Goal: Task Accomplishment & Management: Manage account settings

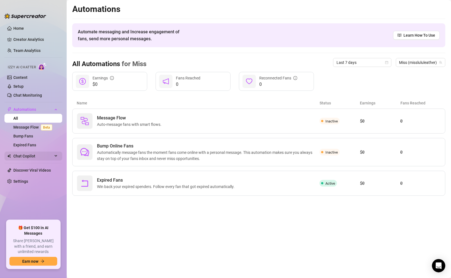
click at [32, 155] on span "Chat Copilot" at bounding box center [32, 156] width 39 height 9
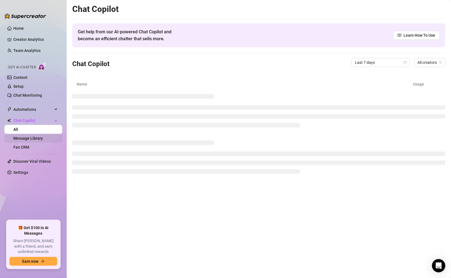
click at [27, 138] on link "Message Library" at bounding box center [27, 138] width 29 height 4
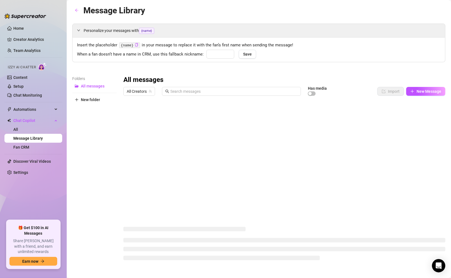
type input "babe"
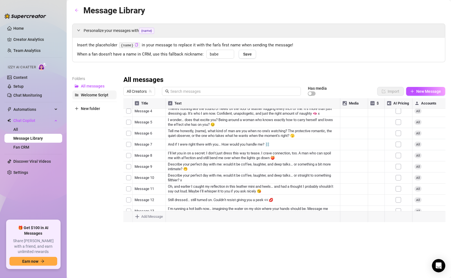
click at [83, 92] on button "Welcome Script" at bounding box center [94, 95] width 44 height 9
click at [142, 93] on span "All Creators" at bounding box center [139, 91] width 25 height 8
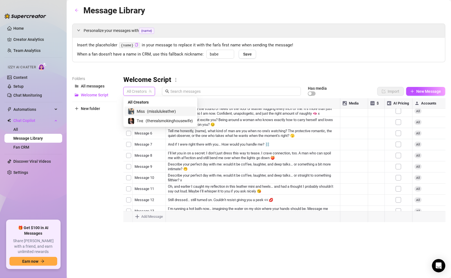
click at [141, 113] on span "Miss" at bounding box center [141, 111] width 8 height 6
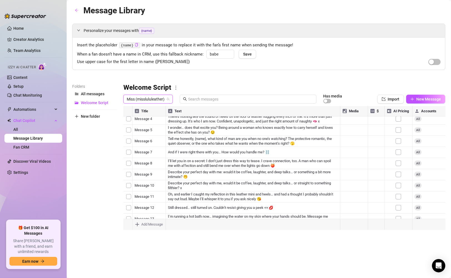
click at [138, 101] on span "Miss (misslululeather)" at bounding box center [148, 99] width 43 height 8
click at [140, 131] on span "Tʜᴇ" at bounding box center [140, 128] width 7 height 6
click at [127, 125] on div at bounding box center [284, 168] width 322 height 124
click at [128, 132] on div at bounding box center [284, 168] width 322 height 124
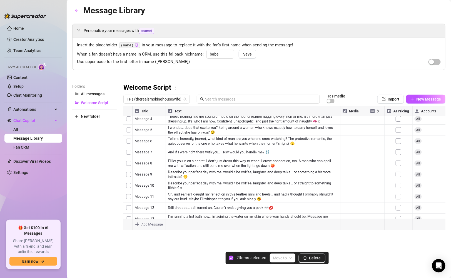
click at [128, 123] on div at bounding box center [284, 168] width 322 height 124
click at [128, 145] on div at bounding box center [284, 168] width 322 height 124
click at [128, 156] on div at bounding box center [284, 168] width 322 height 124
click at [128, 167] on div at bounding box center [284, 168] width 322 height 124
click at [128, 177] on div at bounding box center [284, 168] width 322 height 124
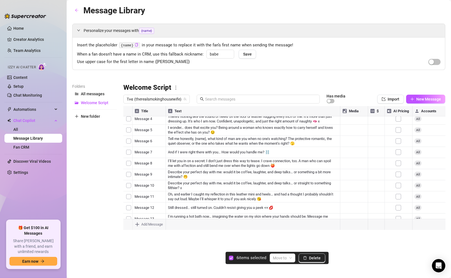
click at [128, 188] on div at bounding box center [284, 168] width 322 height 124
click at [128, 197] on div at bounding box center [284, 168] width 322 height 124
click at [129, 185] on div at bounding box center [284, 168] width 322 height 124
click at [128, 197] on div at bounding box center [284, 168] width 322 height 124
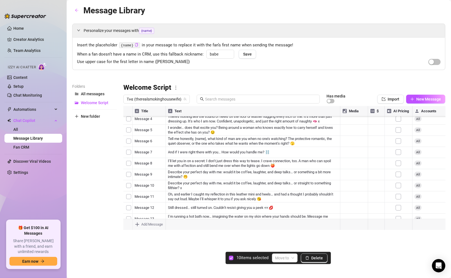
scroll to position [56, 0]
click at [129, 178] on div at bounding box center [284, 168] width 322 height 124
click at [128, 187] on div at bounding box center [284, 168] width 322 height 124
click at [128, 196] on div at bounding box center [284, 168] width 322 height 124
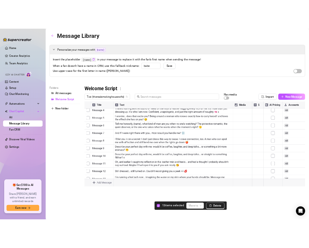
scroll to position [0, 0]
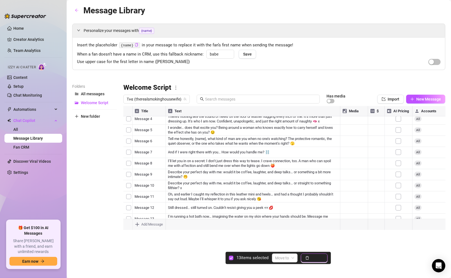
click at [314, 260] on span "Delete" at bounding box center [318, 258] width 12 height 4
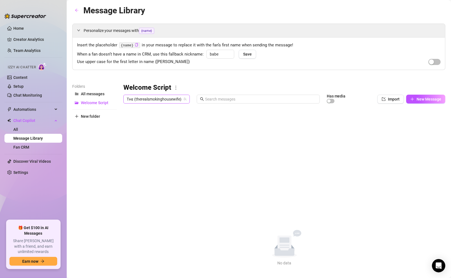
click at [141, 98] on span "Tʜᴇ (therealsmokinghousewife)" at bounding box center [157, 99] width 60 height 8
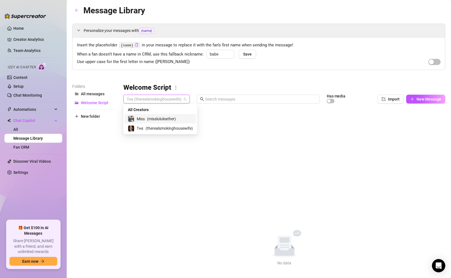
click at [142, 119] on span "Miss" at bounding box center [141, 119] width 8 height 6
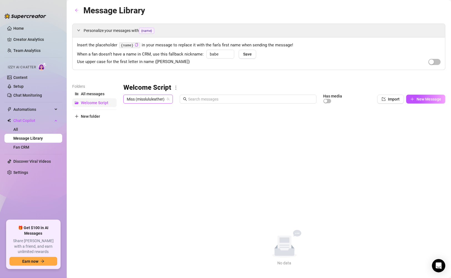
click at [104, 101] on span "Welcome Script" at bounding box center [95, 103] width 28 height 4
click at [99, 95] on span "All messages" at bounding box center [93, 94] width 24 height 4
click at [131, 101] on span "Miss (misslululeather)" at bounding box center [148, 99] width 43 height 8
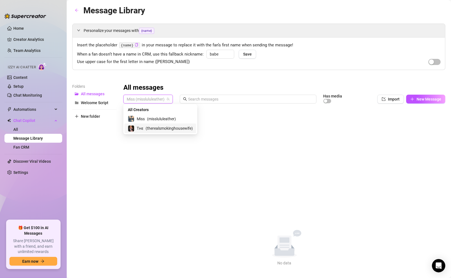
click at [149, 128] on span "( therealsmokinghousewife )" at bounding box center [169, 128] width 47 height 6
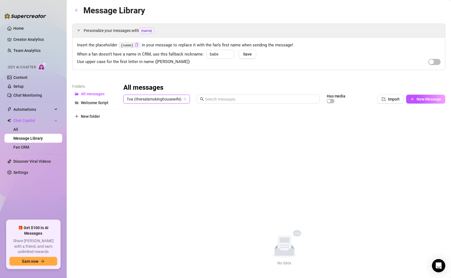
click at [144, 99] on span "Tʜᴇ (therealsmokinghousewife)" at bounding box center [157, 99] width 60 height 8
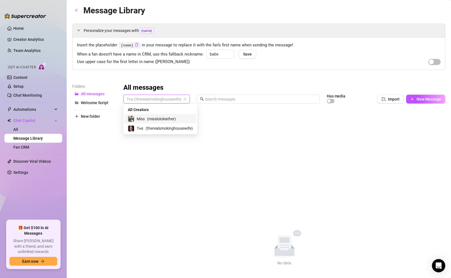
click at [147, 119] on div "Miss ( misslululeather )" at bounding box center [160, 119] width 65 height 7
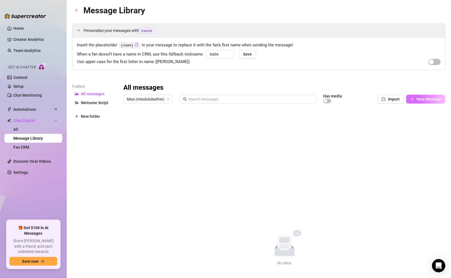
click at [414, 98] on icon "plus" at bounding box center [412, 99] width 4 height 4
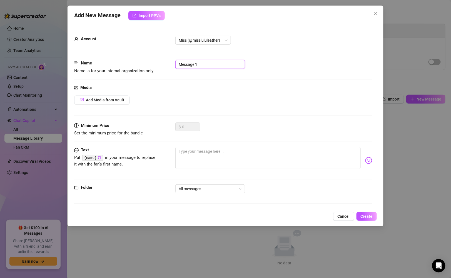
click at [180, 66] on input "Message 1" at bounding box center [210, 64] width 70 height 9
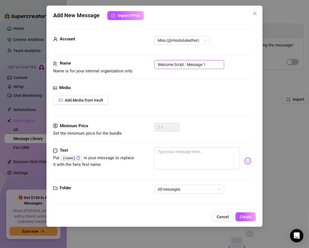
type input "Welcome Script - Message 1"
click at [163, 153] on textarea at bounding box center [197, 158] width 86 height 22
paste textarea "{name}… I’m glad you found me 💋 You stood out right away when I saw your name p…"
type textarea "{name}… I’m glad you found me 💋 You stood out right away when I saw your name p…"
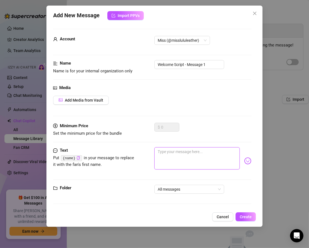
type textarea "{name}… I’m glad you found me 💋 You stood out right away when I saw your name p…"
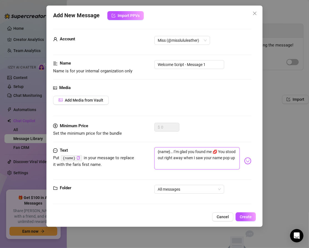
type textarea "{name}… I’m glad you found me 💋 You stood out right away when I saw your name p…"
click at [248, 215] on span "Create" at bounding box center [246, 216] width 12 height 4
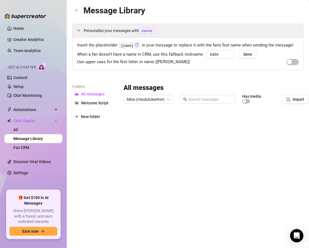
scroll to position [0, 1]
click at [95, 103] on span "Welcome Script" at bounding box center [95, 103] width 28 height 4
click at [91, 93] on span "All messages" at bounding box center [93, 94] width 24 height 4
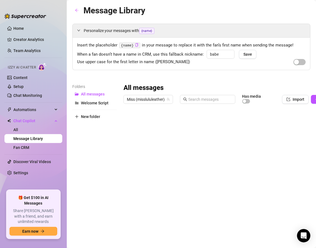
scroll to position [0, 0]
click at [128, 121] on div at bounding box center [236, 168] width 226 height 124
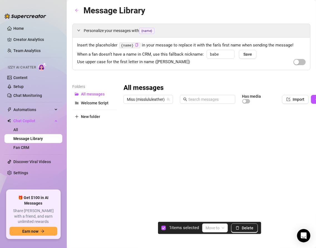
click at [242, 233] on div "1 items selected Move to [GEOGRAPHIC_DATA]" at bounding box center [209, 228] width 103 height 12
click at [240, 227] on button "Delete" at bounding box center [244, 227] width 27 height 9
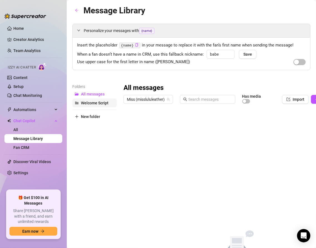
click at [81, 101] on span "Welcome Script" at bounding box center [95, 103] width 28 height 4
click at [136, 100] on span "Miss (misslululeather)" at bounding box center [148, 99] width 43 height 8
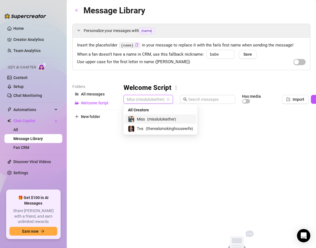
click at [143, 120] on span "Miss" at bounding box center [141, 119] width 8 height 6
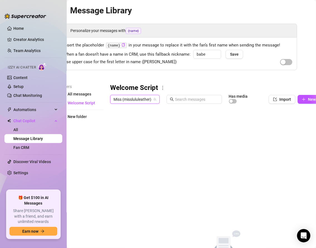
scroll to position [0, 34]
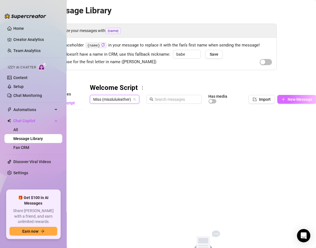
click at [289, 99] on span "New Message" at bounding box center [299, 99] width 25 height 4
type textarea "Type your message here..."
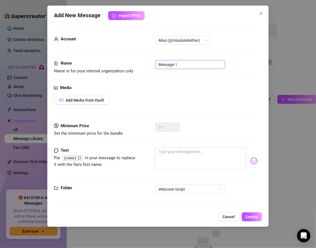
click at [158, 66] on input "Message 1" at bounding box center [190, 64] width 70 height 9
type input "Welcome Script - Message 1"
click at [164, 157] on textarea at bounding box center [200, 158] width 90 height 22
paste textarea "So tell me… what was it that made you pause on my page? Was it the heels, the l…"
type textarea "So tell me… what was it that made you pause on my page? Was it the heels, the l…"
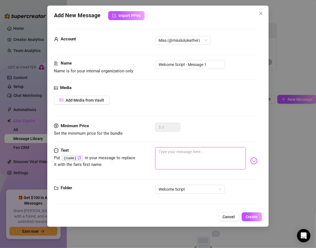
type textarea "So tell me… what was it that made you pause on my page? Was it the heels, the l…"
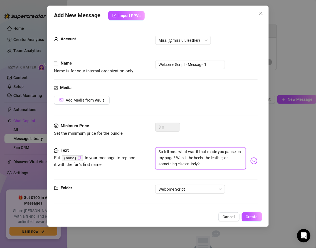
drag, startPoint x: 204, startPoint y: 163, endPoint x: 162, endPoint y: 145, distance: 45.9
click at [162, 145] on form "Account Miss (@misslululeather) Name Name is for your internal organization onl…" at bounding box center [155, 119] width 203 height 180
type textarea "Type your message here..."
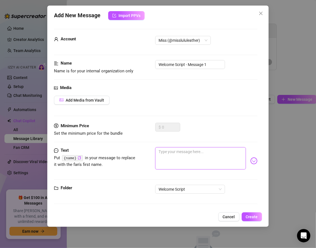
click at [168, 155] on textarea at bounding box center [200, 158] width 90 height 22
paste textarea "{name}… I’m glad you found me 💋 You stood out right away when I saw your name p…"
type textarea "{name}… I’m glad you found me 💋 You stood out right away when I saw your name p…"
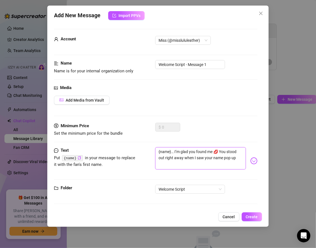
type textarea "{name}… I’m glad you found me 💋 You stood out right away when I saw your name p…"
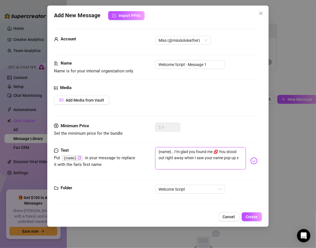
type textarea "{name}… I’m glad you found me 💋 You stood out right away when I saw your name p…"
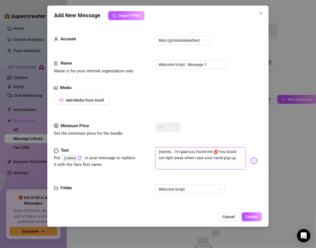
type textarea "{name}… I’m glad you found me 💋 You stood out right away when I saw your name p…"
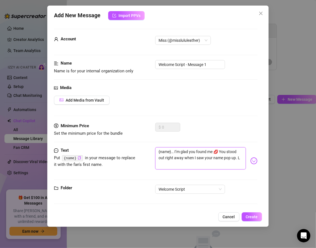
type textarea "{name}… I’m glad you found me 💋 You stood out right away when I saw your name p…"
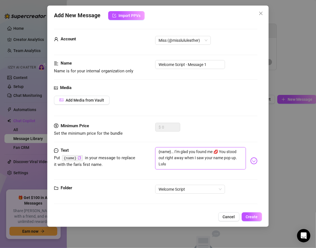
type textarea "{name}… I’m glad you found me 💋 You stood out right away when I saw your name p…"
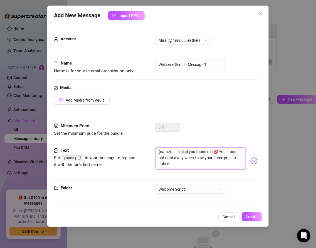
type textarea "{name}… I’m glad you found me 💋 You stood out right away when I saw your name p…"
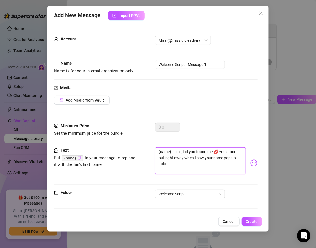
scroll to position [0, 0]
type textarea "{name}… I’m glad you found me 💋 You stood out right away when I saw your name p…"
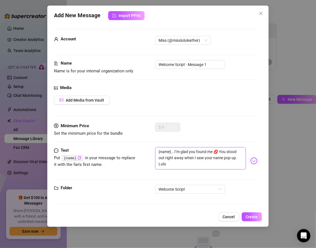
type textarea "{name}… I’m glad you found me 💋 You stood out right away when I saw your name p…"
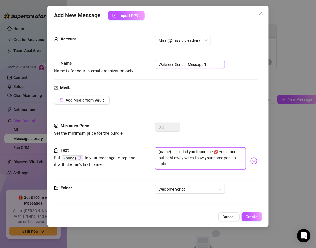
type textarea "{name}… I’m glad you found me 💋 You stood out right away when I saw your name p…"
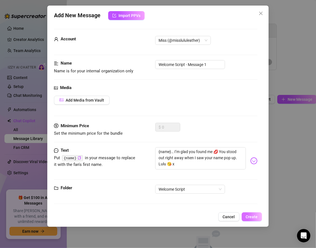
click at [248, 216] on span "Create" at bounding box center [252, 216] width 12 height 4
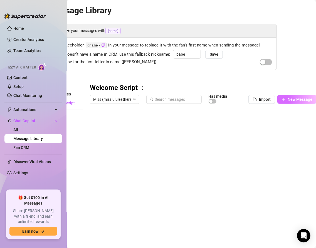
click at [287, 99] on button "New Message" at bounding box center [296, 99] width 39 height 9
type textarea "Type your message here..."
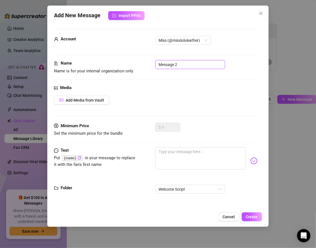
click at [157, 65] on input "Message 2" at bounding box center [190, 64] width 70 height 9
type input "Welcome Script - Message 2"
click at [180, 157] on textarea at bounding box center [200, 158] width 90 height 22
paste textarea "So tell me… what was it that made you pause on my page? Was it the heels, the l…"
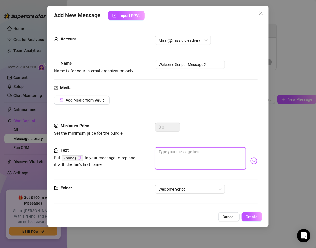
type textarea "So tell me… what was it that made you pause on my page? Was it the heels, the l…"
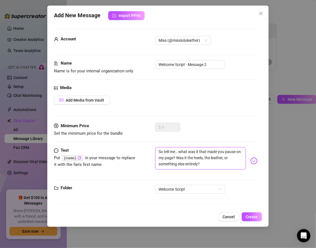
type textarea "So tell me… what was it that made you pause on my page? Was it the heels, the l…"
click at [255, 216] on span "Create" at bounding box center [252, 216] width 12 height 4
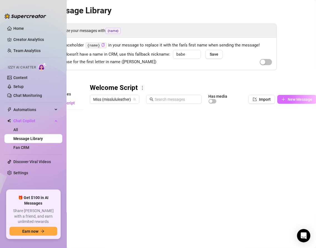
click at [291, 99] on span "New Message" at bounding box center [299, 99] width 25 height 4
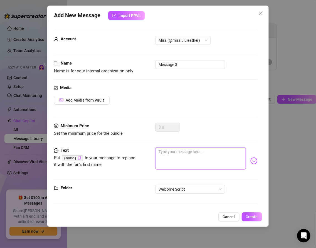
click at [181, 158] on textarea at bounding box center [200, 158] width 90 height 22
paste textarea "Since splitting from my ex, I’ve embraced this life fully — leather every day, …"
type textarea "Since splitting from my ex, I’ve embraced this life fully — leather every day, …"
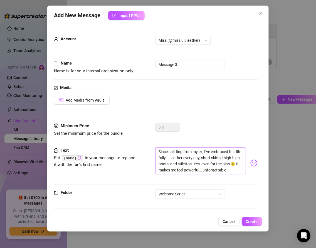
click at [177, 157] on textarea "Since splitting from my ex, I’ve embraced this life fully — leather every day, …" at bounding box center [200, 160] width 90 height 27
type textarea "Since splitting from my ex, I’ve embraced this life fully —leather every day, s…"
type textarea "Since splitting from my ex, I’ve embraced this life fully leather every day, sh…"
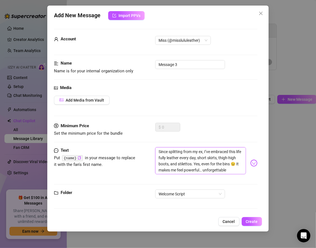
type textarea "Since splitting from my ex, I’ve embraced this life fullyleather every day, sho…"
type textarea "Since splitting from my ex, I’ve embraced this life fully,leather every day, sh…"
type textarea "Since splitting from my ex, I’ve embraced this life fully, leather every day, s…"
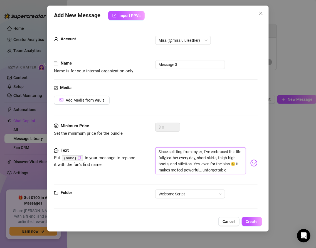
type textarea "Since splitting from my ex, I’ve embraced this life fully, leather every day, s…"
click at [235, 168] on textarea "Since splitting from my ex, I’ve embraced this life fully, leather every day, s…" at bounding box center [200, 160] width 90 height 27
type textarea "Since splitting from my ex, I’ve embraced this life fully, leather every day, s…"
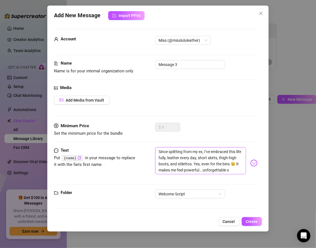
type textarea "Since splitting from my ex, I’ve embraced this life fully, wearing leather ever…"
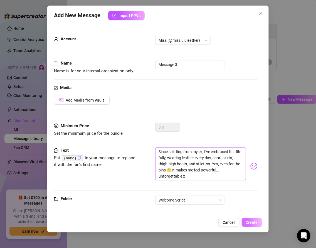
type textarea "Since splitting from my ex, I’ve embraced this life fully, wearing leather ever…"
click at [248, 220] on span "Create" at bounding box center [252, 222] width 12 height 4
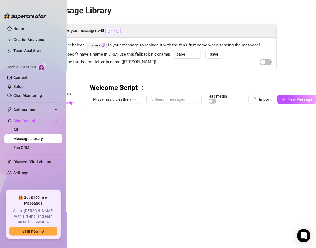
click at [119, 142] on div at bounding box center [203, 168] width 226 height 124
click at [103, 141] on div at bounding box center [203, 168] width 226 height 124
click at [99, 142] on textarea "Message 3" at bounding box center [115, 141] width 34 height 5
type textarea "Welcome Script - Message 3"
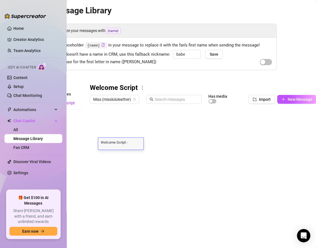
click at [101, 155] on div at bounding box center [203, 168] width 226 height 124
click at [290, 98] on span "New Message" at bounding box center [299, 99] width 25 height 4
click at [292, 101] on span "New Message" at bounding box center [299, 99] width 25 height 4
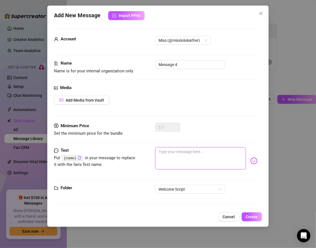
click at [171, 159] on textarea at bounding box center [200, 158] width 90 height 22
paste textarea "There’s nothing like the sound of heels on the floor or leather hugging every i…"
type textarea "There’s nothing like the sound of heels on the floor or leather hugging every i…"
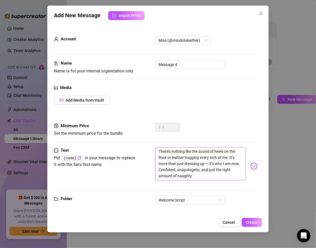
scroll to position [0, 0]
click at [208, 164] on textarea "There’s nothing like the sound of heels on the floor or leather hugging every i…" at bounding box center [200, 163] width 90 height 33
click at [210, 163] on textarea "There’s nothing like the sound of heels on the floor or leather hugging every i…" at bounding box center [200, 163] width 90 height 33
type textarea "There’s nothing like the sound of heels on the floor or leather hugging every i…"
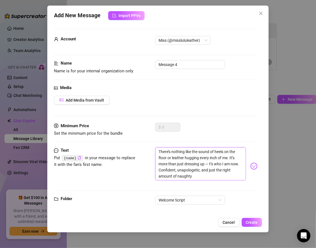
type textarea "There’s nothing like the sound of heels on the floor or leather hugging every i…"
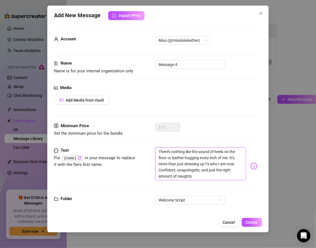
type textarea "There’s nothing like the sound of heels on the floor or leather hugging every i…"
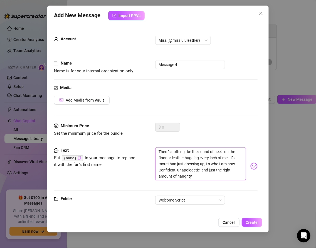
type textarea "There’s nothing like the sound of heels on the floor or leather hugging every i…"
click at [203, 173] on textarea "There’s nothing like the sound of heels on the floor or leather hugging every i…" at bounding box center [200, 163] width 90 height 33
type textarea "There’s nothing like the sound of heels on the floor or leather hugging every i…"
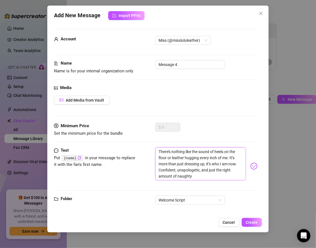
type textarea "There’s nothing like the sound of heels on the floor or leather hugging every i…"
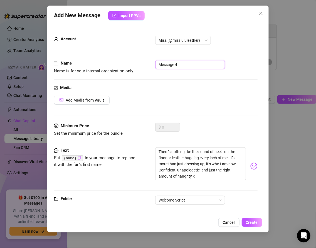
click at [158, 65] on input "Message 4" at bounding box center [190, 64] width 70 height 9
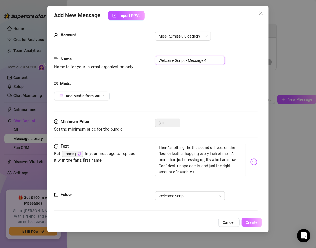
type input "Welcome Script - Message 4"
click at [256, 220] on span "Create" at bounding box center [252, 222] width 12 height 4
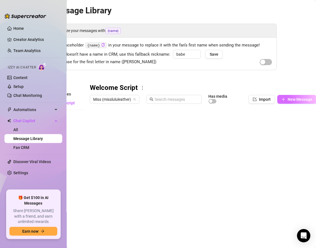
click at [292, 100] on span "New Message" at bounding box center [299, 99] width 25 height 4
type textarea "Type your message here..."
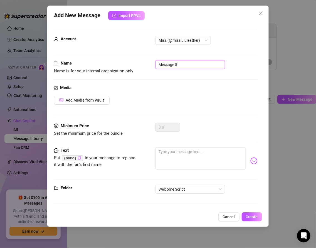
click at [157, 64] on input "Message 5" at bounding box center [190, 64] width 70 height 9
type input "Welcome Script - Message 5"
click at [163, 153] on textarea at bounding box center [200, 158] width 90 height 22
paste textarea "I wonder… does that excite you? Being around a woman who knows exactly how to c…"
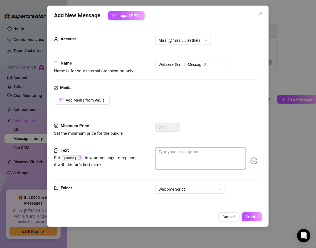
type textarea "I wonder… does that excite you? Being around a woman who knows exactly how to c…"
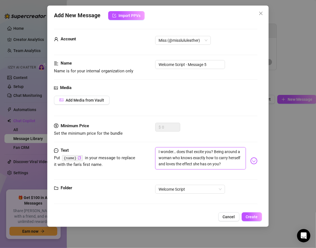
type textarea "I wonder… does that excite you? Being around a woman who knows exactly how to c…"
click at [247, 214] on span "Create" at bounding box center [252, 216] width 12 height 4
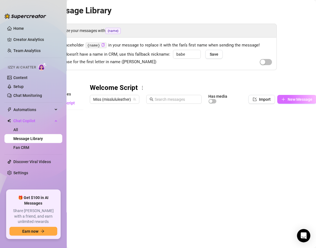
click at [286, 98] on button "New Message" at bounding box center [296, 99] width 39 height 9
type textarea "Type your message here..."
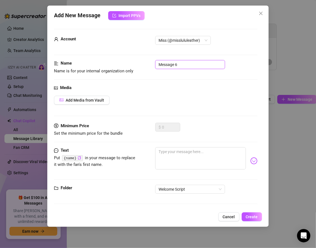
click at [156, 64] on input "Message 6" at bounding box center [190, 64] width 70 height 9
type input "Welcome Script - Message 6"
click at [161, 155] on textarea at bounding box center [200, 158] width 90 height 22
paste textarea "Tell me honestly, {name} — what kind of man are you when no one’s watching? The…"
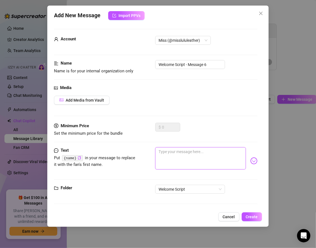
type textarea "Tell me honestly, {name} — what kind of man are you when no one’s watching? The…"
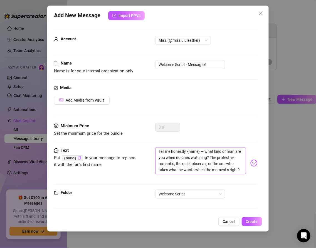
scroll to position [0, 0]
click at [205, 151] on textarea "Tell me honestly, {name} — what kind of man are you when no one’s watching? The…" at bounding box center [200, 160] width 90 height 27
type textarea "Tell me honestly, {name} —what kind of man are you when no one’s watching? The …"
type textarea "Tell me honestly, {name} what kind of man are you when no one’s watching? The p…"
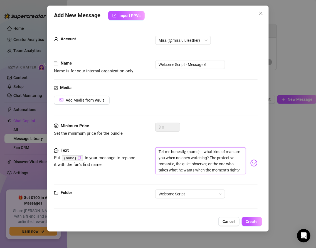
type textarea "Tell me honestly, {name} what kind of man are you when no one’s watching? The p…"
type textarea "Tell me honestly, {name}what kind of man are you when no one’s watching? The pr…"
type textarea "Tell me honestly, {name}.what kind of man are you when no one’s watching? The p…"
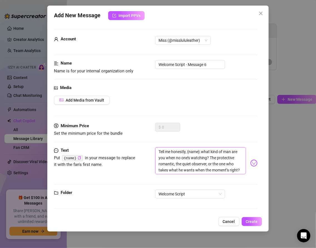
type textarea "Tell me honestly, {name}. what kind of man are you when no one’s watching? The …"
type textarea "Tell me honestly, {name}. What kind of man are you when no one’s watching? The …"
click at [241, 169] on textarea "Tell me honestly, {name}. What kind of man are you when no one’s watching? The …" at bounding box center [200, 160] width 90 height 27
type textarea "Tell me honestly, {name}. What kind of man are you when no one’s watching? The …"
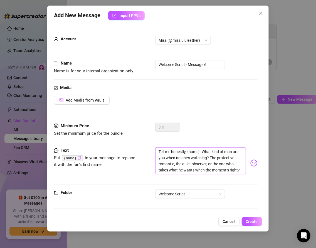
type textarea "Tell me honestly, {name}. What kind of man are you when no one’s watching? The …"
click at [249, 222] on span "Create" at bounding box center [252, 221] width 12 height 4
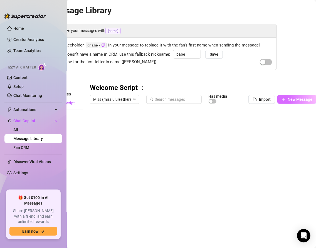
click at [284, 102] on button "New Message" at bounding box center [296, 99] width 39 height 9
type textarea "Type your message here..."
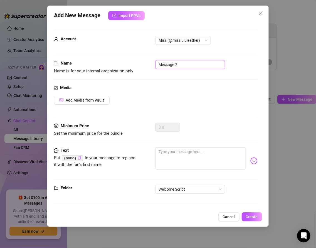
click at [158, 66] on input "Message 7" at bounding box center [190, 64] width 70 height 9
type input "Welcome Script - Message 7"
click at [166, 150] on textarea at bounding box center [200, 158] width 90 height 22
paste textarea "And if I were right there with you… how would you handle me?"
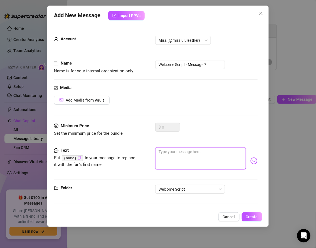
type textarea "And if I were right there with you… how would you handle me?"
type textarea "And if I were right there with you… how would you handle me? x"
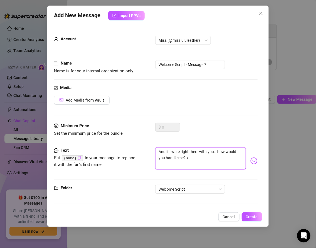
type textarea "And if I were right there with you… How would you handle me? x"
click at [252, 215] on span "Create" at bounding box center [252, 216] width 12 height 4
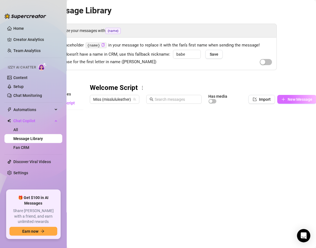
click at [287, 99] on span "New Message" at bounding box center [299, 99] width 25 height 4
type textarea "Type your message here..."
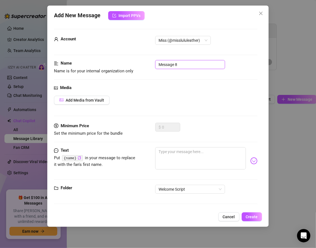
click at [158, 64] on input "Message 8" at bounding box center [190, 64] width 70 height 9
type input "Welcome Message - Message 8"
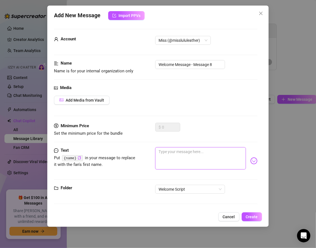
click at [175, 158] on textarea at bounding box center [200, 158] width 90 height 22
paste textarea "I’ll let you in on a secret: I don’t just dress this way to tease. I crave conn…"
type textarea "I’ll let you in on a secret: I don’t just dress this way to tease. I crave conn…"
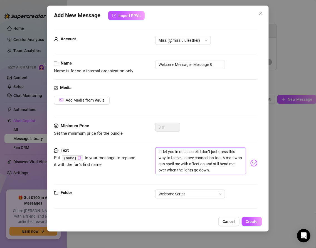
type textarea "I’ll let you in on a secret: I don’t just dress this way to tease. I crave conn…"
click at [217, 170] on textarea "I’ll let you in on a secret: I don’t just dress this way to tease. I crave conn…" at bounding box center [200, 160] width 90 height 27
type textarea "I’ll let you in on a secret: I don’t just dress this way to tease. I crave conn…"
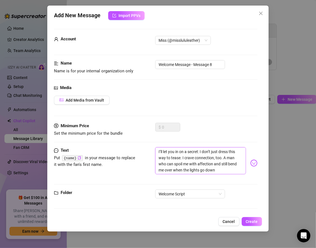
type textarea "I’ll let you in on a secret: I don’t just dress this way to tease. I crave conn…"
click at [248, 220] on span "Create" at bounding box center [252, 221] width 12 height 4
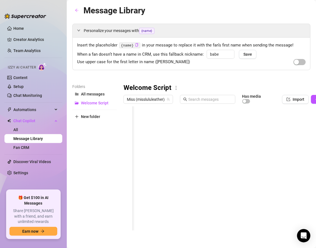
scroll to position [0, 55]
type textarea "Type your message here..."
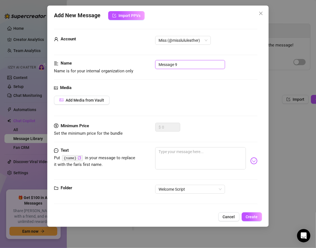
click at [160, 64] on input "Message 9" at bounding box center [190, 64] width 70 height 9
type input "Welcome Script - Message 9"
click at [170, 153] on textarea at bounding box center [200, 158] width 90 height 22
paste textarea "Describe your perfect day with me — would it be coffee, laughter, and deep talk…"
type textarea "Describe your perfect day with me — would it be coffee, laughter, and deep talk…"
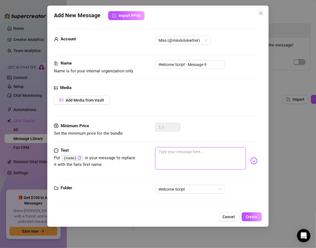
type textarea "Describe your perfect day with me — would it be coffee, laughter, and deep talk…"
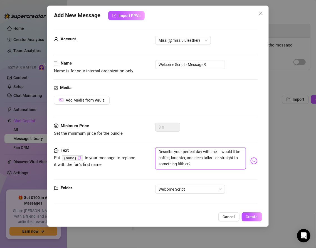
click at [196, 166] on textarea "Describe your perfect day with me — would it be coffee, laughter, and deep talk…" at bounding box center [200, 158] width 90 height 22
type textarea "Describe your perfect day with me — would it be coffee, laughter, and deep talk…"
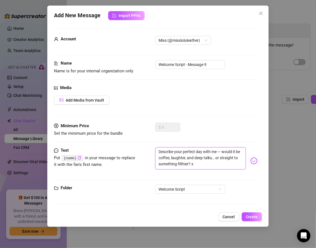
click at [217, 163] on textarea "Describe your perfect day with me — would it be coffee, laughter, and deep talk…" at bounding box center [200, 158] width 90 height 22
click at [222, 149] on textarea "Describe your perfect day with me — would it be coffee, laughter, and deep talk…" at bounding box center [200, 158] width 90 height 22
type textarea "Describe your perfect day with me —would it be coffee, laughter, and deep talks…"
type textarea "Describe your perfect day with me would it be coffee, laughter, and deep talks……"
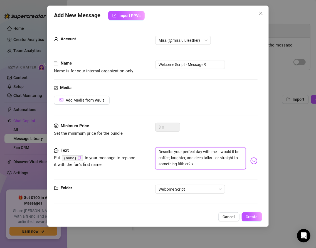
type textarea "Describe your perfect day with me would it be coffee, laughter, and deep talks……"
type textarea "Describe your perfect day with mewould it be coffee, laughter, and deep talks… …"
type textarea "Describe your perfect day with me,would it be coffee, laughter, and deep talks……"
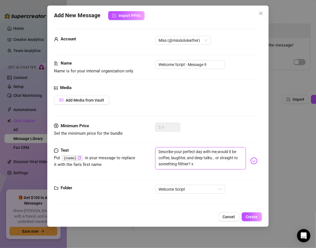
type textarea "Describe your perfect day with me, would it be coffee, laughter, and deep talks…"
click at [248, 215] on span "Create" at bounding box center [252, 216] width 12 height 4
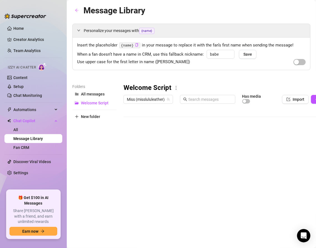
scroll to position [11, 0]
click at [149, 188] on div at bounding box center [236, 168] width 226 height 124
click at [157, 190] on div "Welcome Message - Message 8 Welcome Message - Message 8" at bounding box center [157, 188] width 51 height 12
click at [170, 186] on textarea "Welcome Message - Message 8" at bounding box center [157, 186] width 51 height 5
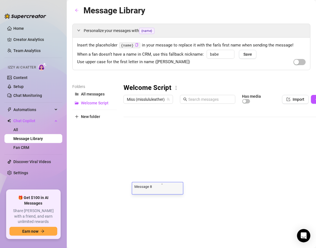
scroll to position [1, 0]
type textarea "Welcome Script - Message 8"
click at [86, 203] on div "Folders All messages Welcome Script New folder" at bounding box center [94, 156] width 44 height 147
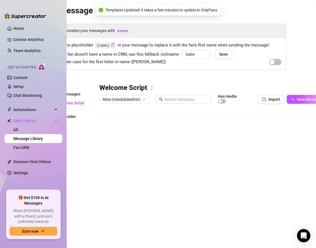
scroll to position [0, 34]
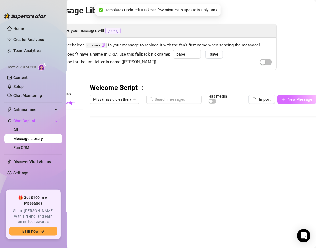
click at [295, 102] on button "New Message" at bounding box center [296, 99] width 39 height 9
type textarea "Type your message here..."
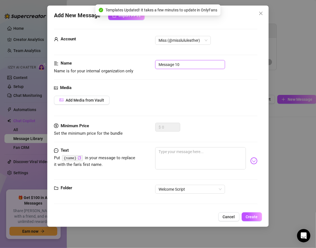
click at [158, 64] on input "Message 10" at bounding box center [190, 64] width 70 height 9
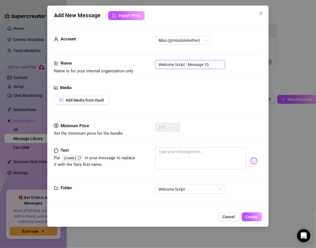
type input "Welcome Script - Message 10"
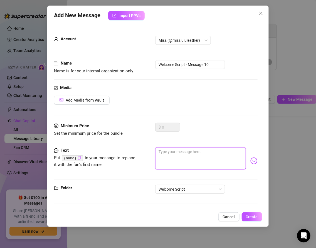
click at [181, 155] on textarea at bounding box center [200, 158] width 90 height 22
paste textarea "I don’t fall easily, but when I do, it’s intense. And when that happens, I spoi…"
type textarea "I don’t fall easily, but when I do, it’s intense. And when that happens, I spoi…"
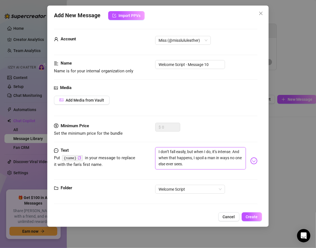
type textarea "I don’t fall easily, but when I do, it’s intense. And when that happens, I spoi…"
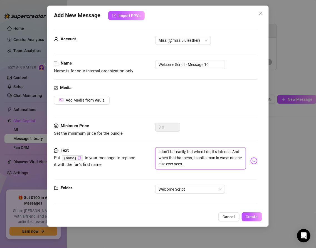
type textarea "I don’t fall easily, but when I do, it’s intense. And when that happens, I spoi…"
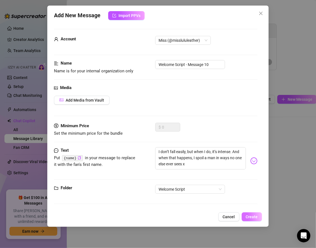
click at [245, 213] on button "Create" at bounding box center [252, 216] width 20 height 9
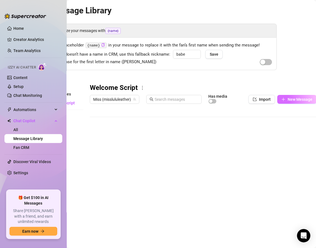
click at [284, 100] on icon "plus" at bounding box center [283, 99] width 4 height 4
type textarea "Type your message here..."
click at [284, 100] on icon "plus" at bounding box center [283, 99] width 4 height 4
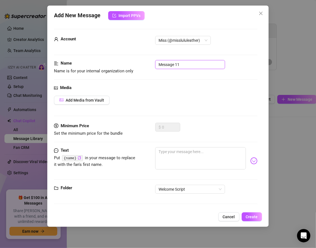
click at [158, 62] on input "Message 11" at bounding box center [190, 64] width 70 height 9
type input "Welcome Script - Message 11"
click at [163, 159] on textarea at bounding box center [200, 158] width 90 height 22
click at [227, 216] on span "Cancel" at bounding box center [229, 216] width 12 height 4
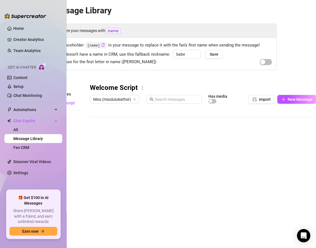
scroll to position [22, 0]
click at [286, 100] on button "New Message" at bounding box center [296, 99] width 39 height 9
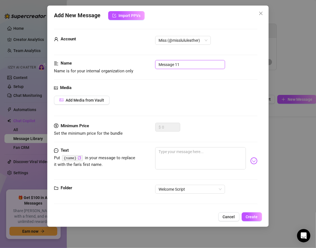
click at [158, 64] on input "Message 11" at bounding box center [190, 64] width 70 height 9
type input "Welcome Script - Message 11"
click at [169, 151] on textarea at bounding box center [200, 158] width 90 height 22
paste textarea "Oh, and earlier I caught my reflection in this leather mini and heels… and had …"
type textarea "Oh, and earlier I caught my reflection in this leather mini and heels… and had …"
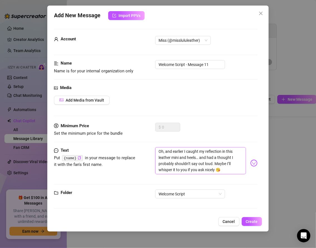
scroll to position [0, 0]
type textarea "Oh, and earlier I caught my reflection in this leather mini and heels… and had …"
click at [228, 169] on textarea "Oh, and earlier I caught my reflection in this leather mini and heels… and had …" at bounding box center [200, 160] width 90 height 27
type textarea "Oh, and earlier I caught my reflection in this leather mini and heels… and had …"
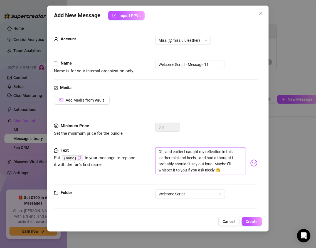
type textarea "Oh, and earlier I caught my reflection in this leather mini and heels… and had …"
click at [249, 220] on span "Create" at bounding box center [252, 221] width 12 height 4
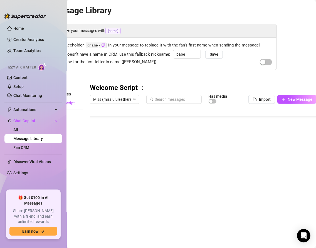
scroll to position [33, 0]
click at [290, 101] on span "New Message" at bounding box center [299, 99] width 25 height 4
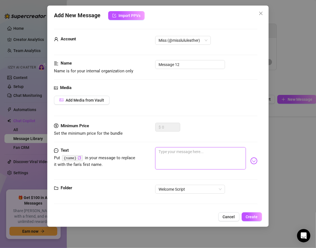
click at [173, 159] on textarea at bounding box center [200, 158] width 90 height 22
paste textarea "Still dressed… still turned on. Couldn’t resist giving you a peek"
type textarea "Still dressed… still turned on. Couldn’t resist giving you a peek"
drag, startPoint x: 191, startPoint y: 157, endPoint x: 156, endPoint y: 143, distance: 37.1
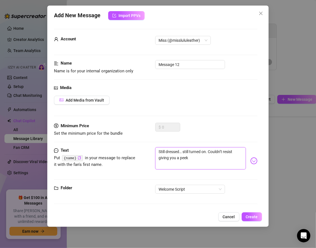
click at [156, 143] on form "Account Miss (@misslululeather) Name Name is for your internal organization onl…" at bounding box center [155, 119] width 203 height 180
click at [191, 159] on textarea "Still dressed… still turned on. Couldn’t resist giving you a peek" at bounding box center [200, 158] width 90 height 22
type textarea "Still dressed… still turned on. Couldn’t resist giving you a peek"
click at [252, 215] on span "Create" at bounding box center [252, 216] width 12 height 4
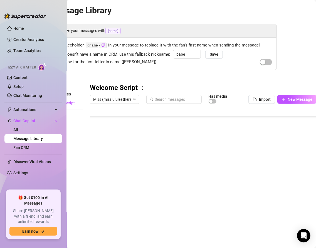
scroll to position [44, 0]
click at [108, 198] on div at bounding box center [203, 168] width 226 height 124
click at [101, 198] on textarea "Message 12" at bounding box center [115, 197] width 34 height 5
click at [145, 210] on div at bounding box center [203, 168] width 226 height 124
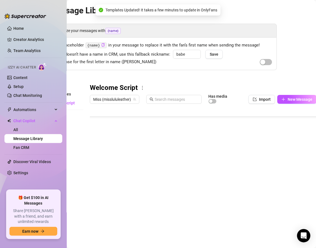
click at [108, 209] on div at bounding box center [203, 168] width 226 height 124
click at [295, 100] on span "New Message" at bounding box center [299, 99] width 25 height 4
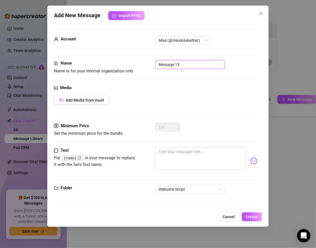
click at [158, 63] on input "Message 13" at bounding box center [190, 64] width 70 height 9
click at [86, 100] on span "Add Media from Vault" at bounding box center [85, 100] width 38 height 4
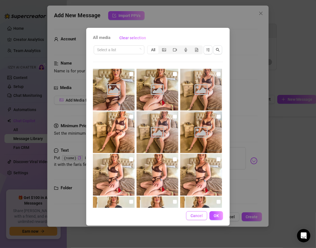
click at [196, 218] on button "Cancel" at bounding box center [196, 215] width 21 height 9
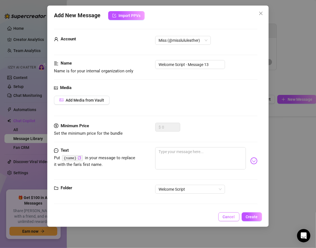
click at [229, 215] on span "Cancel" at bounding box center [229, 216] width 12 height 4
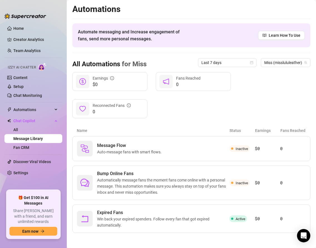
click at [27, 141] on link "Message Library" at bounding box center [27, 138] width 29 height 4
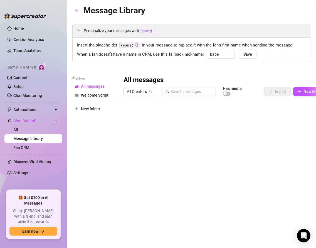
scroll to position [44, 0]
click at [300, 93] on button "New Message" at bounding box center [312, 91] width 39 height 9
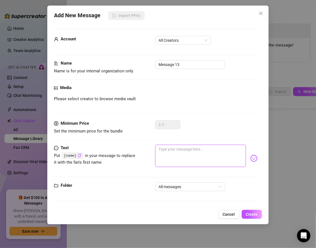
click at [161, 151] on textarea at bounding box center [200, 156] width 90 height 22
click at [159, 62] on input "Message 13" at bounding box center [190, 64] width 70 height 9
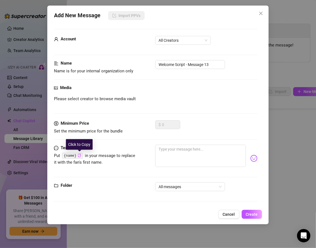
click at [79, 155] on icon "copy" at bounding box center [80, 155] width 4 height 4
click at [226, 212] on span "Cancel" at bounding box center [229, 214] width 12 height 4
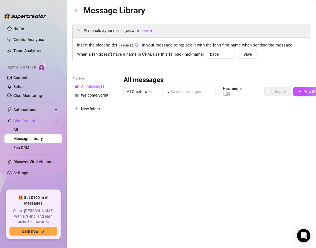
scroll to position [0, 0]
click at [104, 94] on span "Welcome Script" at bounding box center [95, 95] width 28 height 4
click at [140, 90] on span "All Creators" at bounding box center [139, 91] width 25 height 8
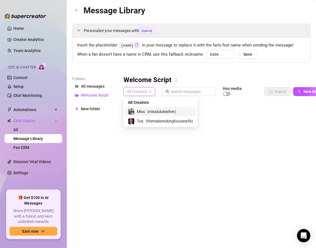
click at [143, 113] on span "Miss" at bounding box center [141, 111] width 8 height 6
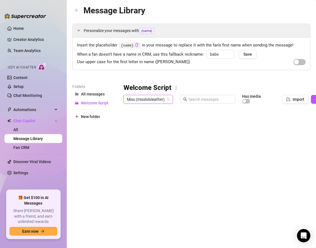
click at [143, 99] on span "Miss (misslululeather)" at bounding box center [148, 99] width 43 height 8
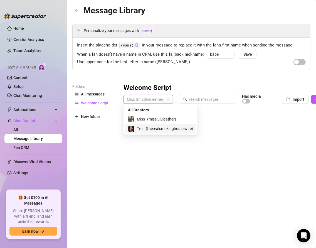
click at [146, 125] on span "( therealsmokinghousewife )" at bounding box center [169, 128] width 47 height 6
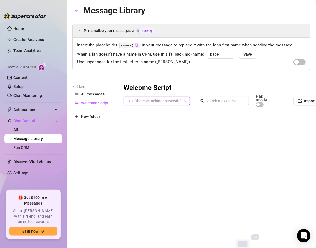
click at [142, 99] on span "Tʜᴇ (therealsmokinghousewife)" at bounding box center [157, 101] width 60 height 8
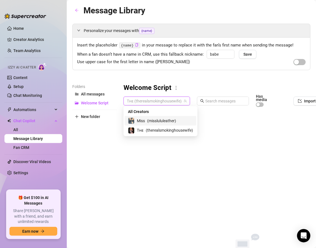
click at [144, 121] on span "Miss" at bounding box center [141, 121] width 8 height 6
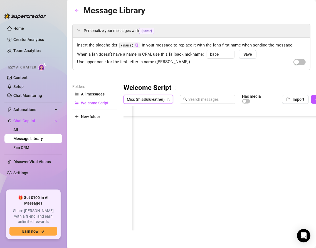
scroll to position [44, 55]
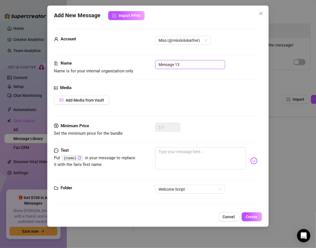
click at [158, 65] on input "Message 13" at bounding box center [190, 64] width 70 height 9
click at [77, 101] on span "Add Media from Vault" at bounding box center [85, 100] width 38 height 4
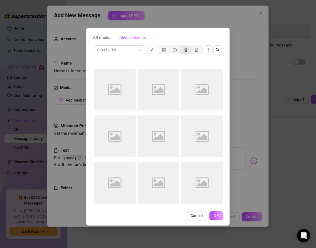
click at [185, 51] on icon "audio" at bounding box center [186, 50] width 4 height 4
click at [182, 47] on input "segmented control" at bounding box center [182, 47] width 0 height 0
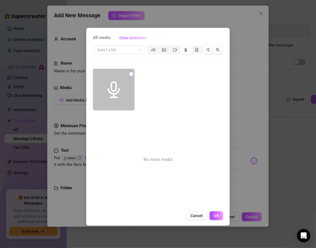
click at [130, 74] on input "checkbox" at bounding box center [131, 74] width 4 height 4
click at [212, 215] on button "OK" at bounding box center [216, 215] width 14 height 9
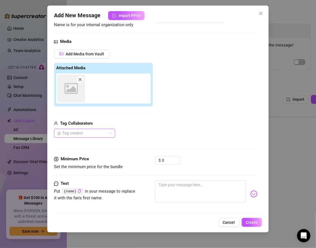
scroll to position [47, 0]
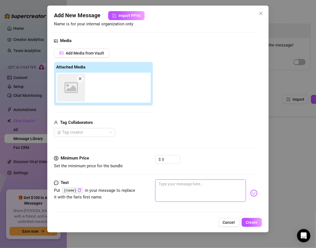
click at [168, 183] on textarea at bounding box center [200, 190] width 90 height 22
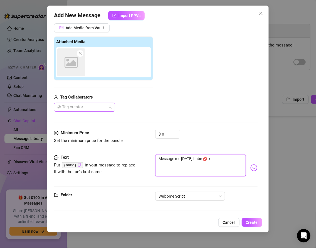
click at [72, 105] on div at bounding box center [81, 107] width 53 height 8
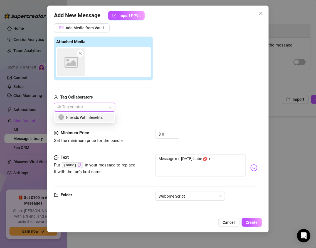
click at [147, 103] on div "@ Tag creator" at bounding box center [103, 107] width 99 height 9
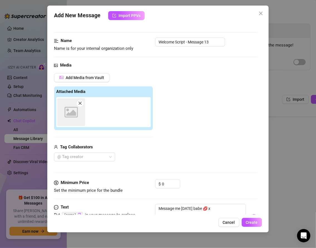
scroll to position [0, 0]
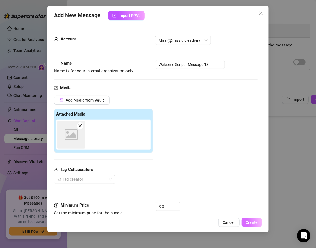
click at [256, 224] on span "Create" at bounding box center [252, 222] width 12 height 4
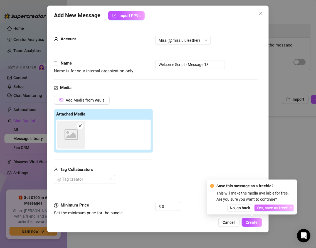
click at [267, 206] on span "Yes, save as freebie" at bounding box center [273, 207] width 35 height 4
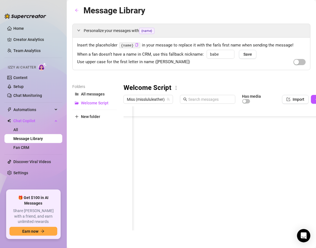
scroll to position [44, 0]
click at [17, 86] on link "Setup" at bounding box center [18, 86] width 10 height 4
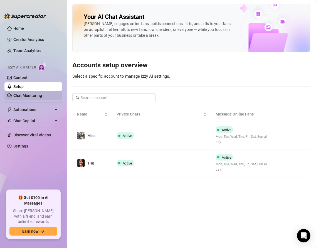
click at [31, 97] on link "Chat Monitoring" at bounding box center [27, 95] width 29 height 4
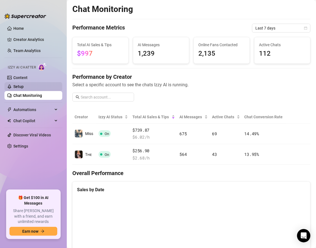
click at [24, 85] on link "Setup" at bounding box center [18, 86] width 10 height 4
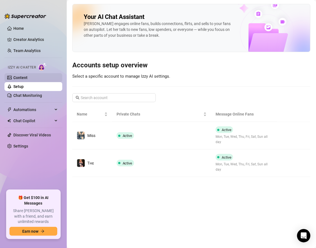
click at [23, 80] on link "Content" at bounding box center [20, 77] width 14 height 4
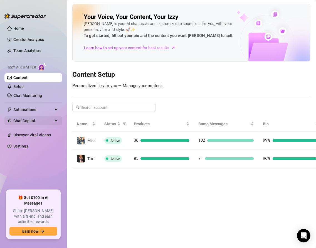
click at [23, 121] on span "Chat Copilot" at bounding box center [32, 120] width 39 height 9
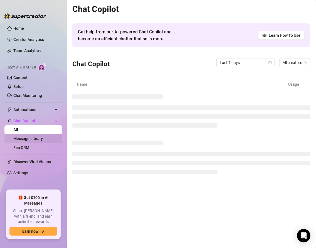
click at [36, 137] on link "Message Library" at bounding box center [27, 138] width 29 height 4
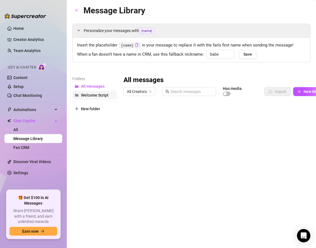
click at [93, 93] on span "Welcome Script" at bounding box center [95, 95] width 28 height 4
click at [131, 89] on span "All Creators" at bounding box center [139, 91] width 25 height 8
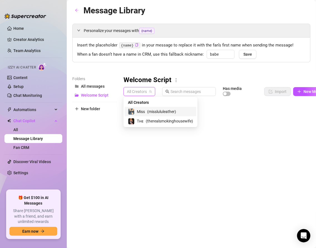
click at [135, 108] on div "Miss ( misslululeather )" at bounding box center [160, 111] width 65 height 7
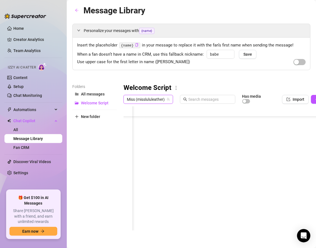
scroll to position [55, 42]
click at [264, 188] on div at bounding box center [236, 168] width 226 height 124
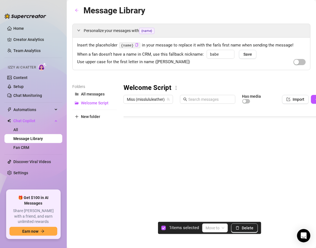
click at [127, 189] on div at bounding box center [236, 168] width 226 height 124
click at [245, 229] on span "Delete" at bounding box center [248, 227] width 12 height 4
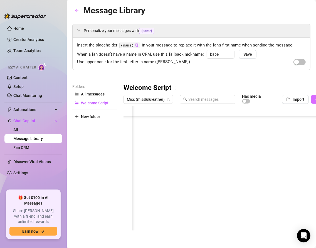
scroll to position [0, 34]
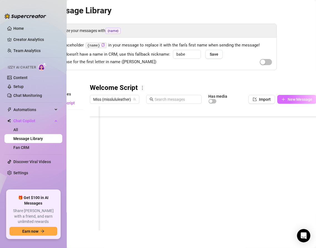
click at [300, 99] on span "New Message" at bounding box center [299, 99] width 25 height 4
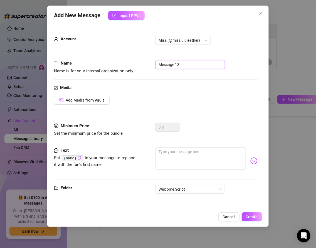
click at [158, 64] on input "Message 13" at bounding box center [190, 64] width 70 height 9
click at [211, 64] on input "Welcome Script - Message 13" at bounding box center [190, 64] width 70 height 9
click at [86, 99] on span "Add Media from Vault" at bounding box center [85, 100] width 38 height 4
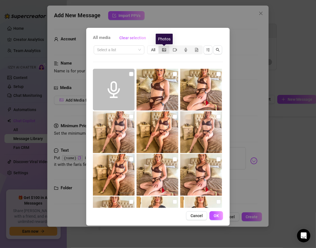
click at [164, 50] on icon "picture" at bounding box center [164, 50] width 4 height 4
click at [160, 47] on input "segmented control" at bounding box center [160, 47] width 0 height 0
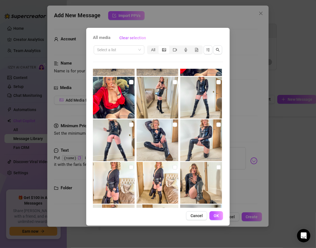
scroll to position [757, 0]
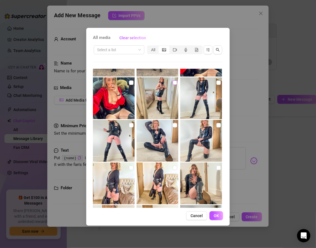
click at [174, 83] on input "checkbox" at bounding box center [175, 82] width 4 height 4
click at [213, 215] on span "OK" at bounding box center [215, 215] width 5 height 4
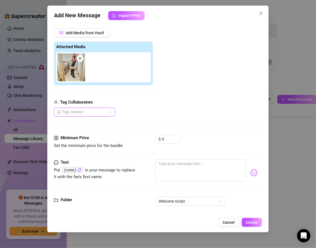
scroll to position [72, 0]
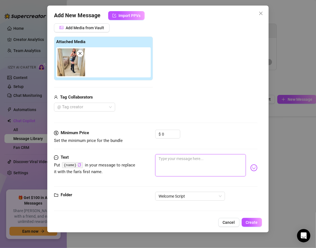
click at [168, 159] on textarea at bounding box center [200, 165] width 90 height 22
paste textarea "Still dressed… still turned on. Couldn’t resist giving you a peek"
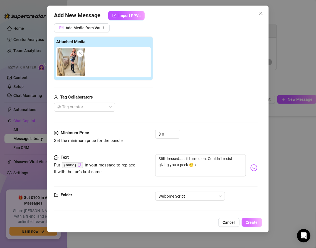
click at [249, 224] on span "Create" at bounding box center [252, 222] width 12 height 4
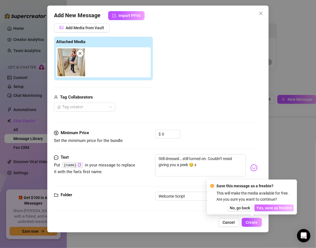
click at [263, 207] on span "Yes, save as freebie" at bounding box center [273, 207] width 35 height 4
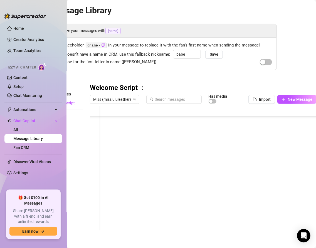
scroll to position [44, 0]
drag, startPoint x: 90, startPoint y: 211, endPoint x: 88, endPoint y: 198, distance: 12.3
click at [88, 198] on div "Folders All messages Welcome Script New folder Welcome Script Miss (misslululea…" at bounding box center [158, 156] width 238 height 147
click at [124, 99] on span "Miss (misslululeather)" at bounding box center [114, 99] width 43 height 8
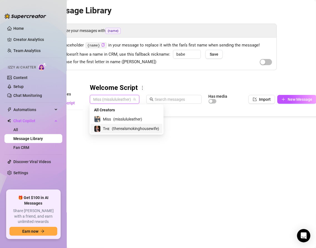
click at [124, 126] on span "( therealsmokinghousewife )" at bounding box center [135, 128] width 47 height 6
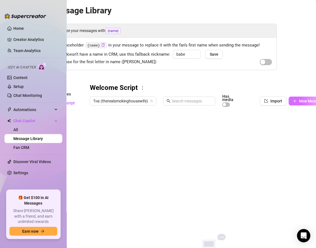
click at [302, 100] on span "New Message" at bounding box center [311, 101] width 25 height 4
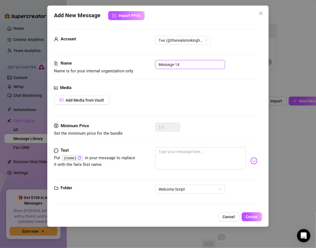
click at [158, 65] on input "Message 14" at bounding box center [190, 64] width 70 height 9
click at [220, 65] on input "Welcome Smoking - Message 14" at bounding box center [190, 64] width 70 height 9
click at [160, 158] on textarea at bounding box center [200, 158] width 90 height 22
paste textarea "LOR: Ips, {dolo}… S’a cons adi elits do 💋 Eiu tempo inc utlab etdo magn A eni a…"
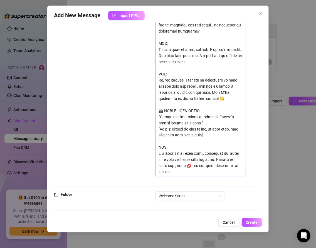
drag, startPoint x: 158, startPoint y: 150, endPoint x: 270, endPoint y: 245, distance: 147.3
click at [270, 245] on div "Add New Message Import PPVs Account Tʜᴇ (@therealsmokinghousewife) Name Name is…" at bounding box center [158, 124] width 316 height 248
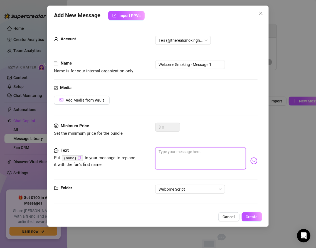
click at [184, 156] on textarea at bounding box center [200, 158] width 90 height 22
paste textarea "{name}… I’m glad you found me 💋 You stood out right away when I saw your name p…"
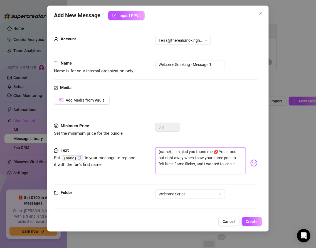
click at [159, 150] on textarea "{name}… I’m glad you found me 💋 You stood out right away when I saw your name p…" at bounding box center [200, 160] width 90 height 27
click at [158, 162] on textarea "{name}… I’m glad you found me 💋 You stood out right away when I saw your name p…" at bounding box center [200, 160] width 90 height 27
click at [234, 161] on textarea "{name}… I’m glad you found me 💋 You stood out right away when I saw your name p…" at bounding box center [200, 160] width 90 height 27
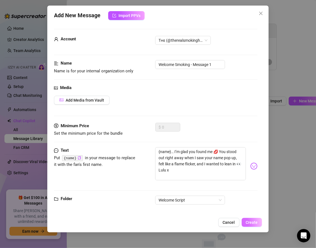
click at [248, 221] on span "Create" at bounding box center [252, 222] width 12 height 4
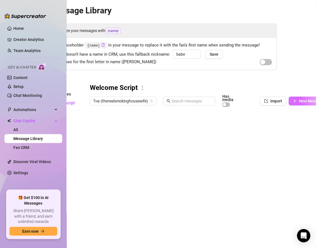
click at [295, 99] on icon "plus" at bounding box center [295, 101] width 4 height 4
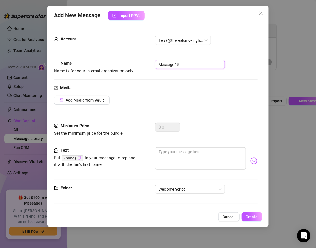
click at [157, 63] on input "Message 15" at bounding box center [190, 64] width 70 height 9
click at [215, 63] on input "Welcome Smoking - Message 15" at bounding box center [190, 64] width 70 height 9
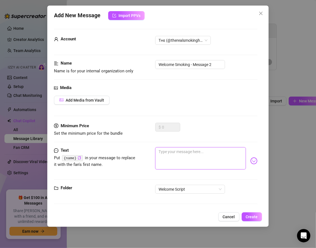
click at [176, 156] on textarea at bounding box center [200, 158] width 90 height 22
paste textarea "So tell me… what was it that made you pause on my page? The heels? The leather?…"
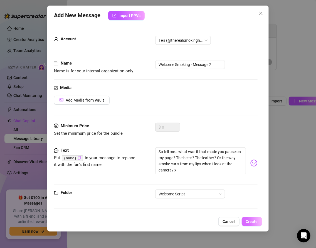
click at [250, 221] on span "Create" at bounding box center [252, 221] width 12 height 4
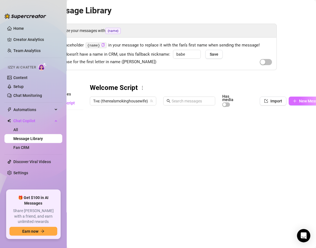
click at [301, 99] on span "New Message" at bounding box center [311, 101] width 25 height 4
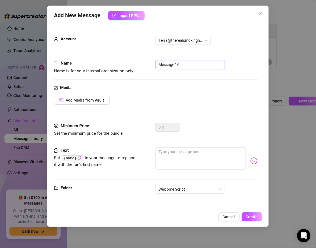
click at [158, 64] on input "Message 16" at bounding box center [190, 64] width 70 height 9
click at [216, 64] on input "Welcome Message - Message 16" at bounding box center [190, 64] width 70 height 9
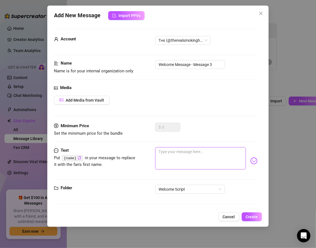
click at [162, 152] on textarea at bounding box center [200, 158] width 90 height 22
paste textarea "Since splitting from my ex, I live for this. Leather every day, short skirts, t…"
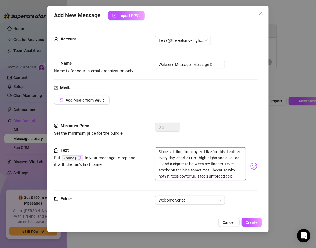
click at [162, 164] on textarea "Since splitting from my ex, I live for this. Leather every day, short skirts, t…" at bounding box center [200, 163] width 90 height 33
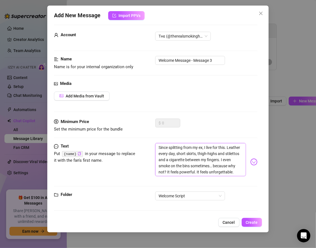
click at [239, 170] on textarea "Since splitting from my ex, I live for this. Leather every day, short skirts, t…" at bounding box center [200, 159] width 90 height 33
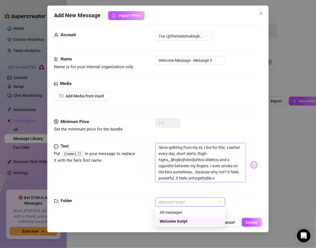
click at [174, 169] on textarea "Since splitting from my ex, I live for this. Leather every day, short skirts, t…" at bounding box center [200, 162] width 90 height 39
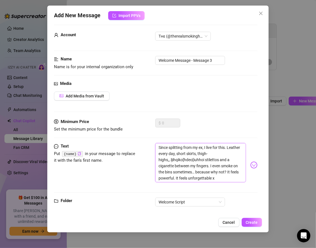
drag, startPoint x: 227, startPoint y: 178, endPoint x: 151, endPoint y: 142, distance: 84.4
click at [151, 143] on div "Text Put {name} in your message to replace it with the fan's first name. Since …" at bounding box center [155, 165] width 203 height 44
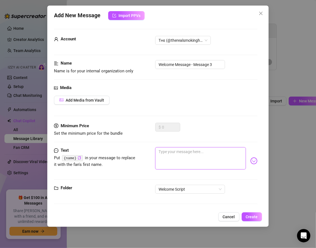
scroll to position [0, 0]
paste textarea "Since splitting from my ex, I live for this. Leather every day, short skirts, t…"
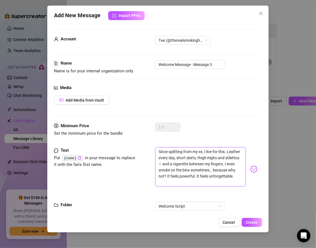
click at [186, 163] on textarea "Since splitting from my ex, I live for this. Leather every day, short skirts, t…" at bounding box center [200, 166] width 90 height 39
click at [185, 162] on textarea "Since splitting from my ex, I live for this. Leather every day, short skirts, t…" at bounding box center [200, 166] width 90 height 39
drag, startPoint x: 234, startPoint y: 181, endPoint x: 154, endPoint y: 142, distance: 89.1
click at [154, 142] on form "Account Tʜᴇ (@therealsmokinghousewife) Name Name is for your internal organizat…" at bounding box center [155, 127] width 203 height 197
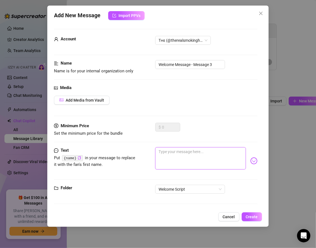
paste textarea "Since splitting from my ex, I live for this. Leather every day, short skirts, t…"
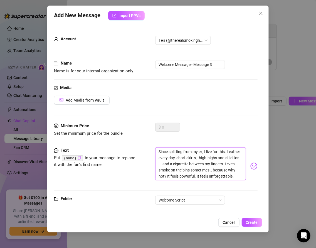
click at [164, 163] on textarea "Since splitting from my ex, I live for this. Leather every day, short skirts, t…" at bounding box center [200, 163] width 90 height 33
click at [215, 175] on textarea "Since splitting from my ex, I live for this. Leather every day, short skirts, t…" at bounding box center [200, 163] width 90 height 33
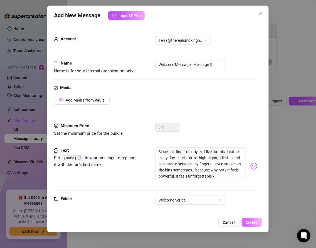
click at [248, 222] on span "Create" at bounding box center [252, 222] width 12 height 4
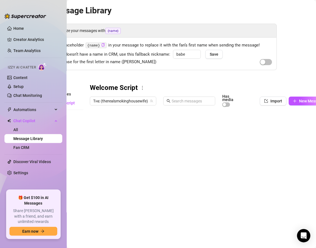
click at [107, 148] on div at bounding box center [209, 172] width 238 height 124
click at [125, 147] on textarea "Welcome Message - Message 3" at bounding box center [123, 145] width 51 height 5
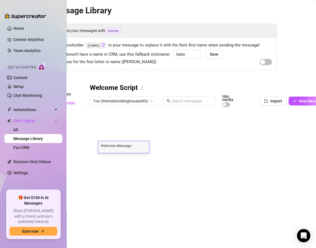
click at [125, 147] on textarea "Welcome Message - Message 3" at bounding box center [123, 145] width 51 height 5
click at [119, 144] on textarea "Welcome Message - Message 3" at bounding box center [123, 145] width 51 height 5
click at [120, 145] on textarea "Welcome Message - Message 3" at bounding box center [123, 145] width 51 height 5
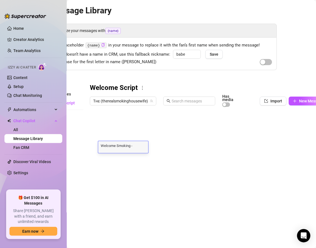
click at [110, 178] on div at bounding box center [209, 172] width 238 height 124
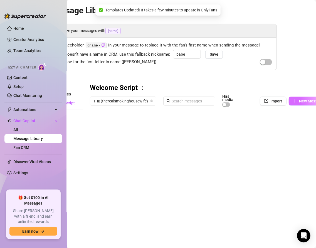
click at [297, 100] on button "New Message" at bounding box center [307, 100] width 39 height 9
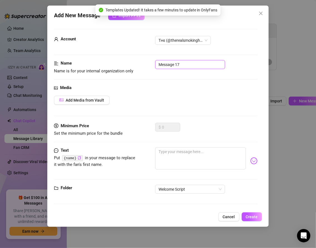
click at [157, 64] on input "Message 17" at bounding box center [190, 64] width 70 height 9
click at [180, 64] on input "Message 17" at bounding box center [190, 64] width 70 height 9
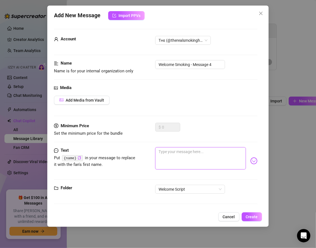
click at [172, 151] on textarea at bounding box center [200, 158] width 90 height 22
paste textarea "There’s nothing like the sound of heels on the floor and the soft whisper of le…"
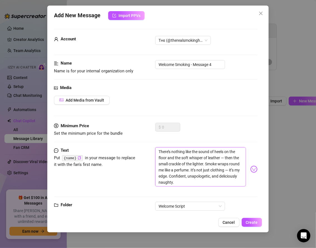
click at [224, 154] on textarea "There’s nothing like the sound of heels on the floor and the soft whisper of le…" at bounding box center [200, 166] width 90 height 39
click at [230, 170] on textarea "There’s nothing like the sound of heels on the floor and the soft whisper of le…" at bounding box center [200, 166] width 90 height 39
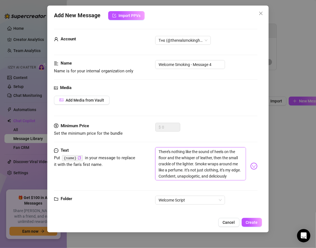
click at [241, 175] on textarea "There’s nothing like the sound of heels on the floor and the whisper of leather…" at bounding box center [200, 163] width 90 height 33
click at [242, 175] on textarea "There’s nothing like the sound of heels on the floor and the whisper of leather…" at bounding box center [200, 163] width 90 height 33
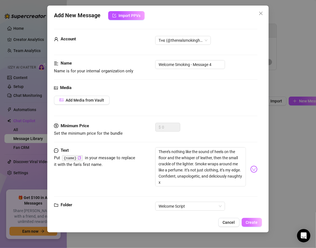
click at [247, 222] on span "Create" at bounding box center [252, 222] width 12 height 4
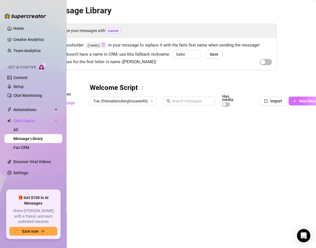
click at [298, 101] on button "New Message" at bounding box center [307, 100] width 39 height 9
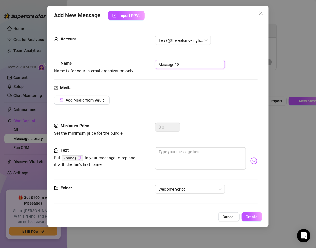
click at [158, 63] on input "Message 18" at bounding box center [190, 64] width 70 height 9
click at [218, 63] on input "Welcome Smoking - Message 18" at bounding box center [190, 64] width 70 height 9
click at [166, 156] on textarea at bounding box center [200, 158] width 90 height 22
paste textarea "Does that get you hard, {name}? The idea of a woman who knows the effect she ha…"
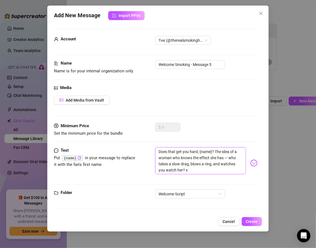
click at [229, 156] on textarea "Does that get you hard, {name}? The idea of a woman who knows the effect she ha…" at bounding box center [200, 160] width 90 height 27
click at [248, 217] on button "Create" at bounding box center [252, 221] width 20 height 9
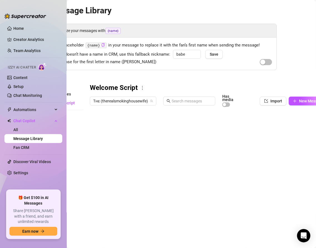
scroll to position [2, 34]
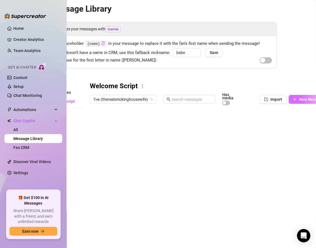
click at [305, 100] on span "New Message" at bounding box center [311, 99] width 25 height 4
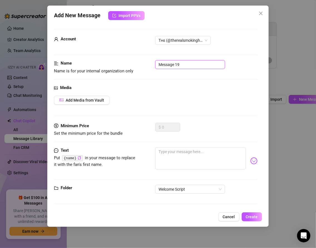
click at [191, 64] on input "Message 19" at bounding box center [190, 64] width 70 height 9
click at [157, 63] on input "Message 6" at bounding box center [190, 64] width 70 height 9
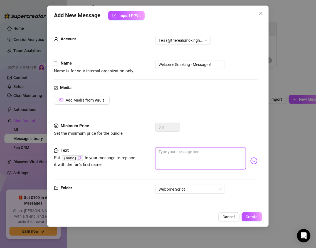
click at [187, 156] on textarea at bounding box center [200, 158] width 90 height 22
paste textarea "Tell me honestly — what kind of man are you when no one’s watching? The protect…"
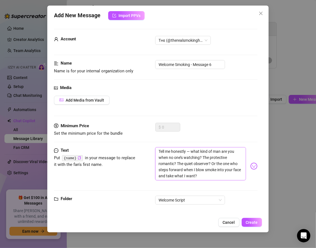
scroll to position [0, 0]
click at [192, 150] on textarea "Tell me honestly — what kind of man are you when no one’s watching? The protect…" at bounding box center [200, 163] width 90 height 33
click at [188, 174] on textarea "Tell me honestly, what kind of man are you when no one’s watching? The protecti…" at bounding box center [200, 163] width 90 height 33
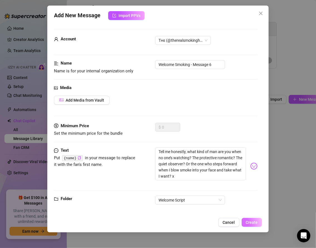
click at [250, 222] on span "Create" at bounding box center [252, 222] width 12 height 4
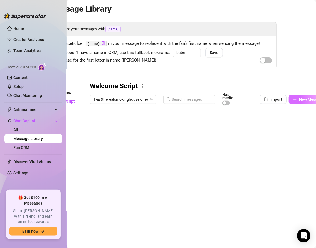
click at [298, 98] on button "New Message" at bounding box center [307, 99] width 39 height 9
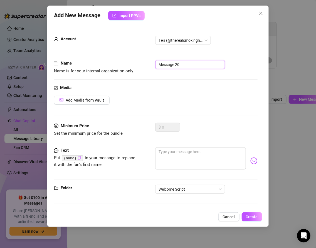
click at [157, 64] on input "Message 20" at bounding box center [190, 64] width 70 height 9
click at [218, 64] on input "Welcome Message - Message 20" at bounding box center [190, 64] width 70 height 9
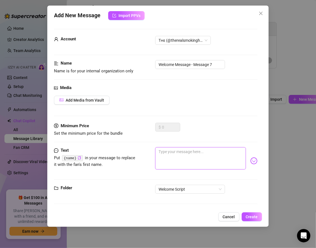
click at [164, 153] on textarea at bounding box center [200, 158] width 90 height 22
paste textarea "If I were right there with you… how would you handle me? Would you grip my wais…"
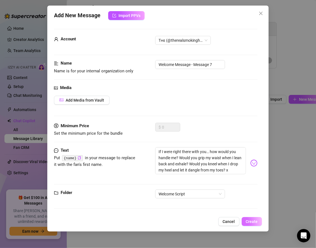
click at [255, 219] on span "Create" at bounding box center [252, 221] width 12 height 4
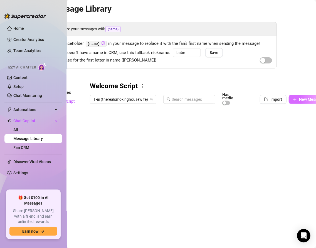
click at [301, 96] on button "New Message" at bounding box center [307, 99] width 39 height 9
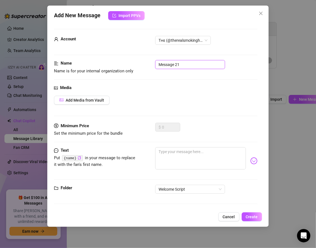
click at [158, 66] on input "Message 21" at bounding box center [190, 64] width 70 height 9
click at [217, 64] on input "Welcome Smoking - Message 21" at bounding box center [190, 64] width 70 height 9
click at [228, 216] on span "Cancel" at bounding box center [229, 216] width 12 height 4
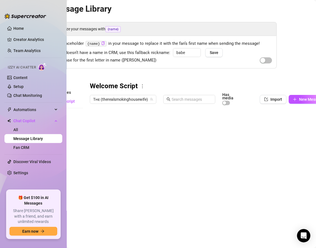
scroll to position [0, 34]
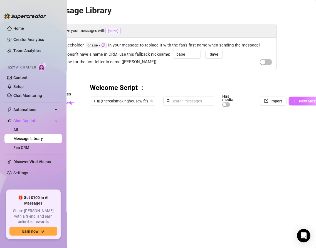
click at [298, 99] on button "New Message" at bounding box center [307, 100] width 39 height 9
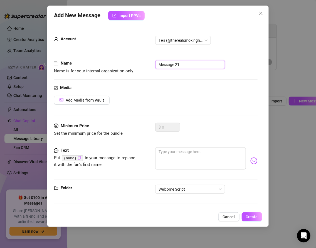
click at [184, 64] on input "Message 21" at bounding box center [190, 64] width 70 height 9
click at [158, 63] on input "Message 8" at bounding box center [190, 64] width 70 height 9
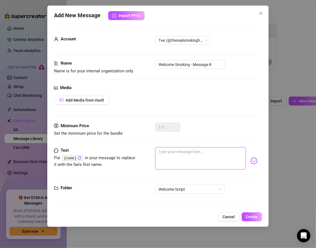
click at [161, 155] on textarea at bounding box center [200, 158] width 90 height 22
paste textarea "Here’s a secret: I don’t only dress to tease. I crave connection. I want a man …"
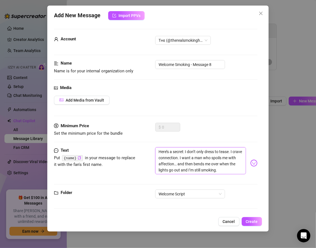
scroll to position [0, 0]
click at [252, 219] on span "Create" at bounding box center [252, 221] width 12 height 4
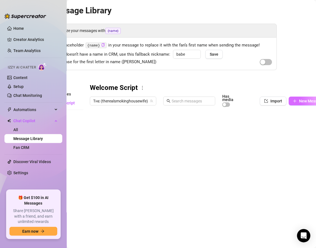
click at [297, 101] on button "New Message" at bounding box center [307, 100] width 39 height 9
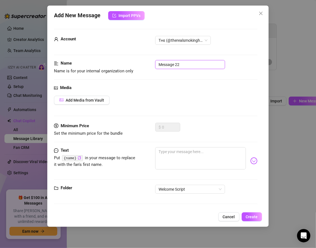
click at [183, 62] on input "Message 22" at bounding box center [190, 64] width 70 height 9
click at [158, 64] on input "Message 9" at bounding box center [190, 64] width 70 height 9
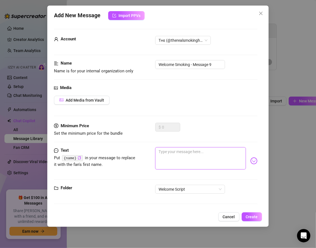
click at [174, 151] on textarea at bounding box center [200, 158] width 90 height 22
paste textarea "Describe your perfect day with me — is it coffee and whispers while I flick ash…"
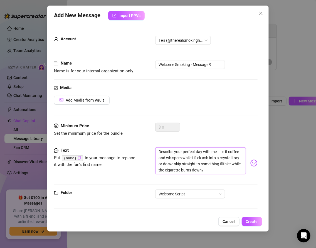
click at [222, 150] on textarea "Describe your perfect day with me — is it coffee and whispers while I flick ash…" at bounding box center [200, 160] width 90 height 27
click at [221, 150] on textarea "Describe your perfect day with me — is it coffee and whispers while I flick ash…" at bounding box center [200, 160] width 90 height 27
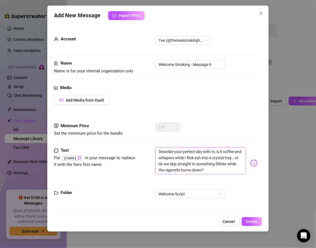
click at [215, 151] on textarea "Describe your perfect day with m, is it coffee and whispers while I flick ash i…" at bounding box center [200, 160] width 90 height 27
click at [212, 166] on textarea "Describe your perfect day with me, is it coffee and whispers while I flick ash …" at bounding box center [200, 160] width 90 height 27
click at [245, 218] on button "Create" at bounding box center [252, 221] width 20 height 9
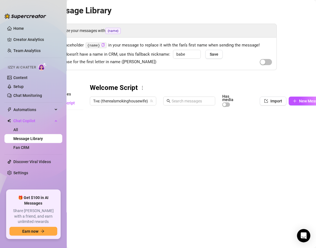
scroll to position [11, 0]
click at [295, 99] on icon "plus" at bounding box center [295, 101] width 4 height 4
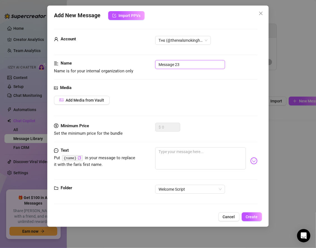
click at [182, 68] on input "Message 23" at bounding box center [190, 64] width 70 height 9
click at [158, 64] on input "Message 10" at bounding box center [190, 64] width 70 height 9
click at [173, 162] on textarea at bounding box center [200, 158] width 90 height 22
paste textarea "Oh, earlier I caught my reflection in the window — leather, heels, cigarette gl…"
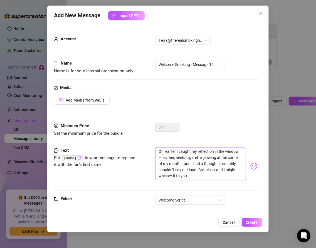
scroll to position [0, 0]
click at [162, 157] on textarea "Oh, earlier I caught my reflection in the window — leather, heels, cigarette gl…" at bounding box center [200, 163] width 90 height 33
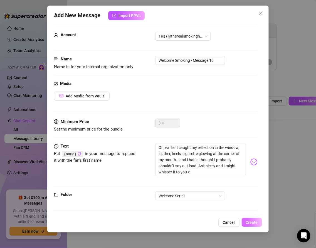
click at [248, 219] on button "Create" at bounding box center [252, 222] width 20 height 9
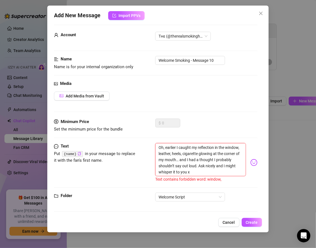
click at [232, 147] on textarea "Oh, earlier I caught my reflection in the window, leather, heels, cigarette glo…" at bounding box center [200, 159] width 90 height 33
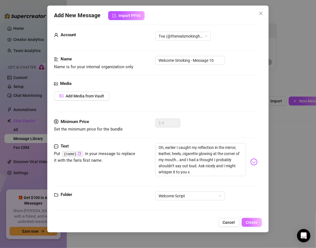
click at [244, 221] on button "Create" at bounding box center [252, 222] width 20 height 9
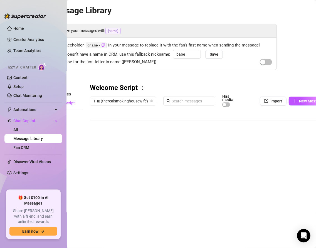
scroll to position [22, 0]
click at [122, 205] on div at bounding box center [209, 172] width 238 height 124
click at [121, 202] on textarea "Welcome Smoking - Message 10" at bounding box center [124, 200] width 52 height 5
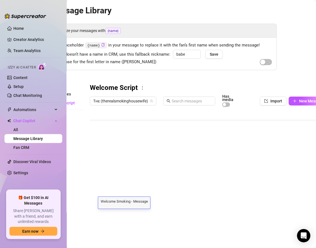
click at [118, 193] on div at bounding box center [209, 172] width 238 height 124
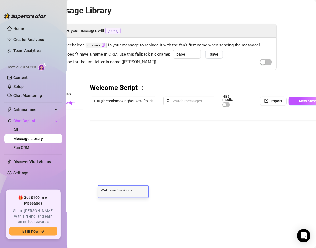
scroll to position [5, 0]
click at [115, 177] on div at bounding box center [209, 172] width 238 height 124
click at [153, 201] on div at bounding box center [209, 172] width 238 height 124
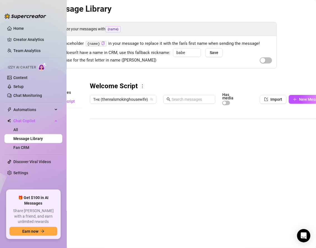
click at [153, 201] on div at bounding box center [209, 170] width 238 height 124
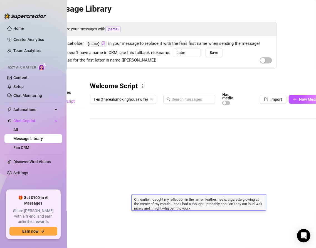
click at [153, 201] on textarea "Oh, earlier I caught my reflection in the mirror, leather, heels, cigarette glo…" at bounding box center [198, 203] width 134 height 14
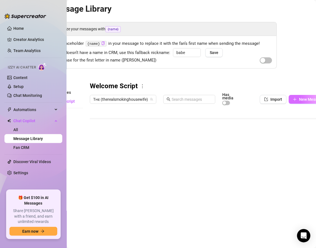
click at [300, 100] on span "New Message" at bounding box center [311, 99] width 25 height 4
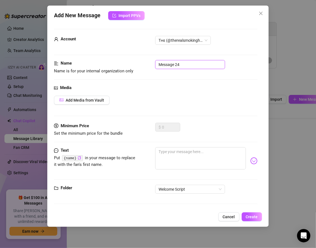
click at [181, 63] on input "Message 24" at bounding box center [190, 64] width 70 height 9
click at [158, 63] on input "Message 11" at bounding box center [190, 64] width 70 height 9
click at [151, 103] on div "Add Media from Vault" at bounding box center [155, 100] width 203 height 9
click at [168, 156] on textarea at bounding box center [200, 158] width 90 height 22
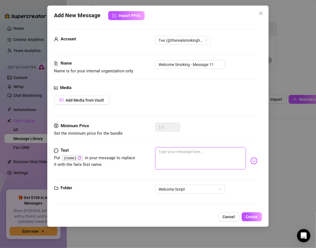
paste textarea "Still dressed… still turned on. Couldn’t resist giving you a peek"
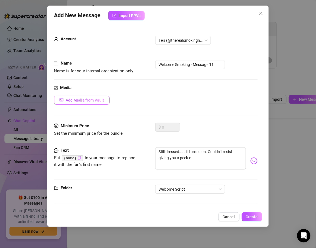
click at [75, 96] on button "Add Media from Vault" at bounding box center [82, 100] width 56 height 9
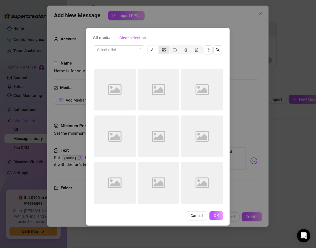
click at [162, 50] on icon "picture" at bounding box center [164, 50] width 4 height 4
click at [160, 47] on input "segmented control" at bounding box center [160, 47] width 0 height 0
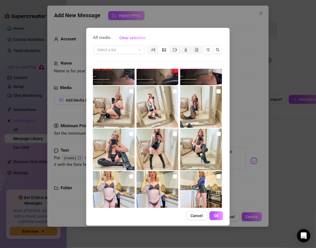
scroll to position [492, 0]
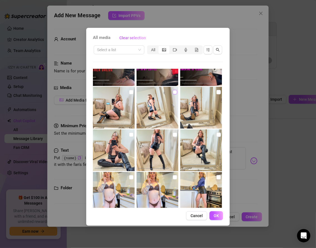
click at [175, 90] on input "checkbox" at bounding box center [175, 92] width 4 height 4
click at [174, 91] on input "checkbox" at bounding box center [175, 92] width 4 height 4
click at [217, 90] on input "checkbox" at bounding box center [218, 92] width 4 height 4
click at [174, 135] on input "checkbox" at bounding box center [175, 134] width 4 height 4
click at [212, 211] on button "OK" at bounding box center [216, 215] width 14 height 9
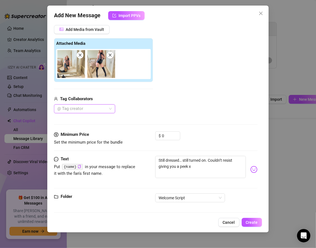
scroll to position [72, 0]
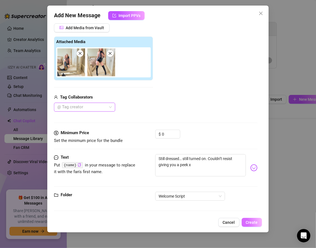
click at [247, 224] on span "Create" at bounding box center [252, 222] width 12 height 4
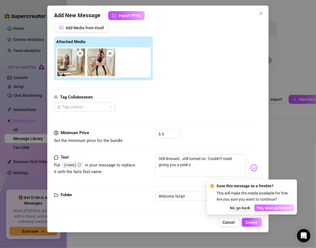
click at [263, 207] on span "Yes, save as freebie" at bounding box center [273, 207] width 35 height 4
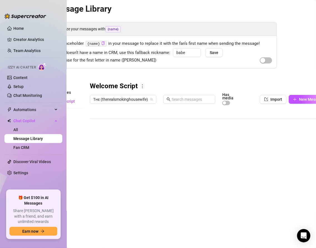
scroll to position [33, 0]
click at [297, 101] on button "New Message" at bounding box center [307, 99] width 39 height 9
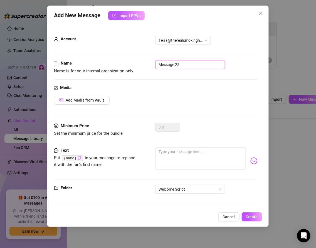
click at [184, 64] on input "Message 25" at bounding box center [190, 64] width 70 height 9
click at [226, 217] on span "Cancel" at bounding box center [229, 216] width 12 height 4
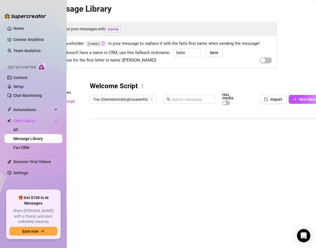
click at [107, 201] on div at bounding box center [209, 170] width 238 height 124
click at [116, 200] on textarea "Welcome Smoking - Message 11" at bounding box center [124, 198] width 52 height 5
click at [130, 200] on textarea "Welcome Smoking - Message 11" at bounding box center [124, 198] width 52 height 5
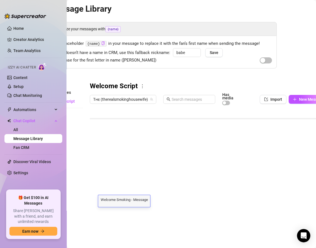
click at [117, 187] on div at bounding box center [209, 170] width 238 height 124
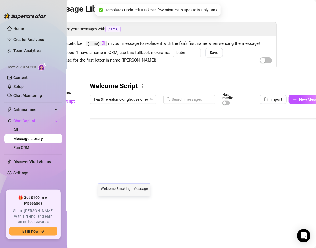
scroll to position [0, 0]
click at [143, 188] on textarea "Welcome Smoking - Message 10" at bounding box center [124, 187] width 52 height 5
click at [118, 179] on div at bounding box center [209, 170] width 238 height 124
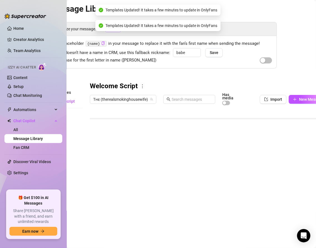
click at [118, 179] on div at bounding box center [209, 170] width 238 height 124
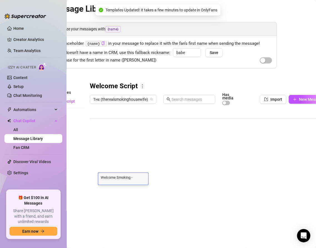
click at [137, 179] on textarea "Welcome Smoking - Message 9" at bounding box center [123, 176] width 50 height 5
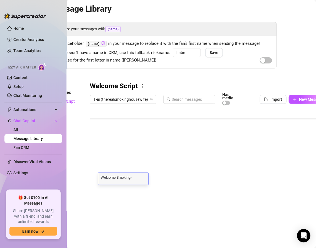
click at [123, 170] on div at bounding box center [209, 170] width 238 height 124
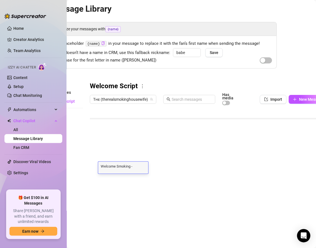
click at [123, 170] on div "Welcome Smoking - Message 8 Welcome Smoking - Message 8" at bounding box center [123, 167] width 50 height 12
click at [120, 164] on textarea "Welcome Smoking - Message 8" at bounding box center [123, 165] width 50 height 5
click at [116, 178] on div at bounding box center [209, 170] width 238 height 124
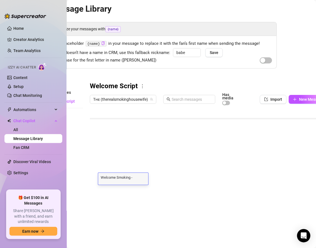
click at [135, 180] on div "Welcome Smoking - Message 9 Welcome Smoking - Message 9" at bounding box center [123, 179] width 50 height 12
click at [135, 178] on textarea "Welcome Smoking - Message 9" at bounding box center [123, 176] width 50 height 5
click at [123, 192] on div at bounding box center [209, 170] width 238 height 124
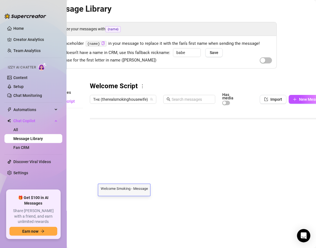
scroll to position [4, 0]
click at [123, 192] on div "Welcome Smoking - Message 11 Welcome Smoking - Message 11" at bounding box center [124, 190] width 52 height 12
click at [111, 187] on textarea "Welcome Smoking - Message 11" at bounding box center [124, 187] width 52 height 5
click at [113, 197] on div at bounding box center [209, 170] width 238 height 124
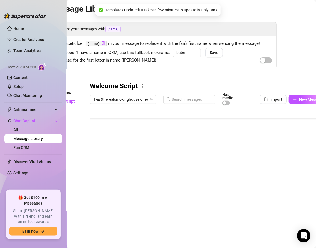
click at [113, 197] on div at bounding box center [209, 170] width 238 height 124
click at [124, 199] on textarea "Welcome Smoking - Message 12" at bounding box center [124, 198] width 52 height 5
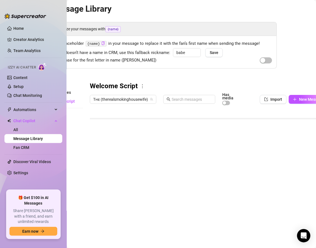
click at [115, 212] on div at bounding box center [209, 170] width 238 height 124
click at [294, 99] on icon "plus" at bounding box center [295, 99] width 4 height 4
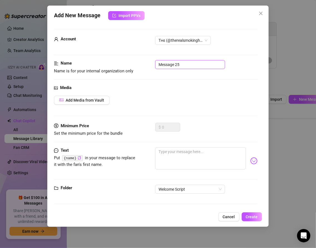
click at [158, 63] on input "Message 25" at bounding box center [190, 64] width 70 height 9
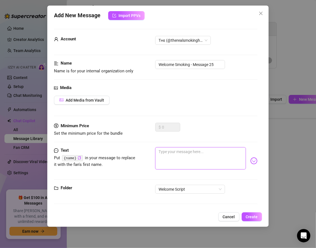
click at [165, 151] on textarea at bounding box center [200, 158] width 90 height 22
paste textarea "I don’t fall easily, but when I do, it’s intense. When I give myself, it’s all …"
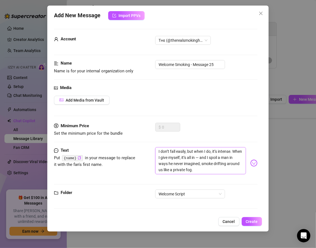
scroll to position [0, 0]
click at [211, 157] on textarea "I don’t fall easily, but when I do, it’s intense. When I give myself, it’s all …" at bounding box center [200, 160] width 90 height 27
click at [247, 219] on span "Create" at bounding box center [252, 221] width 12 height 4
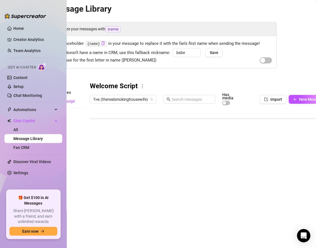
scroll to position [44, 0]
drag, startPoint x: 91, startPoint y: 200, endPoint x: 91, endPoint y: 174, distance: 26.4
click at [91, 174] on div at bounding box center [209, 170] width 238 height 124
click at [123, 170] on div at bounding box center [209, 170] width 238 height 124
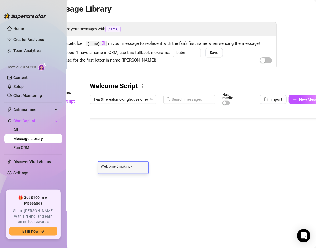
click at [137, 167] on textarea "Welcome Smoking - Message 9" at bounding box center [123, 165] width 50 height 5
click at [125, 159] on div at bounding box center [209, 170] width 238 height 124
click at [125, 159] on div "Welcome Smoking - Message 8 Welcome Smoking - Message 8" at bounding box center [123, 156] width 50 height 12
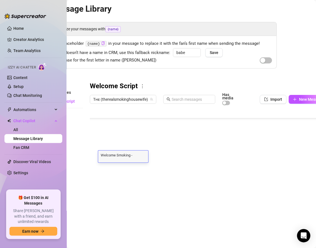
click at [131, 155] on textarea "Welcome Smoking - Message 8" at bounding box center [123, 154] width 50 height 5
click at [125, 178] on div at bounding box center [209, 170] width 238 height 124
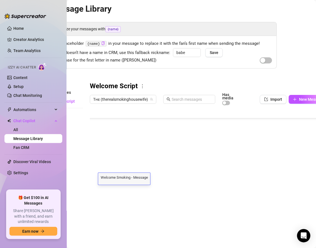
scroll to position [0, 0]
click at [125, 178] on textarea "Welcome Smoking - Message 25" at bounding box center [124, 176] width 52 height 5
click at [111, 188] on div at bounding box center [209, 170] width 238 height 124
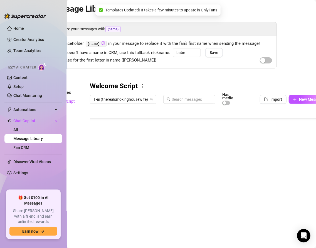
click at [111, 188] on div at bounding box center [209, 170] width 238 height 124
click at [122, 189] on textarea "Welcome Smoking - Message 10" at bounding box center [124, 187] width 52 height 5
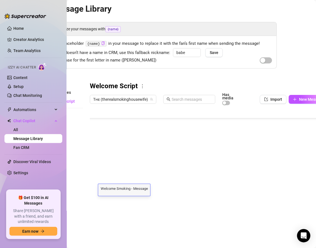
click at [118, 202] on div at bounding box center [209, 170] width 238 height 124
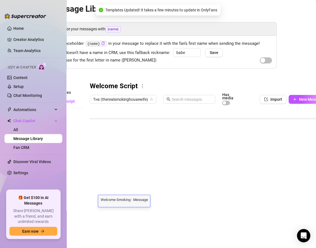
click at [122, 197] on textarea "Welcome Smoking - Message 11" at bounding box center [124, 198] width 52 height 5
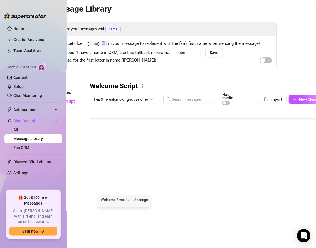
click at [116, 189] on div at bounding box center [209, 170] width 238 height 124
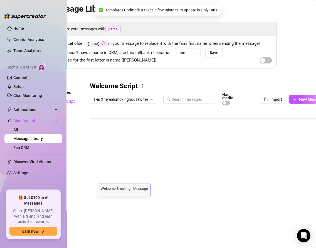
click at [125, 188] on textarea "Welcome Smoking - Message 11" at bounding box center [124, 187] width 52 height 5
click at [117, 199] on div at bounding box center [209, 170] width 238 height 124
click at [126, 200] on textarea "Welcome Smoking - Message 12" at bounding box center [124, 198] width 52 height 5
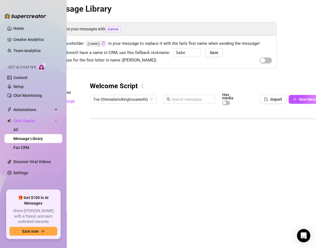
click at [78, 173] on div "Folders All messages Welcome Script New folder" at bounding box center [61, 157] width 44 height 150
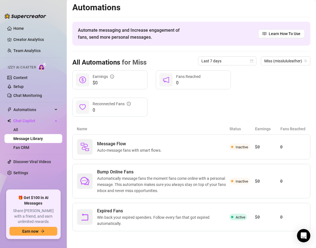
scroll to position [1, 0]
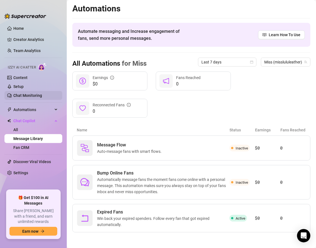
click at [31, 95] on link "Chat Monitoring" at bounding box center [27, 95] width 29 height 4
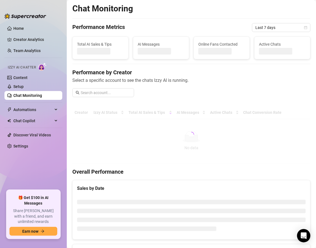
scroll to position [2, 0]
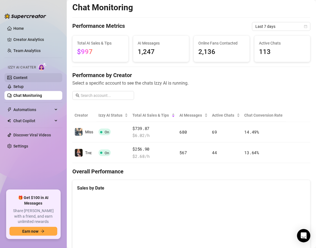
click at [20, 78] on link "Content" at bounding box center [20, 77] width 14 height 4
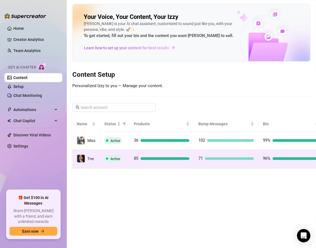
scroll to position [0, 24]
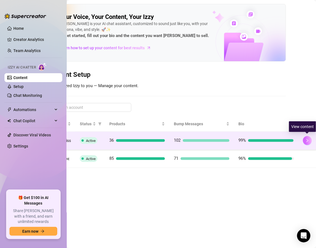
click at [306, 141] on icon "right" at bounding box center [307, 140] width 4 height 4
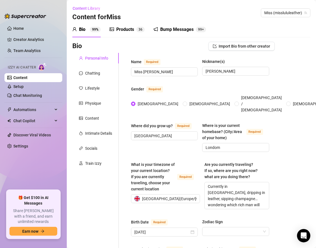
click at [161, 29] on div "Bump Messages" at bounding box center [176, 29] width 33 height 7
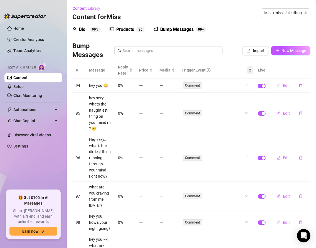
click at [252, 69] on icon "filter" at bounding box center [249, 70] width 3 height 3
click at [232, 81] on span "Online" at bounding box center [235, 81] width 13 height 4
click at [245, 105] on div "Reset OK" at bounding box center [236, 109] width 33 height 11
click at [245, 110] on span "OK" at bounding box center [246, 110] width 5 height 4
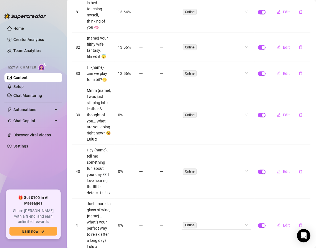
scroll to position [294, 0]
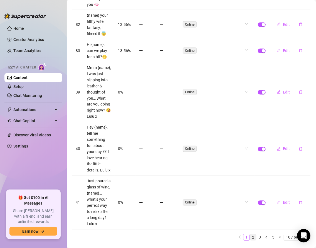
click at [252, 234] on link "2" at bounding box center [253, 237] width 6 height 6
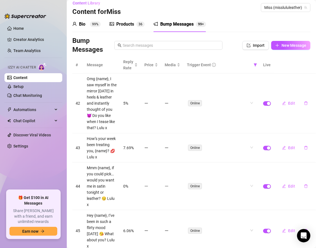
scroll to position [0, 0]
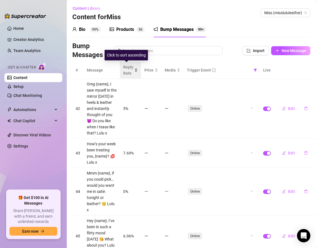
click at [131, 71] on div "Reply Rate" at bounding box center [130, 70] width 14 height 12
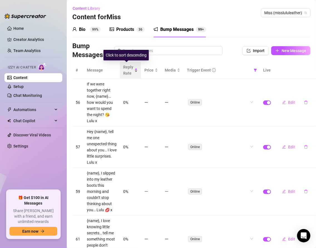
click at [131, 71] on div "Reply Rate" at bounding box center [130, 70] width 14 height 12
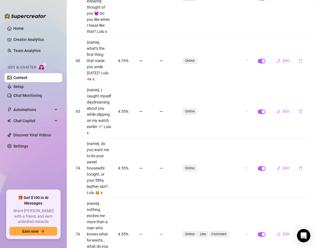
scroll to position [374, 0]
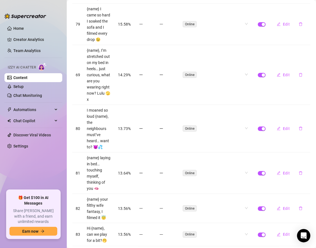
scroll to position [276, 0]
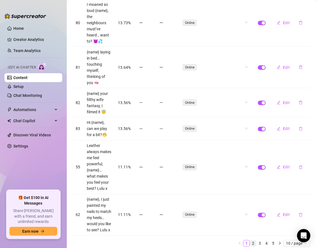
click at [252, 240] on link "2" at bounding box center [253, 243] width 6 height 6
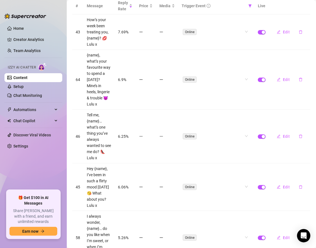
scroll to position [0, 0]
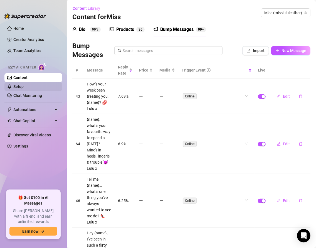
click at [24, 86] on link "Setup" at bounding box center [18, 86] width 10 height 4
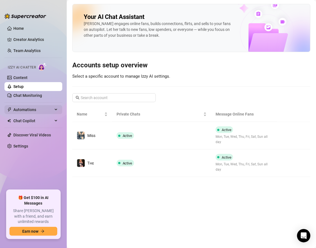
click at [40, 111] on span "Automations" at bounding box center [32, 109] width 39 height 9
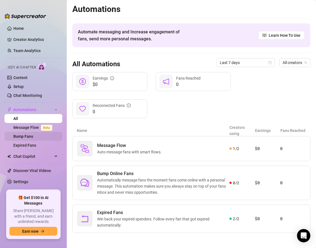
click at [33, 137] on link "Bump Fans" at bounding box center [23, 136] width 20 height 4
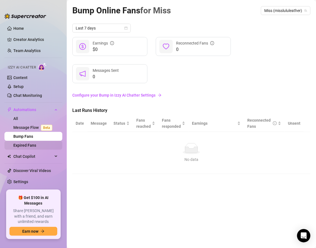
click at [36, 147] on link "Expired Fans" at bounding box center [24, 145] width 23 height 4
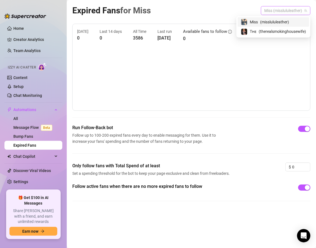
click at [292, 9] on span "Miss (misslululeather)" at bounding box center [285, 10] width 43 height 8
click at [284, 31] on span "( therealsmokinghousewife )" at bounding box center [281, 31] width 47 height 6
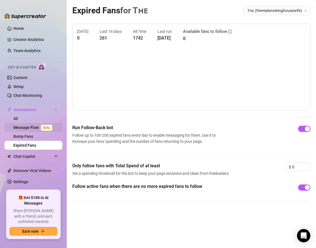
click at [26, 125] on link "Message Flow Beta" at bounding box center [33, 127] width 41 height 4
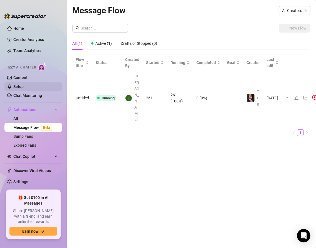
click at [21, 84] on link "Setup" at bounding box center [18, 86] width 10 height 4
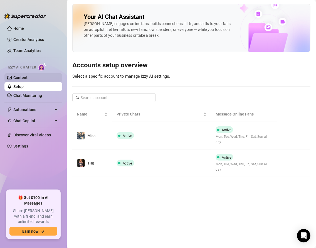
click at [17, 75] on link "Content" at bounding box center [20, 77] width 14 height 4
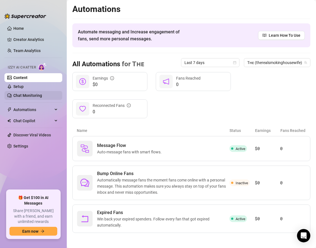
click at [34, 98] on link "Chat Monitoring" at bounding box center [27, 95] width 29 height 4
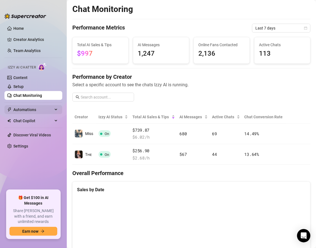
click at [31, 109] on span "Automations" at bounding box center [32, 109] width 39 height 9
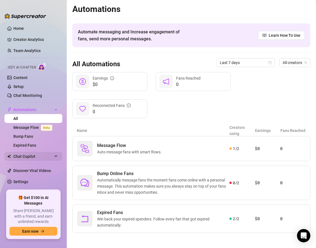
click at [32, 156] on span "Chat Copilot" at bounding box center [32, 156] width 39 height 9
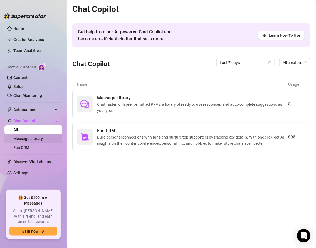
click at [33, 136] on link "Message Library" at bounding box center [27, 138] width 29 height 4
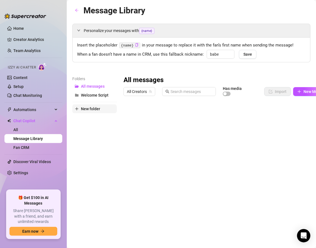
click at [91, 107] on span "New folder" at bounding box center [90, 108] width 19 height 4
click at [85, 102] on input "text" at bounding box center [94, 103] width 44 height 9
click at [85, 96] on span "New Folder" at bounding box center [91, 95] width 20 height 4
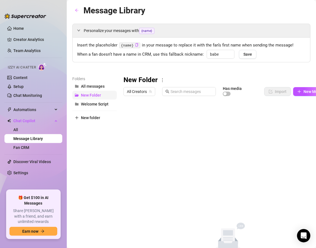
click at [85, 96] on span "New Folder" at bounding box center [91, 95] width 20 height 4
click at [89, 95] on span "New Folder" at bounding box center [91, 95] width 20 height 4
click at [84, 94] on span "New Folder" at bounding box center [91, 95] width 20 height 4
click at [68, 92] on main "Message Library Personalize your messages with {name} Insert the placeholder {n…" at bounding box center [191, 137] width 249 height 275
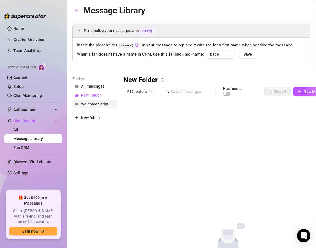
click at [81, 103] on span "Welcome Script" at bounding box center [95, 104] width 28 height 4
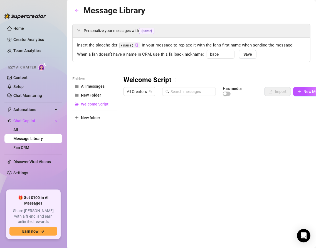
drag, startPoint x: 80, startPoint y: 94, endPoint x: 144, endPoint y: 138, distance: 77.8
click at [144, 138] on div "Folders All messages New Folder Welcome Script New folder Welcome Script All Cr…" at bounding box center [191, 149] width 238 height 147
click at [86, 118] on span "New folder" at bounding box center [90, 117] width 19 height 4
click at [80, 110] on input "text" at bounding box center [94, 112] width 44 height 9
paste input "Second Conversation Script"
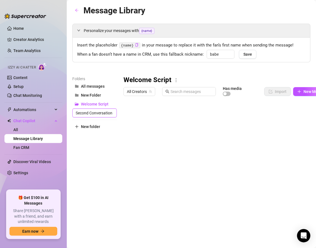
scroll to position [0, 9]
click at [98, 137] on div "Folders All messages New Folder Second Conversation Script Welcome Script New f…" at bounding box center [94, 149] width 44 height 147
click at [87, 104] on span "Second Conversation Script" at bounding box center [105, 104] width 49 height 4
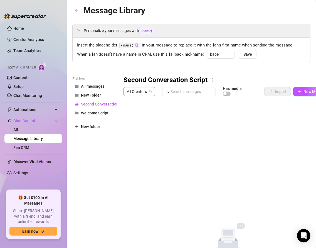
click at [143, 91] on span "All Creators" at bounding box center [139, 91] width 25 height 8
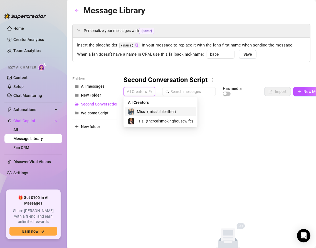
click at [145, 111] on span "Miss" at bounding box center [141, 111] width 8 height 6
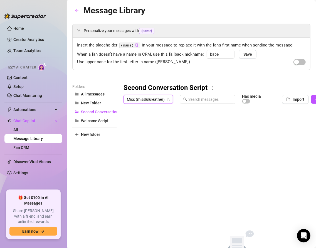
scroll to position [0, 34]
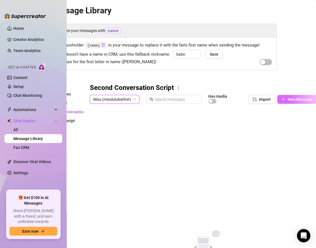
click at [286, 98] on button "New Message" at bounding box center [296, 99] width 39 height 9
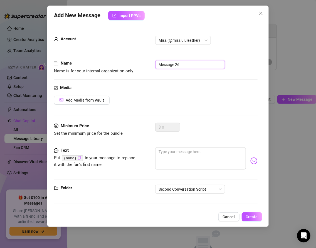
drag, startPoint x: 186, startPoint y: 64, endPoint x: 142, endPoint y: 61, distance: 43.7
click at [142, 62] on div "Name Name is for your internal organization only Message 26" at bounding box center [155, 67] width 203 height 14
paste input "Second Conversation Script"
click at [159, 150] on textarea at bounding box center [200, 158] width 90 height 22
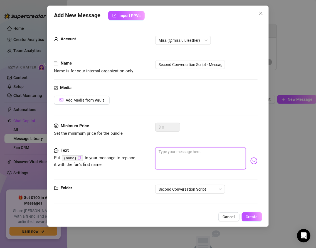
click at [159, 150] on textarea at bounding box center [200, 158] width 90 height 22
paste textarea "Hey {name} 💋 I was just thinking about you — how’s your day going so far?"
click at [158, 155] on textarea "Hey {name} 💋 I was just thinking about you — how’s your day going so far? x" at bounding box center [200, 158] width 90 height 22
click at [209, 155] on textarea "Hey {name} 💋 I was just thinking about you. How’s your day going so far? x" at bounding box center [200, 158] width 90 height 22
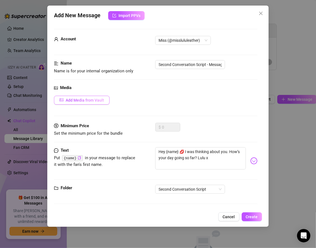
click at [80, 99] on span "Add Media from Vault" at bounding box center [85, 100] width 38 height 4
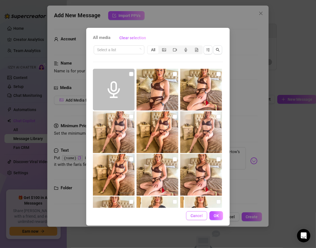
click at [191, 213] on span "Cancel" at bounding box center [196, 215] width 12 height 4
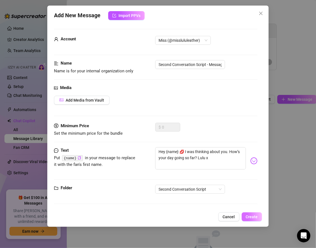
click at [247, 214] on span "Create" at bounding box center [252, 216] width 12 height 4
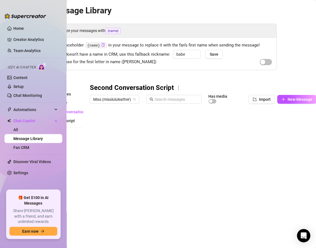
click at [118, 123] on div at bounding box center [203, 168] width 226 height 124
click at [118, 123] on div "Second Conversation Script - Message 1 Second Conversation Script - Message 1" at bounding box center [130, 121] width 64 height 12
click at [99, 119] on textarea "Second Conversation Script - Message 1" at bounding box center [130, 119] width 64 height 5
drag, startPoint x: 99, startPoint y: 119, endPoint x: 174, endPoint y: 120, distance: 75.0
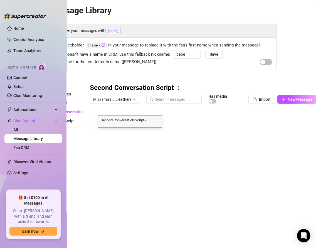
click at [174, 120] on div "Title Text Media $ AI Pricing Second Conversation Script - Message 1 Hey {name}…" at bounding box center [203, 168] width 227 height 124
click at [260, 84] on div "Second Conversation Script" at bounding box center [203, 87] width 227 height 9
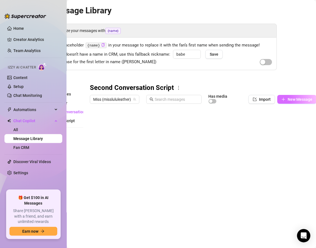
click at [309, 97] on span "New Message" at bounding box center [299, 99] width 25 height 4
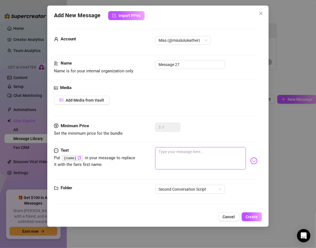
click at [164, 158] on textarea at bounding box center [200, 158] width 90 height 22
paste textarea "Second Conversation Script -"
drag, startPoint x: 212, startPoint y: 151, endPoint x: 112, endPoint y: 140, distance: 100.1
drag, startPoint x: 188, startPoint y: 64, endPoint x: 113, endPoint y: 56, distance: 75.2
click at [113, 56] on form "Account Miss (@misslululeather) Name Name is for your internal organization onl…" at bounding box center [155, 119] width 203 height 180
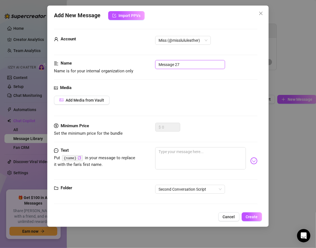
paste input "Second Conversation Script -"
click at [173, 153] on textarea at bounding box center [200, 158] width 90 height 22
paste textarea "I love knowing little details… what’s one thing that made you smile [DATE]?"
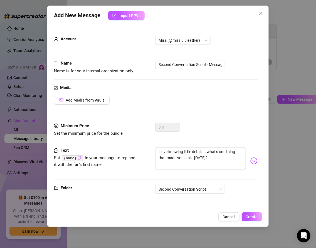
click at [255, 159] on img at bounding box center [253, 160] width 7 height 7
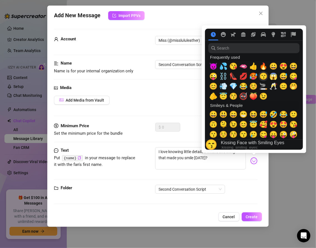
click at [264, 77] on span "😙" at bounding box center [263, 76] width 8 height 8
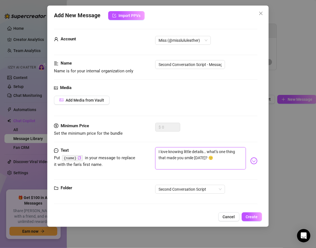
click at [228, 158] on textarea "I love knowing little details… what’s one thing that made you smile [DATE]? 😙" at bounding box center [200, 158] width 90 height 22
click at [250, 213] on button "Create" at bounding box center [252, 216] width 20 height 9
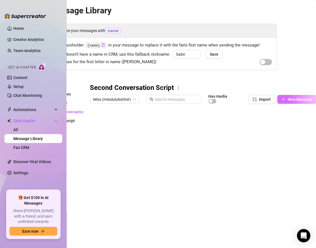
click at [289, 103] on button "New Message" at bounding box center [296, 99] width 39 height 9
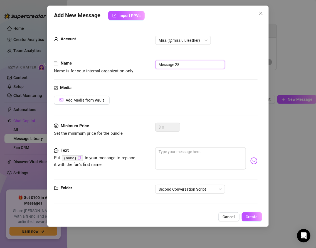
click at [182, 65] on input "Message 28" at bounding box center [190, 64] width 70 height 9
click at [159, 63] on input "Message 3" at bounding box center [190, 64] width 70 height 9
paste input "Second Conversation Script"
click at [166, 157] on textarea at bounding box center [200, 158] width 90 height 22
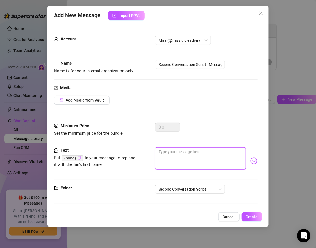
paste textarea "For me, it was slipping into these leather boots again this morning 👠 The sound…"
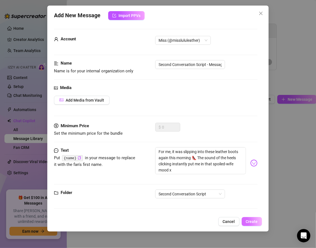
click at [247, 219] on span "Create" at bounding box center [252, 221] width 12 height 4
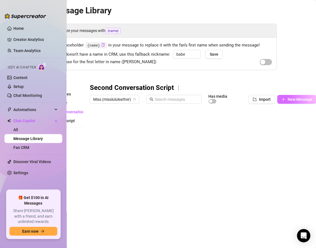
click at [293, 99] on span "New Message" at bounding box center [299, 99] width 25 height 4
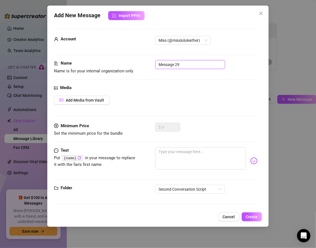
click at [181, 66] on input "Message 29" at bounding box center [190, 64] width 70 height 9
click at [158, 63] on input "Message 4" at bounding box center [190, 64] width 70 height 9
paste input "Second Conversation Script"
click at [151, 101] on div "Add Media from Vault" at bounding box center [155, 100] width 203 height 9
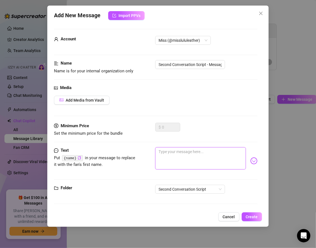
click at [162, 153] on textarea at bounding box center [200, 158] width 90 height 22
paste textarea "Tell me something… what do you notice first when you look at a woman like me? I…"
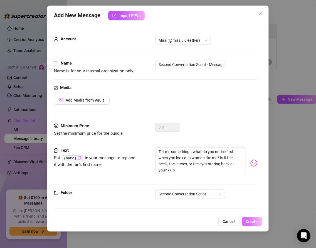
click at [250, 222] on span "Create" at bounding box center [252, 221] width 12 height 4
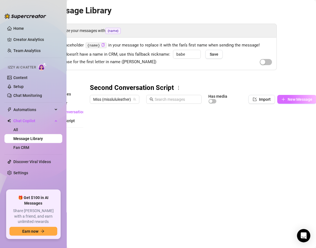
click at [278, 100] on button "New Message" at bounding box center [296, 99] width 39 height 9
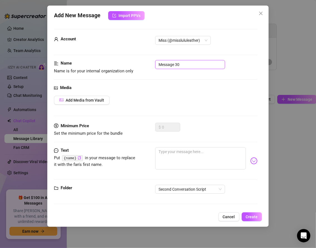
click at [181, 63] on input "Message 30" at bounding box center [190, 64] width 70 height 9
click at [159, 65] on input "Message 5" at bounding box center [190, 64] width 70 height 9
paste input "Second Conversation Script"
click at [163, 157] on textarea at bounding box center [200, 158] width 90 height 22
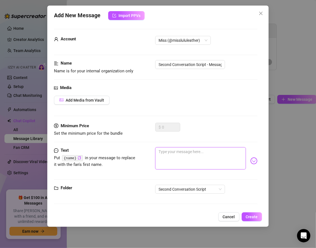
click at [163, 157] on textarea at bounding box center [200, 158] width 90 height 22
paste textarea "I’ll admit… sometimes I catch myself in the mirror and think, “[DEMOGRAPHIC_DAT…"
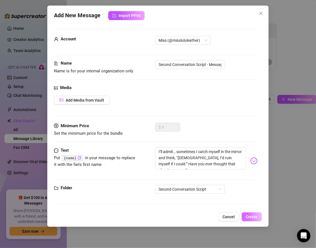
click at [251, 214] on span "Create" at bounding box center [252, 216] width 12 height 4
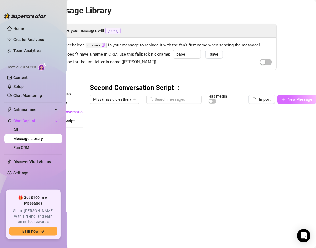
click at [292, 99] on span "New Message" at bounding box center [299, 99] width 25 height 4
click at [289, 99] on span "New Message" at bounding box center [299, 99] width 25 height 4
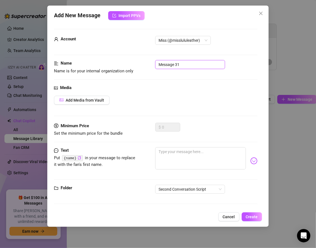
click at [186, 64] on input "Message 31" at bounding box center [190, 64] width 70 height 9
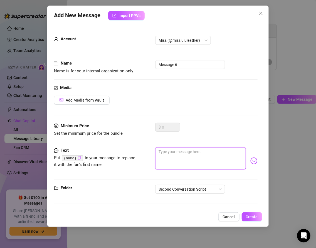
click at [165, 165] on textarea at bounding box center [200, 158] width 90 height 22
paste textarea "Describe your type to me, {name}. Are you into women who stay soft and sweet, o…"
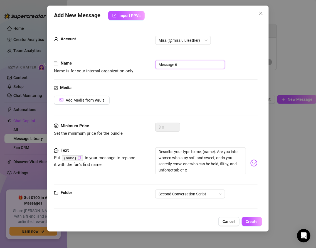
click at [158, 63] on input "Message 6" at bounding box center [190, 64] width 70 height 9
click at [159, 64] on input "Message 6" at bounding box center [190, 64] width 70 height 9
paste input "Second Conversation Script"
click at [245, 217] on button "Create" at bounding box center [252, 221] width 20 height 9
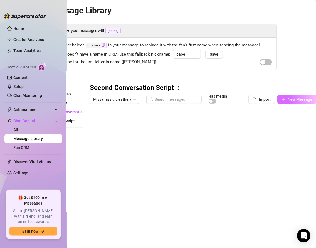
click at [291, 99] on span "New Message" at bounding box center [299, 99] width 25 height 4
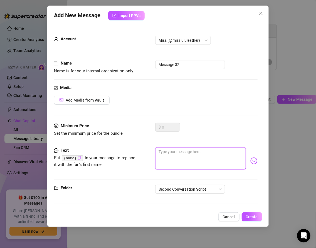
click at [162, 156] on textarea at bounding box center [200, 158] width 90 height 22
paste textarea "I’m laying here now, blouse slipping lower than it should… wondering if you’d t…"
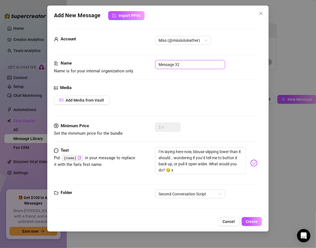
click at [181, 62] on input "Message 32" at bounding box center [190, 64] width 70 height 9
click at [158, 62] on input "Message 7" at bounding box center [190, 64] width 70 height 9
paste input "Second Conversation Script"
click at [246, 220] on span "Create" at bounding box center [252, 221] width 12 height 4
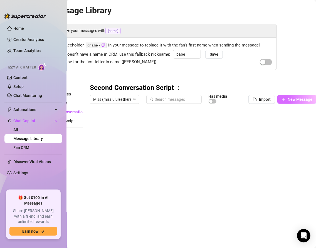
click at [286, 98] on button "New Message" at bounding box center [296, 99] width 39 height 9
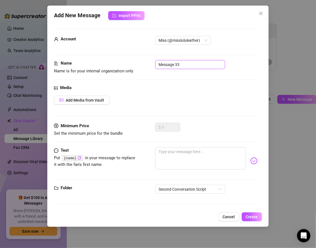
click at [158, 63] on input "Message 33" at bounding box center [190, 64] width 70 height 9
paste input "Second Conversation Script"
click at [155, 97] on div "Add Media from Vault" at bounding box center [155, 100] width 203 height 9
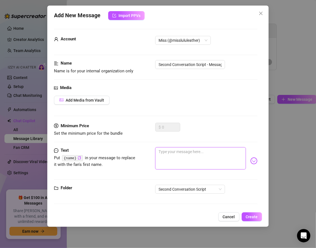
click at [169, 150] on textarea at bounding box center [200, 158] width 90 height 22
paste textarea "Anyway, I’ve got to run in a bit… but I’ll leave you with this: imagine me stre…"
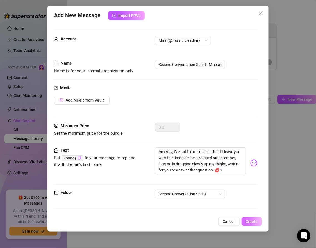
click at [247, 219] on span "Create" at bounding box center [252, 221] width 12 height 4
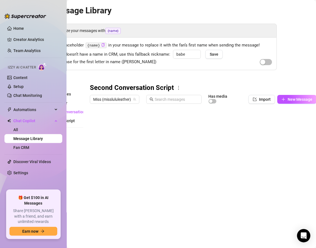
click at [159, 200] on div at bounding box center [203, 168] width 226 height 124
click at [79, 141] on div "Folders All messages New Folder Second Conversation Script Welcome Script New f…" at bounding box center [61, 156] width 44 height 147
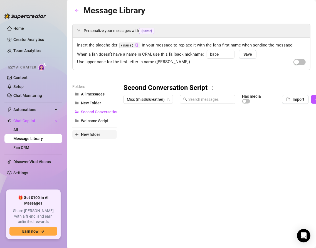
click at [91, 133] on span "New folder" at bounding box center [90, 134] width 19 height 4
click at [90, 129] on input "text" at bounding box center [94, 129] width 44 height 9
paste input "Second Conversation Script — Playful Version"
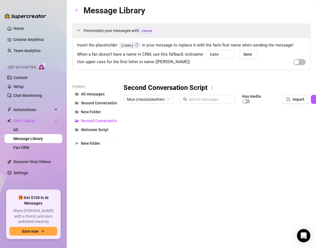
click at [89, 174] on div "Folders All messages Second Conversation Script — Playful Version New Folder Se…" at bounding box center [94, 156] width 44 height 147
click at [98, 120] on span "Second Conversation Script" at bounding box center [105, 120] width 49 height 4
click at [96, 101] on span "Second Conversation Script — Playful Version" at bounding box center [121, 103] width 80 height 4
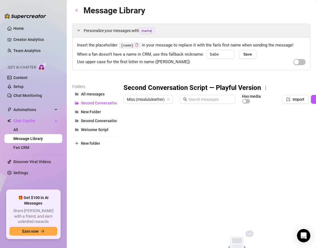
scroll to position [0, 34]
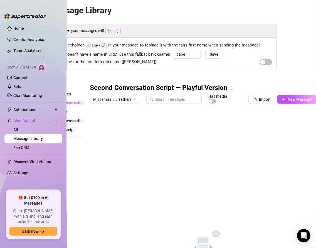
click at [191, 141] on div "Second Conversation Script — Playful Version Miss (misslululeather) Has media I…" at bounding box center [203, 174] width 227 height 183
click at [292, 99] on span "New Message" at bounding box center [299, 99] width 25 height 4
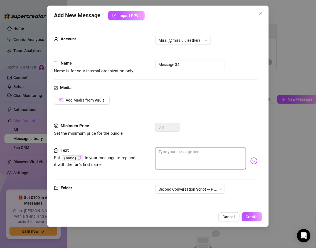
click at [169, 154] on textarea at bounding box center [200, 158] width 90 height 22
paste textarea "Hey {name} 💋 how’s your day been so far? Anything fun or are you stuck being go…"
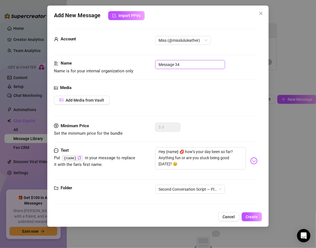
drag, startPoint x: 183, startPoint y: 66, endPoint x: 176, endPoint y: 66, distance: 7.2
click at [176, 66] on input "Message 34" at bounding box center [190, 64] width 70 height 9
click at [159, 64] on input "Message 1" at bounding box center [190, 64] width 70 height 9
paste input "Second Conversation Script — Playful Version"
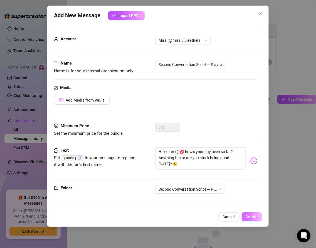
click at [244, 214] on button "Create" at bounding box center [252, 216] width 20 height 9
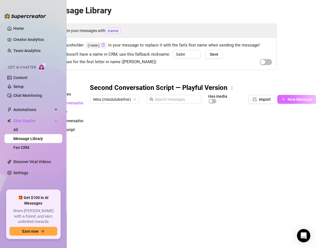
click at [291, 99] on span "New Message" at bounding box center [299, 99] width 25 height 4
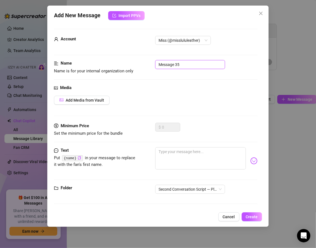
click at [188, 63] on input "Message 35" at bounding box center [190, 64] width 70 height 9
click at [158, 64] on input "Message 2" at bounding box center [190, 64] width 70 height 9
paste input "Second Conversation Script — Playful Version"
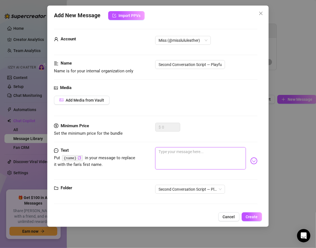
click at [180, 152] on textarea at bounding box center [200, 158] width 90 height 22
paste textarea "I was being so good earlier… then I slipped into my leather skirt and heels and…"
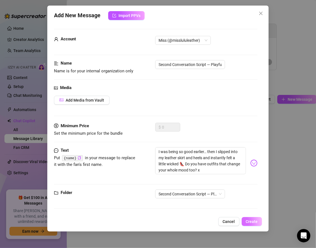
click at [250, 223] on button "Create" at bounding box center [252, 221] width 20 height 9
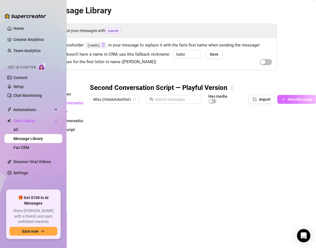
click at [292, 101] on span "New Message" at bounding box center [299, 99] width 25 height 4
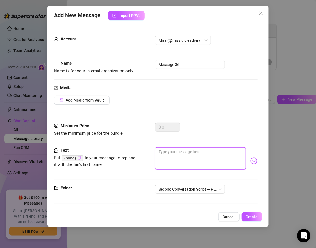
click at [174, 157] on textarea at bounding box center [200, 158] width 90 height 22
paste textarea "Tell me something silly — what’s your guilty pleasure? Mine’s sneaking champagn…"
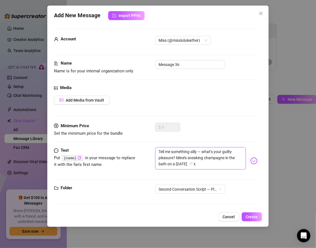
click at [202, 150] on textarea "Tell me something silly — what’s your guilty pleasure? Mine’s sneaking champagn…" at bounding box center [200, 158] width 90 height 22
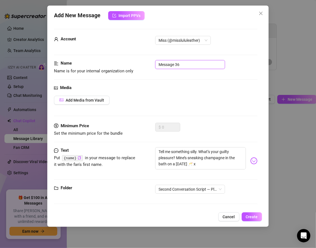
click at [181, 64] on input "Message 36" at bounding box center [190, 64] width 70 height 9
click at [159, 63] on input "Message 3" at bounding box center [190, 64] width 70 height 9
paste input "Second Conversation Script — Playful Version"
click at [249, 218] on span "Create" at bounding box center [252, 216] width 12 height 4
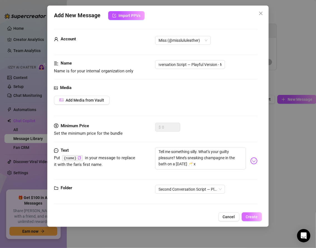
scroll to position [0, 0]
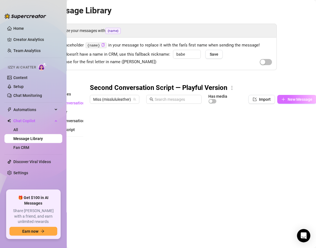
click at [290, 100] on span "New Message" at bounding box center [299, 99] width 25 height 4
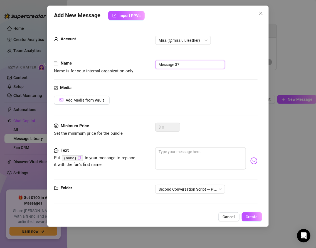
click at [186, 66] on input "Message 37" at bounding box center [190, 64] width 70 height 9
click at [157, 64] on input "Message 4" at bounding box center [190, 64] width 70 height 9
paste input "Second Conversation Script — Playful Version"
click at [175, 157] on textarea at bounding box center [200, 158] width 90 height 22
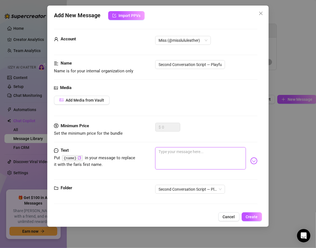
paste textarea "And be honest, {name}… are you more the sweet type who likes long chats, or the…"
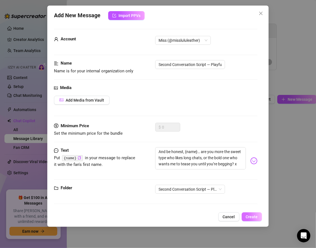
click at [248, 215] on span "Create" at bounding box center [252, 216] width 12 height 4
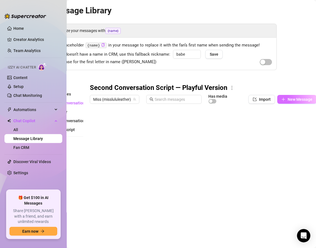
click at [285, 98] on button "New Message" at bounding box center [296, 99] width 39 height 9
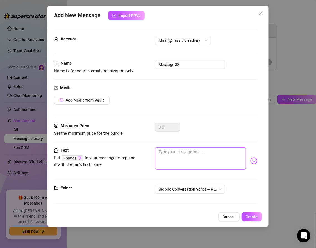
click at [185, 153] on textarea at bounding box center [200, 158] width 90 height 22
paste textarea "I had a cheeky thought earlier when I caught myself in the mirror… couldn’t res…"
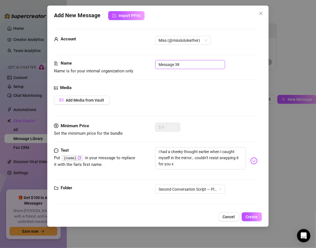
click at [188, 61] on input "Message 38" at bounding box center [190, 64] width 70 height 9
click at [185, 64] on input "Message 38" at bounding box center [190, 64] width 70 height 9
click at [159, 64] on input "Message 5" at bounding box center [190, 64] width 70 height 9
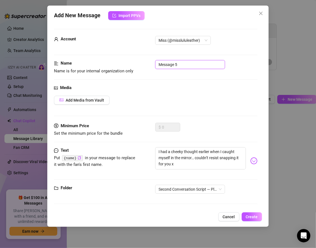
paste input "Second Conversation Script — Playful Version"
click at [246, 215] on span "Create" at bounding box center [252, 216] width 12 height 4
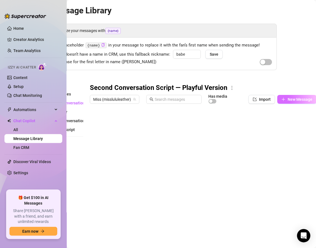
click at [285, 99] on button "New Message" at bounding box center [296, 99] width 39 height 9
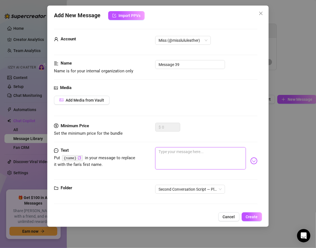
click at [165, 154] on textarea at bounding box center [200, 158] width 90 height 22
paste textarea "Just me, leather mini & heels, but I was feeling playful so I let my blouse sli…"
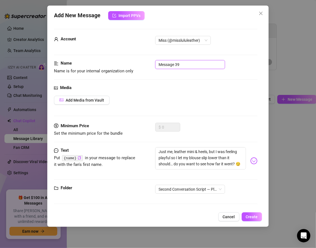
drag, startPoint x: 182, startPoint y: 65, endPoint x: 138, endPoint y: 54, distance: 45.4
click at [138, 54] on form "Account Miss (@misslululeather) Name Name is for your internal organization onl…" at bounding box center [155, 119] width 203 height 180
paste input "Second Conversation Script — Playful Version"
click at [218, 64] on input "Second Conversation Script — Playful Version - Message" at bounding box center [190, 64] width 70 height 9
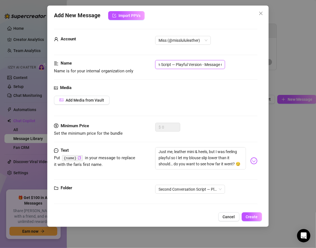
scroll to position [0, 37]
click at [245, 215] on button "Create" at bounding box center [252, 216] width 20 height 9
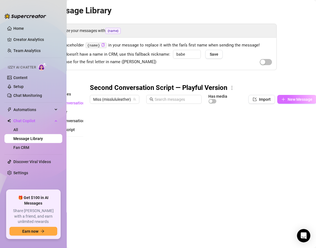
click at [288, 98] on span "New Message" at bounding box center [299, 99] width 25 height 4
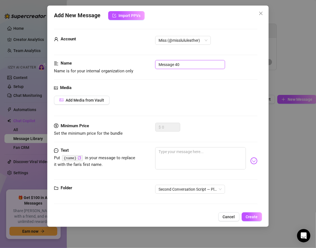
click at [181, 65] on input "Message 40" at bounding box center [190, 64] width 70 height 9
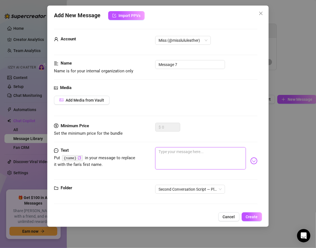
click at [165, 160] on textarea at bounding box center [200, 158] width 90 height 22
paste textarea "Promise me you’ll open it slow… I love the thought of you unwrapping me piece b…"
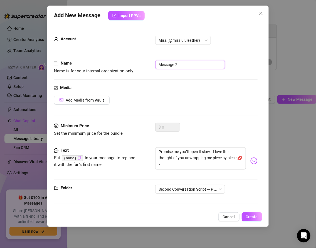
click at [158, 64] on input "Message 7" at bounding box center [190, 64] width 70 height 9
paste input "Second Conversation Script — Playful Version"
click at [247, 216] on span "Create" at bounding box center [252, 216] width 12 height 4
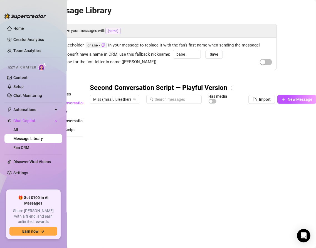
click at [151, 177] on div at bounding box center [203, 168] width 226 height 124
click at [270, 176] on div at bounding box center [203, 168] width 226 height 124
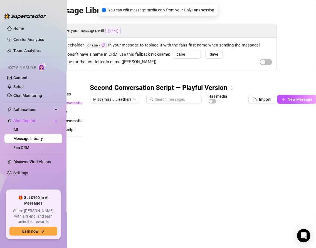
click at [113, 176] on div at bounding box center [203, 168] width 226 height 124
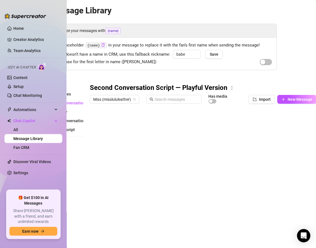
click at [278, 176] on div at bounding box center [203, 168] width 226 height 124
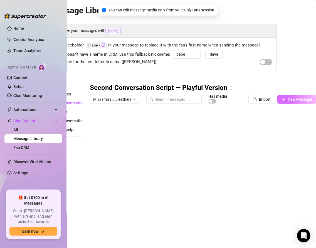
click at [283, 97] on icon "plus" at bounding box center [283, 99] width 4 height 4
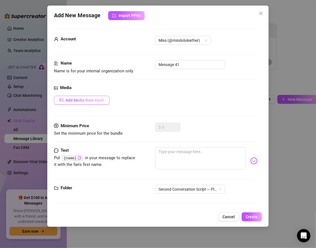
click at [79, 98] on span "Add Media from Vault" at bounding box center [85, 100] width 38 height 4
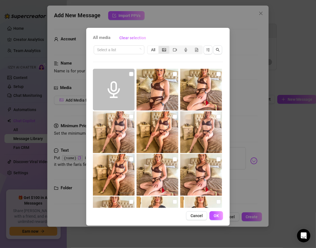
click at [165, 48] on span "segmented control" at bounding box center [164, 50] width 4 height 4
click at [160, 47] on input "segmented control" at bounding box center [160, 47] width 0 height 0
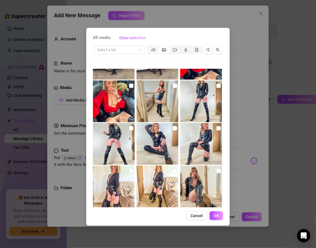
scroll to position [750, 0]
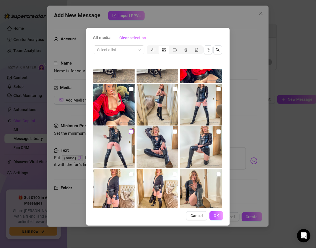
click at [130, 131] on input "checkbox" at bounding box center [131, 131] width 4 height 4
click at [173, 132] on input "checkbox" at bounding box center [175, 131] width 4 height 4
click at [220, 214] on button "OK" at bounding box center [216, 215] width 14 height 9
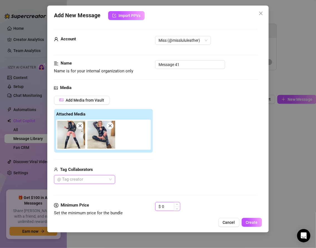
click at [168, 204] on input "0" at bounding box center [171, 206] width 18 height 8
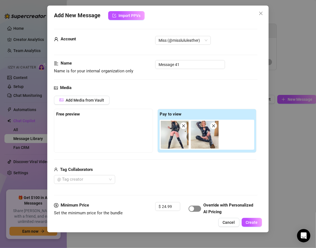
click at [194, 209] on div "button" at bounding box center [191, 208] width 5 height 5
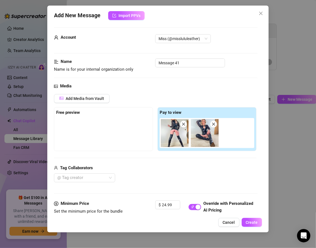
scroll to position [0, 0]
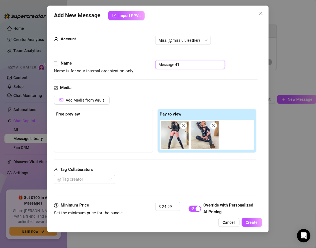
drag, startPoint x: 185, startPoint y: 63, endPoint x: 153, endPoint y: 58, distance: 31.8
click at [154, 58] on form "Account Miss (@misslululeather) Name Name is for your internal organization onl…" at bounding box center [155, 158] width 203 height 259
paste input "Second Conversation Script — Playful Version"
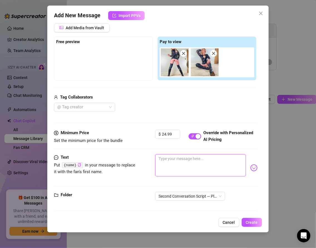
click at [173, 160] on textarea at bounding box center [200, 165] width 90 height 22
paste textarea "Just me, leather mini & heels, but I was feeling playful so I let my blouse sli…"
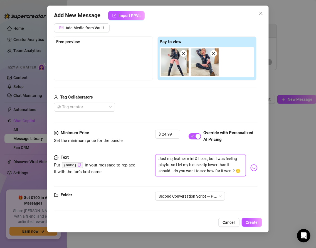
click at [197, 159] on textarea "Just me, leather mini & heels, but I was feeling playful so I let my blouse sli…" at bounding box center [200, 165] width 90 height 22
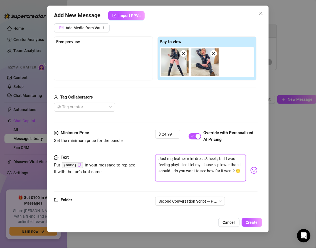
click at [213, 155] on textarea "Just me, leather mini dress & heels, but I was feeling playful so I let my blou…" at bounding box center [200, 167] width 90 height 27
click at [214, 158] on textarea "Just me, leather mini dress & heels, but I was feeling playful so I let my blou…" at bounding box center [200, 167] width 90 height 27
click at [235, 164] on textarea "Just me, leather mini dress & thigh high boots, but I was feeling playful, so I…" at bounding box center [200, 167] width 90 height 27
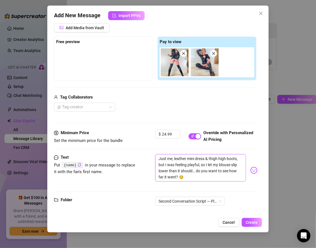
click at [222, 165] on textarea "Just me, leather mini dress & thigh high boots, but I was feeling playful, so I…" at bounding box center [200, 167] width 90 height 27
click at [164, 170] on textarea "Just me, leather mini dress & thigh high boots, but I was feeling playful, so I…" at bounding box center [200, 167] width 90 height 27
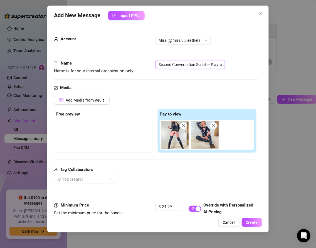
click at [217, 66] on input "Second Conversation Script — Playful Version - Message 6" at bounding box center [190, 64] width 70 height 9
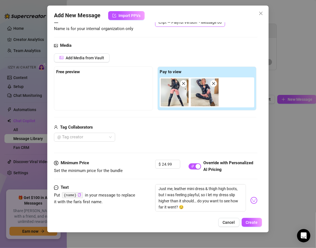
scroll to position [77, 0]
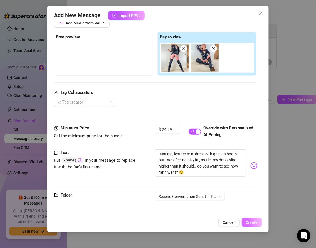
click at [245, 219] on button "Create" at bounding box center [252, 222] width 20 height 9
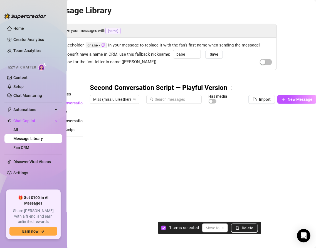
click at [95, 178] on div at bounding box center [203, 168] width 226 height 124
click at [244, 228] on span "Delete" at bounding box center [248, 227] width 12 height 4
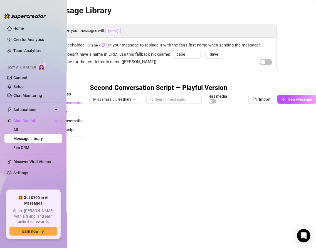
drag, startPoint x: 92, startPoint y: 190, endPoint x: 91, endPoint y: 173, distance: 17.8
click at [91, 173] on div at bounding box center [203, 168] width 226 height 124
click at [113, 181] on div at bounding box center [203, 168] width 226 height 124
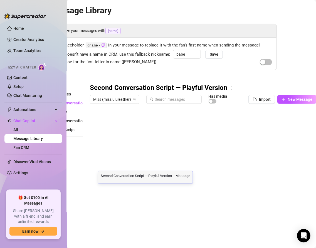
click at [162, 175] on textarea "Second Conversation Script — Playful Version - Message 66" at bounding box center [145, 175] width 94 height 5
click at [84, 191] on div "Folders All messages Second Conversation Script — Playful Version New Folder Se…" at bounding box center [158, 156] width 238 height 147
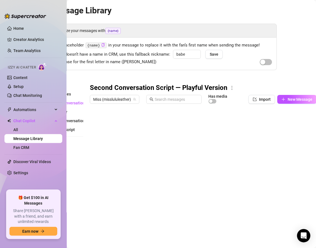
click at [72, 148] on div "Folders All messages Second Conversation Script — Playful Version New Folder Se…" at bounding box center [61, 156] width 44 height 147
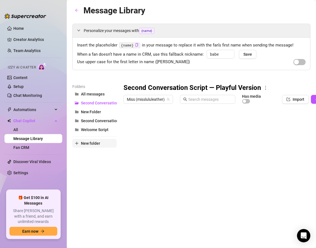
click at [92, 142] on span "New folder" at bounding box center [90, 143] width 19 height 4
click at [80, 138] on input "text" at bounding box center [94, 138] width 44 height 9
paste input "Second Conversation Script — Filthy Version"
click at [108, 169] on div "Folders All messages Second Conversation Script — Playful Version New Folder Se…" at bounding box center [94, 156] width 44 height 147
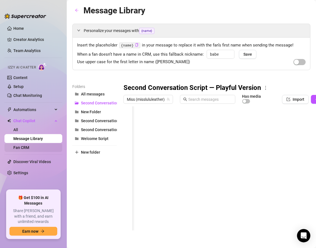
scroll to position [0, 34]
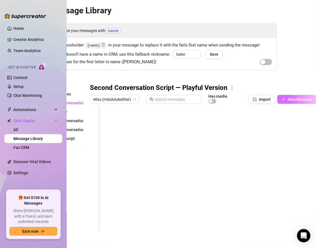
click at [299, 99] on span "New Message" at bounding box center [299, 99] width 25 height 4
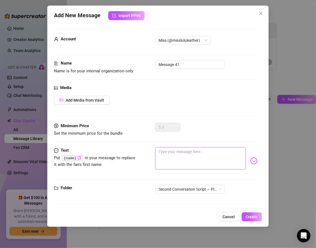
click at [172, 160] on textarea at bounding box center [200, 158] width 90 height 22
paste textarea "Mmm {name}… I’ve been thinking about you [DATE]. Did you get me all worked up o…"
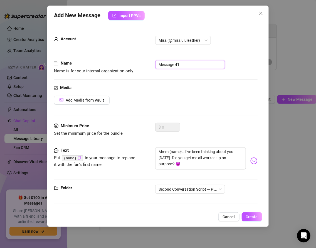
click at [176, 64] on input "Message 41" at bounding box center [190, 64] width 70 height 9
click at [158, 65] on input "Message 1" at bounding box center [190, 64] width 70 height 9
paste input "Second Conversation Script — Filthy Version"
click at [248, 215] on span "Create" at bounding box center [252, 216] width 12 height 4
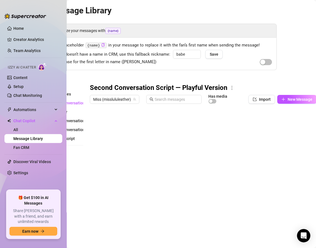
scroll to position [0, 0]
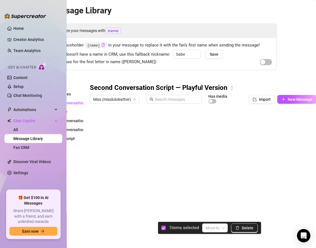
click at [95, 197] on div at bounding box center [203, 168] width 226 height 124
click at [240, 228] on button "Delete" at bounding box center [244, 227] width 27 height 9
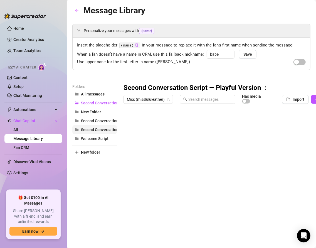
click at [88, 131] on button "Second Conversation Script — Filthy Version" at bounding box center [94, 129] width 44 height 9
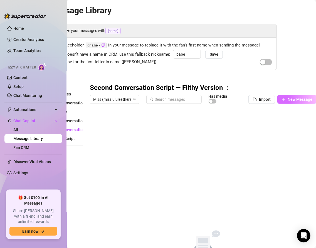
click at [282, 99] on icon "plus" at bounding box center [283, 99] width 3 height 0
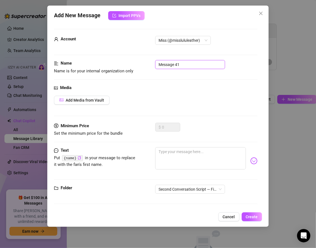
drag, startPoint x: 183, startPoint y: 64, endPoint x: 154, endPoint y: 62, distance: 29.0
click at [154, 62] on div "Name Name is for your internal organization only Message 41" at bounding box center [155, 67] width 203 height 14
paste input "Second Conversation Script — Filthy Version"
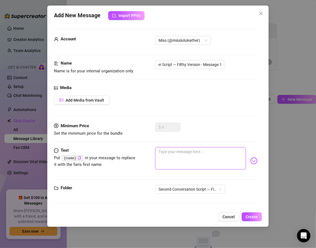
click at [168, 152] on textarea at bounding box center [200, 158] width 90 height 22
click at [175, 159] on textarea at bounding box center [200, 158] width 90 height 22
paste textarea "Mmm {name}… I’ve been thinking about you [DATE]. Did you get me all worked up o…"
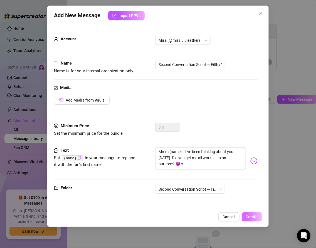
click at [247, 216] on span "Create" at bounding box center [252, 216] width 12 height 4
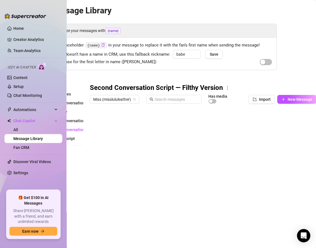
click at [288, 93] on div "Second Conversation Script — Filthy Version Miss (misslululeather) Has media Im…" at bounding box center [203, 156] width 227 height 147
click at [289, 97] on span "New Message" at bounding box center [299, 99] width 25 height 4
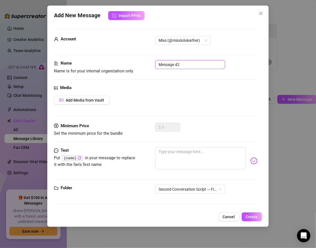
click at [159, 64] on input "Message 42" at bounding box center [190, 64] width 70 height 9
click at [158, 63] on input "Message 2" at bounding box center [190, 64] width 70 height 9
paste input "Second Conversation Script — Filthy Version"
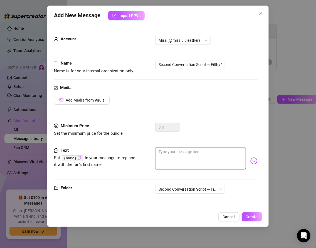
click at [170, 151] on textarea at bounding box center [200, 158] width 90 height 22
paste textarea "Be honest — when you saw me in leather, was your first thought “fuck, I’d ruin …"
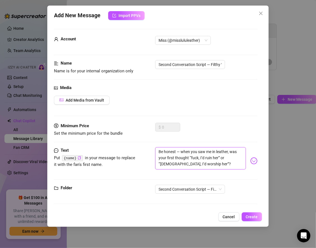
click at [181, 151] on textarea "Be honest — when you saw me in leather, was your first thought “fuck, I’d ruin …" at bounding box center [200, 158] width 90 height 22
click at [189, 163] on textarea "Be honest, when you saw me in leather, was your first thought “fuck, I’d ruin h…" at bounding box center [200, 158] width 90 height 22
click at [259, 220] on div "Add New Message Import PPVs Account Miss (@misslululeather) Name Name is for yo…" at bounding box center [157, 116] width 221 height 221
click at [255, 216] on span "Create" at bounding box center [252, 216] width 12 height 4
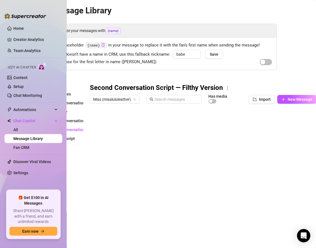
click at [112, 137] on div at bounding box center [203, 168] width 226 height 124
click at [288, 98] on span "New Message" at bounding box center [299, 99] width 25 height 4
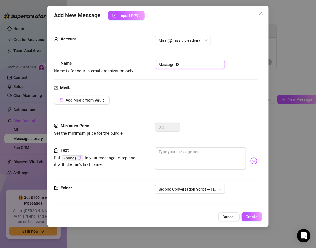
click at [177, 63] on input "Message 43" at bounding box center [190, 64] width 70 height 9
click at [158, 64] on input "Message 3" at bounding box center [190, 64] width 70 height 9
paste input "Second Conversation Script — Filthy Version"
click at [165, 158] on textarea at bounding box center [200, 158] width 90 height 22
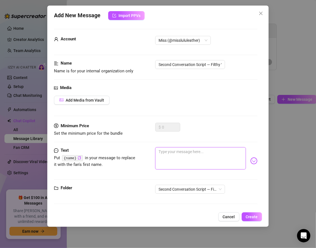
paste textarea "Sometimes I imagine you right here… my heels still on, skirt pushed up, my puss…"
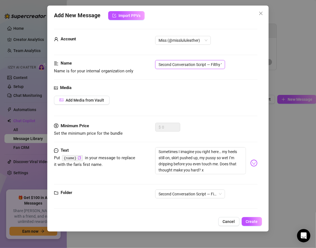
click at [205, 66] on input "Second Conversation Script — Filthy Version - Message 3" at bounding box center [190, 64] width 70 height 9
click at [253, 219] on span "Create" at bounding box center [252, 221] width 12 height 4
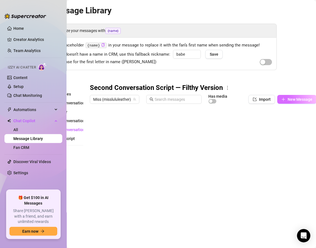
click at [280, 101] on button "New Message" at bounding box center [296, 99] width 39 height 9
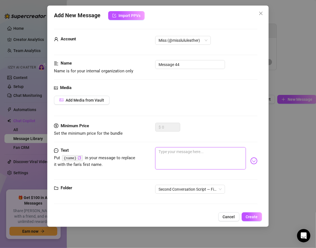
click at [171, 150] on textarea at bounding box center [200, 158] width 90 height 22
paste textarea "Tell me — do you like when a woman moans slowly, or when she can’t help but scr…"
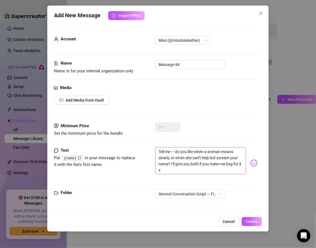
click at [176, 150] on textarea "Tell me — do you like when a woman moans slowly, or when she can’t help but scr…" at bounding box center [200, 160] width 90 height 27
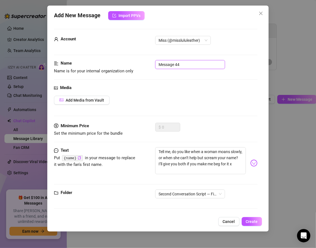
click at [159, 64] on input "Message 44" at bounding box center [190, 64] width 70 height 9
paste input "Second Conversation Script — Filthy Version"
click at [252, 221] on span "Create" at bounding box center [252, 221] width 12 height 4
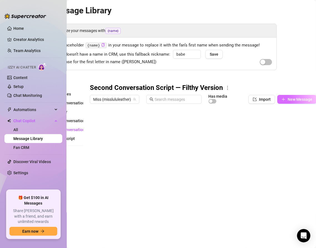
click at [289, 98] on span "New Message" at bounding box center [299, 99] width 25 height 4
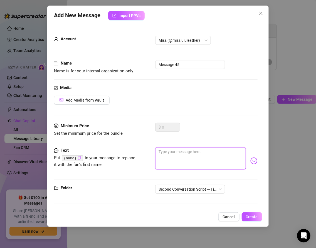
click at [169, 155] on textarea at bounding box center [200, 158] width 90 height 22
paste textarea "I actually recorded something for you earlier while I was touching myself in my…"
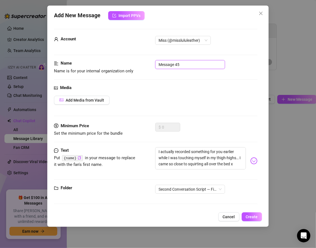
click at [177, 64] on input "Message 45" at bounding box center [190, 64] width 70 height 9
click at [158, 64] on input "Message 5" at bounding box center [190, 64] width 70 height 9
paste input "Second Conversation Script — Filthy Version"
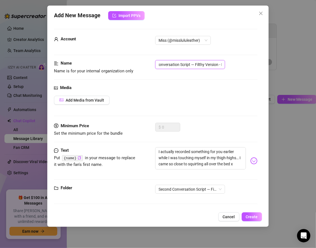
scroll to position [0, 17]
click at [250, 212] on button "Create" at bounding box center [252, 216] width 20 height 9
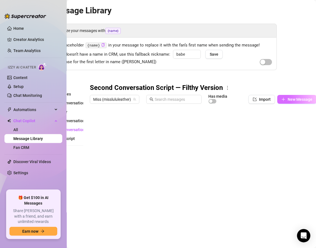
click at [290, 102] on button "New Message" at bounding box center [296, 99] width 39 height 9
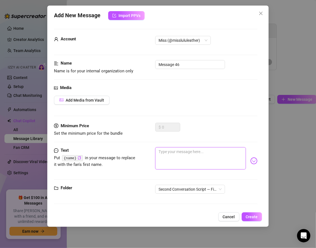
click at [163, 159] on textarea at bounding box center [200, 158] width 90 height 22
paste textarea "Me in leather thigh-highs, moaning into the camera while I fuck myself until I’…"
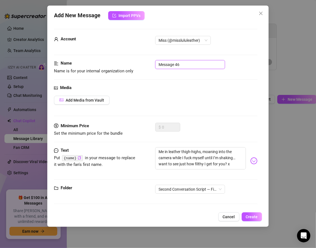
click at [186, 65] on input "Message 46" at bounding box center [190, 64] width 70 height 9
drag, startPoint x: 186, startPoint y: 65, endPoint x: 166, endPoint y: 64, distance: 19.2
click at [166, 64] on input "Message 46" at bounding box center [190, 64] width 70 height 9
paste input "Second Conversation Script — Filthy Version"
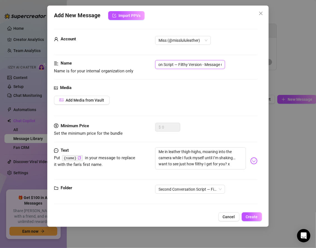
scroll to position [0, 34]
click at [77, 98] on span "Add Media from Vault" at bounding box center [85, 100] width 38 height 4
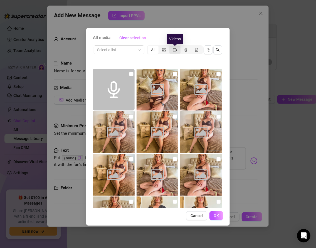
click at [175, 50] on icon "video-camera" at bounding box center [175, 50] width 4 height 4
click at [171, 47] on input "segmented control" at bounding box center [171, 47] width 0 height 0
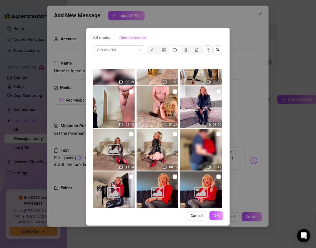
scroll to position [281, 0]
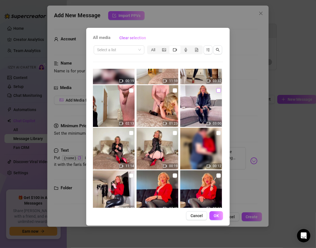
click at [218, 92] on input "checkbox" at bounding box center [218, 90] width 4 height 4
click at [214, 215] on span "OK" at bounding box center [215, 215] width 5 height 4
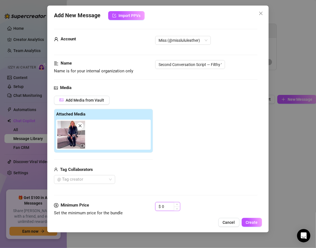
click at [169, 203] on input "0" at bounding box center [171, 206] width 18 height 8
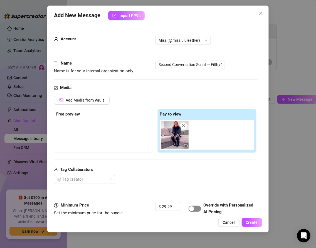
click at [191, 208] on div "button" at bounding box center [191, 208] width 5 height 5
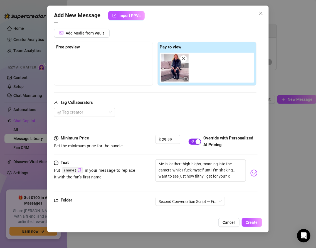
scroll to position [72, 0]
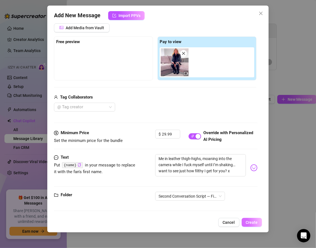
click at [247, 222] on span "Create" at bounding box center [252, 222] width 12 height 4
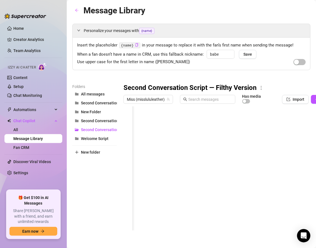
scroll to position [0, 34]
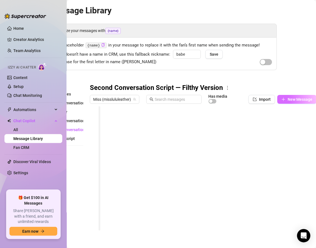
click at [294, 98] on span "New Message" at bounding box center [299, 99] width 25 height 4
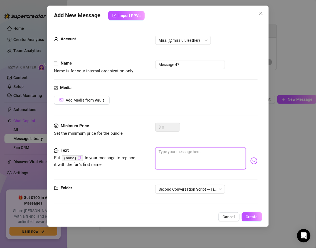
click at [183, 156] on textarea at bounding box center [200, 158] width 90 height 22
paste textarea "Open it, {name}… I want you stroking your cock to the sound of me screaming you…"
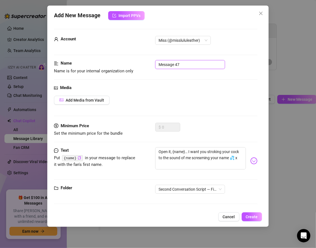
click at [177, 63] on input "Message 47" at bounding box center [190, 64] width 70 height 9
click at [158, 64] on input "Message 7" at bounding box center [190, 64] width 70 height 9
paste input "Second Conversation Script — Filthy Version"
click at [250, 216] on span "Create" at bounding box center [252, 216] width 12 height 4
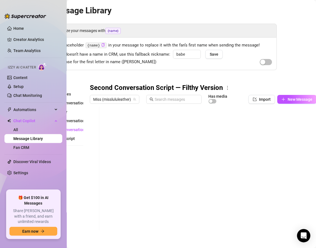
scroll to position [0, 0]
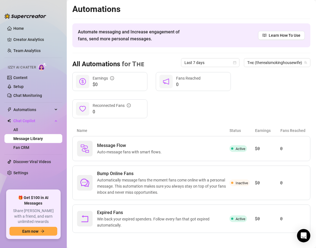
click at [35, 140] on link "Message Library" at bounding box center [27, 138] width 29 height 4
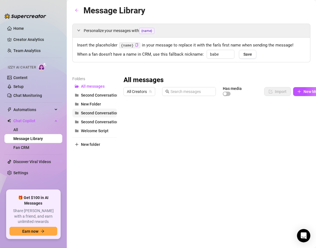
click at [102, 113] on span "Second Conversation Script" at bounding box center [105, 113] width 49 height 4
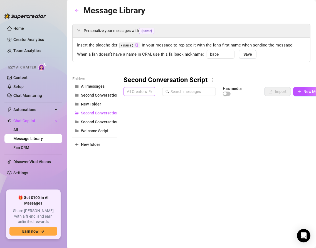
click at [149, 94] on span "All Creators" at bounding box center [139, 91] width 25 height 8
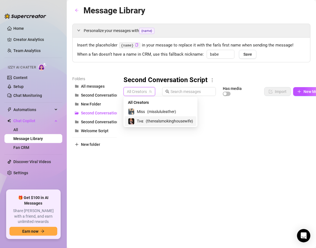
click at [149, 119] on span "( therealsmokinghousewife )" at bounding box center [169, 121] width 47 height 6
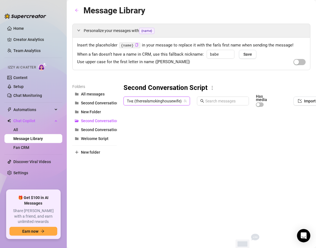
scroll to position [0, 45]
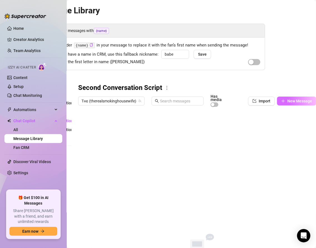
click at [291, 100] on span "New Message" at bounding box center [299, 101] width 25 height 4
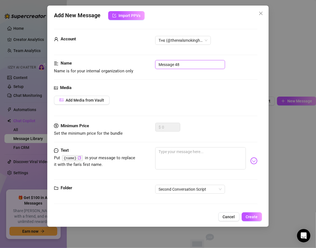
click at [159, 62] on input "Message 48" at bounding box center [190, 64] width 70 height 9
paste input "Second Conversation Script (Smoking Version)"
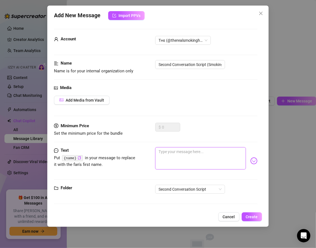
click at [174, 152] on textarea at bounding box center [200, 158] width 90 height 22
paste textarea "Hey {name} 💋 I was just thinking about you — how’s your day going so far?"
click at [158, 158] on textarea "Hey {name} 💋 I was just thinking about you — how’s your day going so far? x" at bounding box center [200, 158] width 90 height 22
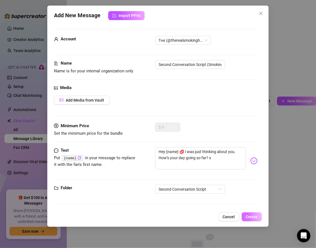
click at [252, 214] on span "Create" at bounding box center [252, 216] width 12 height 4
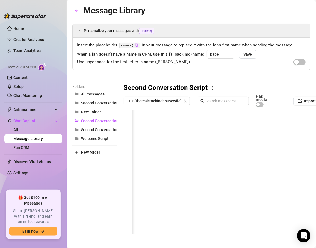
scroll to position [0, 45]
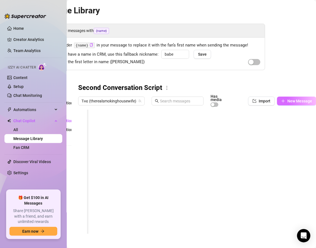
click at [298, 101] on span "New Message" at bounding box center [299, 101] width 25 height 4
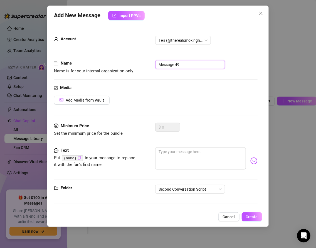
click at [158, 64] on input "Message 49" at bounding box center [190, 64] width 70 height 9
paste input "Second Conversation Script (Smoking Version)"
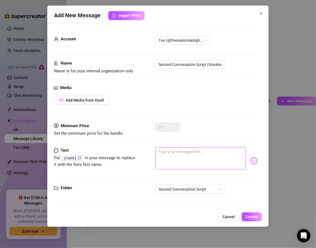
click at [162, 153] on textarea at bounding box center [200, 158] width 90 height 22
paste textarea "I love the little details… tell me, what’s one thing that made you smile [DATE]?"
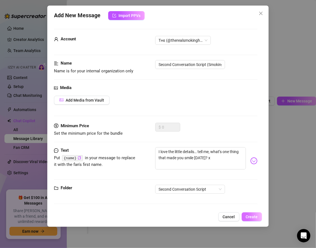
click at [250, 214] on span "Create" at bounding box center [252, 216] width 12 height 4
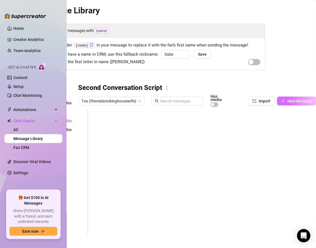
click at [291, 97] on button "New Message" at bounding box center [296, 100] width 39 height 9
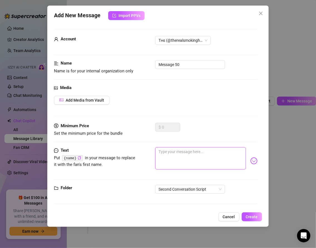
click at [178, 158] on textarea at bounding box center [200, 158] width 90 height 22
click at [171, 155] on textarea at bounding box center [200, 158] width 90 height 22
paste textarea "For me, it was striking a match and slipping into these leather boots this morn…"
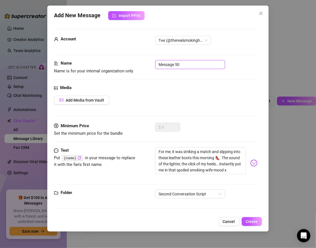
click at [157, 64] on input "Message 50" at bounding box center [190, 64] width 70 height 9
paste input "Second Conversation Script (Smoking Version)"
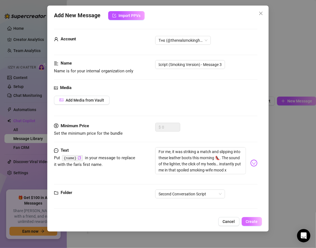
click at [253, 217] on button "Create" at bounding box center [252, 221] width 20 height 9
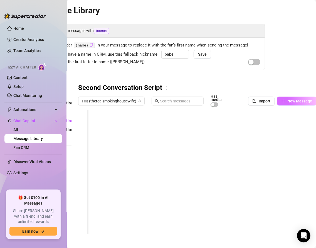
click at [285, 101] on button "New Message" at bounding box center [296, 100] width 39 height 9
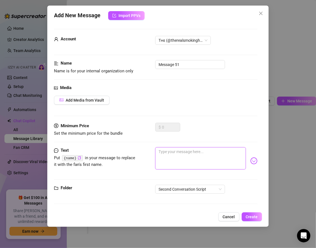
click at [170, 154] on textarea at bounding box center [200, 158] width 90 height 22
paste textarea "Tell me something, {name}… when you look at a woman like me, what do you notice…"
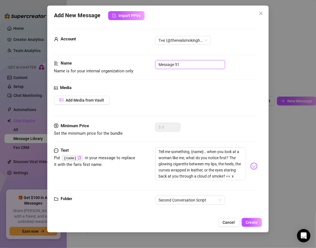
click at [181, 63] on input "Message 51" at bounding box center [190, 64] width 70 height 9
paste input "Second Conversation Script (Smoking Version)"
click at [251, 220] on span "Create" at bounding box center [252, 222] width 12 height 4
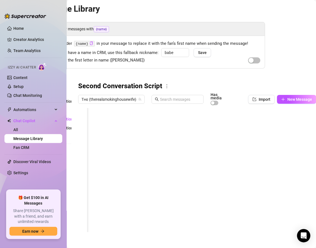
scroll to position [0, 30]
click at [286, 100] on button "New Message" at bounding box center [296, 99] width 39 height 9
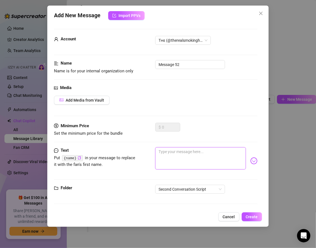
click at [180, 154] on textarea at bounding box center [200, 158] width 90 height 22
paste textarea "I’ll admit… sometimes I catch myself in the mirror mid-drag and think, “[DEMOGR…"
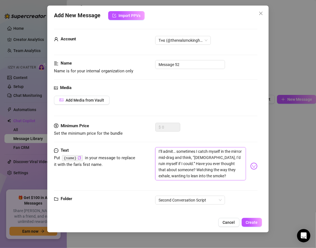
scroll to position [0, 0]
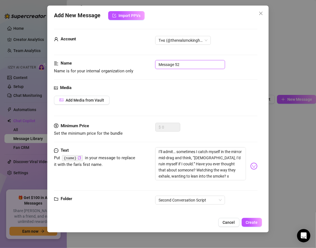
drag, startPoint x: 195, startPoint y: 65, endPoint x: 156, endPoint y: 60, distance: 39.3
click at [156, 60] on input "Message 52" at bounding box center [190, 64] width 70 height 9
click at [182, 64] on input "Message 52" at bounding box center [190, 64] width 70 height 9
click at [158, 65] on input "Message 5" at bounding box center [190, 64] width 70 height 9
click at [159, 64] on input "Message 5" at bounding box center [190, 64] width 70 height 9
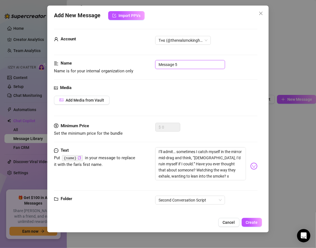
paste input "Second Conversation Script (Smoking Version)"
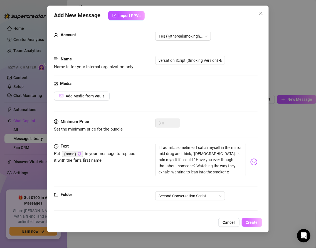
click at [249, 221] on span "Create" at bounding box center [252, 222] width 12 height 4
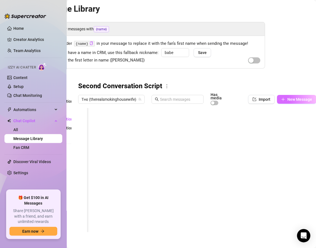
click at [291, 97] on span "New Message" at bounding box center [299, 99] width 25 height 4
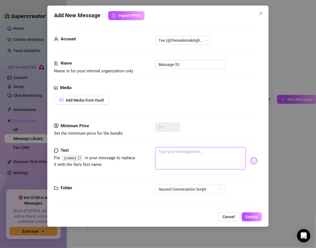
click at [174, 150] on textarea at bounding box center [200, 158] width 90 height 22
paste textarea "Describe your type to me, {name}. Do you like women who stay soft and sweet, bl…"
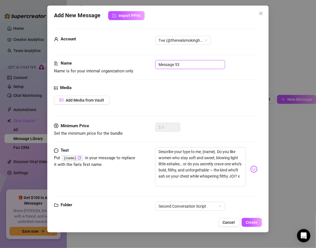
click at [185, 67] on input "Message 53" at bounding box center [190, 64] width 70 height 9
click at [158, 64] on input "Message 6" at bounding box center [190, 64] width 70 height 9
paste input "Second Conversation Script (Smoking Version"
click at [218, 64] on input "Second Conversation Script (Smoking Version - Message 6" at bounding box center [190, 64] width 70 height 9
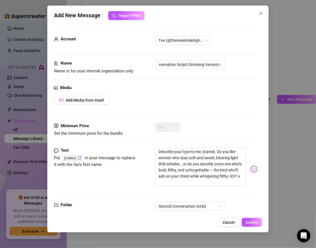
scroll to position [0, 0]
click at [216, 124] on div "$ 0" at bounding box center [206, 130] width 102 height 14
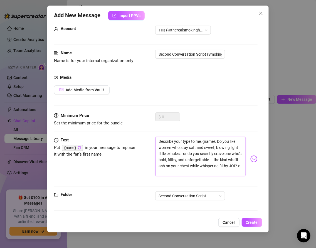
click at [223, 160] on textarea "Describe your type to me, {name}. Do you like women who stay soft and sweet, bl…" at bounding box center [200, 156] width 90 height 39
click at [247, 218] on button "Create" at bounding box center [252, 222] width 20 height 9
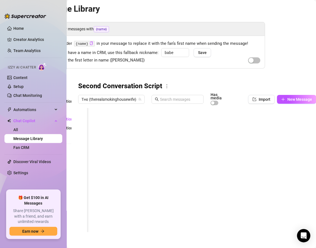
scroll to position [0, 0]
click at [294, 98] on span "New Message" at bounding box center [299, 99] width 25 height 4
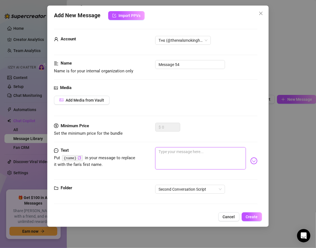
click at [166, 150] on textarea at bounding box center [200, 158] width 90 height 22
paste textarea "I’m stretched out now, blouse slipping lower than it should, cigarette dangling…"
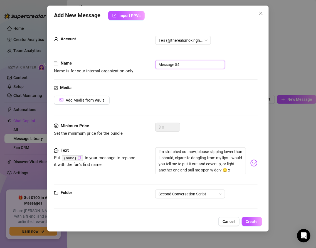
click at [181, 64] on input "Message 54" at bounding box center [190, 64] width 70 height 9
click at [157, 64] on input "Message 7" at bounding box center [190, 64] width 70 height 9
paste input "Second Conversation Script (Smoking Version)"
click at [251, 220] on span "Create" at bounding box center [252, 221] width 12 height 4
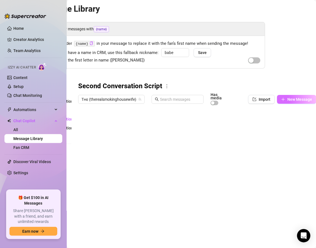
click at [290, 101] on span "New Message" at bounding box center [299, 99] width 25 height 4
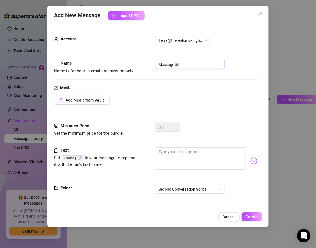
click at [179, 63] on input "Message 55" at bounding box center [190, 64] width 70 height 9
paste input "Second Conversation Script (Smoking Version)"
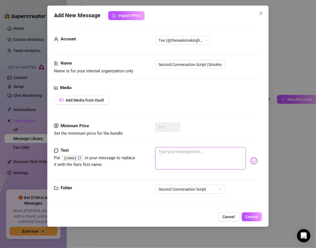
click at [170, 158] on textarea at bounding box center [200, 158] width 90 height 22
paste textarea "Anyway, I’ve got to run in a bit… but I’ll leave you with this: imagine me in l…"
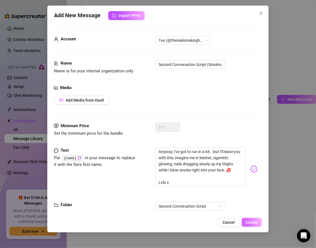
click at [253, 224] on span "Create" at bounding box center [252, 222] width 12 height 4
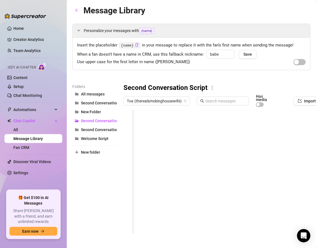
scroll to position [0, 43]
click at [93, 130] on span "Second Conversation Script — Filthy Version" at bounding box center [120, 129] width 78 height 4
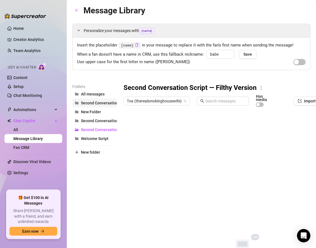
click at [89, 102] on span "Second Conversation Script — Playful Version" at bounding box center [121, 103] width 80 height 4
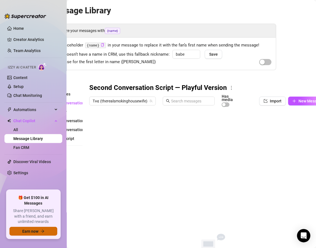
scroll to position [0, 45]
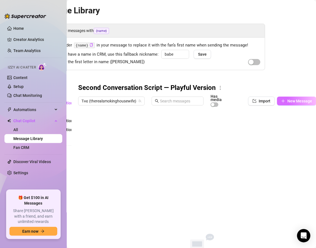
click at [294, 102] on span "New Message" at bounding box center [299, 101] width 25 height 4
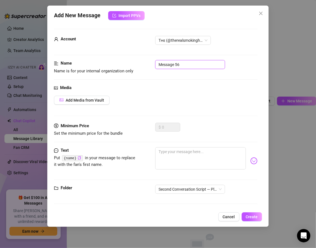
click at [181, 64] on input "Message 56" at bounding box center [190, 64] width 70 height 9
click at [157, 63] on input "Message 1" at bounding box center [190, 64] width 70 height 9
paste input "Second Conversation Script — Smoking Playful Version"
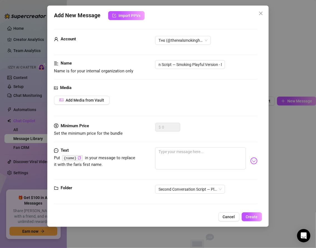
scroll to position [0, 0]
click at [176, 151] on textarea at bounding box center [200, 158] width 90 height 22
paste textarea "Hey {name} 💋 how’s your day been so far? Anything fun — or are you stuck being …"
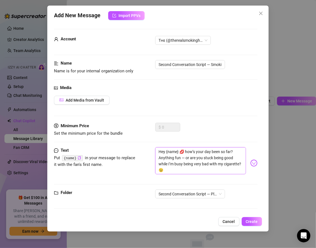
click at [186, 157] on textarea "Hey {name} 💋 how’s your day been so far? Anything fun — or are you stuck being …" at bounding box center [200, 160] width 90 height 27
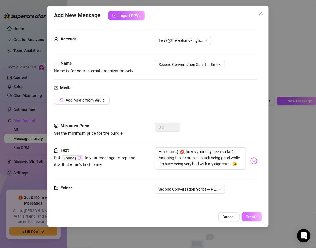
click at [249, 214] on span "Create" at bounding box center [252, 216] width 12 height 4
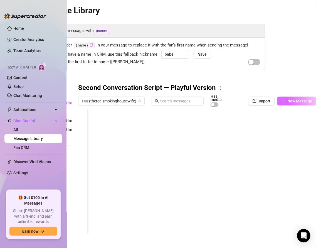
click at [294, 103] on span "New Message" at bounding box center [299, 101] width 25 height 4
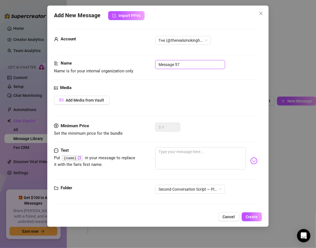
click at [183, 64] on input "Message 57" at bounding box center [190, 64] width 70 height 9
click at [159, 63] on input "Message 2" at bounding box center [190, 64] width 70 height 9
paste
click at [175, 160] on textarea at bounding box center [200, 158] width 90 height 22
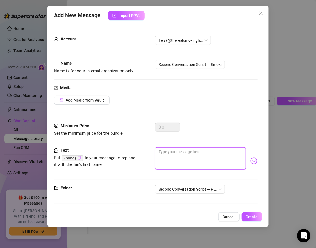
click at [175, 160] on textarea at bounding box center [200, 158] width 90 height 22
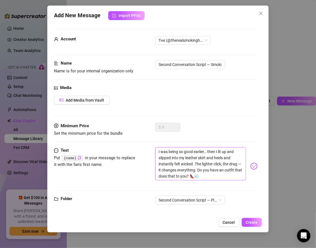
click at [157, 170] on textarea "I was being so good earlier… then I lit up and slipped into my leather skirt an…" at bounding box center [200, 163] width 90 height 33
click at [201, 177] on textarea "I was being so good earlier… then I lit up and slipped into my leather skirt an…" at bounding box center [200, 163] width 90 height 33
click at [244, 219] on button "Create" at bounding box center [252, 222] width 20 height 9
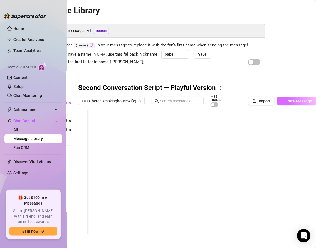
click at [286, 101] on button "New Message" at bounding box center [296, 100] width 39 height 9
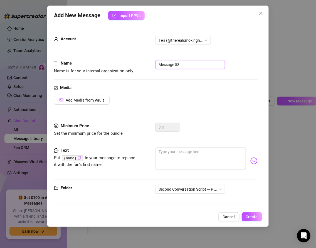
click at [157, 63] on input "Message 58" at bounding box center [190, 64] width 70 height 9
click at [171, 152] on textarea at bounding box center [200, 158] width 90 height 22
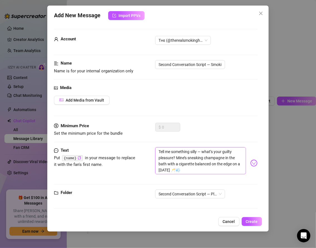
click at [203, 151] on textarea "Tell me something silly — what’s your guilty pleasure? Mine’s sneaking champagn…" at bounding box center [200, 160] width 90 height 27
click at [192, 169] on textarea "Tell me something silly, what’s your guilty pleasure? Mine’s sneaking champagne…" at bounding box center [200, 160] width 90 height 27
click at [247, 217] on button "Create" at bounding box center [252, 221] width 20 height 9
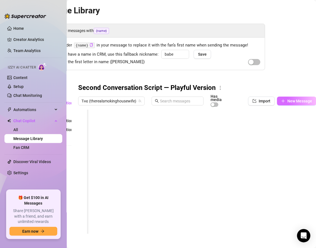
click at [289, 101] on span "New Message" at bounding box center [299, 101] width 25 height 4
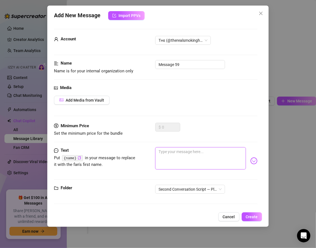
click at [174, 151] on textarea at bounding box center [200, 158] width 90 height 22
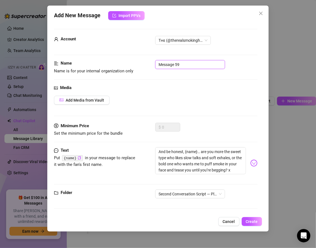
click at [180, 66] on input "Message 59" at bounding box center [190, 64] width 70 height 9
click at [157, 64] on input "Message 4" at bounding box center [190, 64] width 70 height 9
click at [180, 103] on div "Add Media from Vault" at bounding box center [155, 100] width 203 height 9
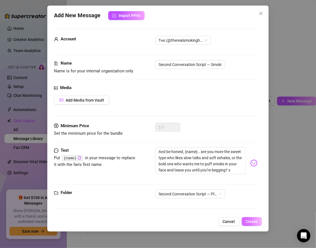
click at [250, 221] on span "Create" at bounding box center [252, 221] width 12 height 4
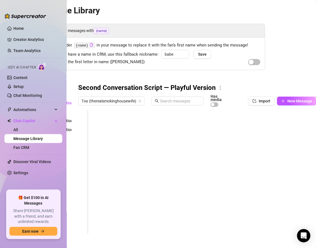
scroll to position [0, 15]
click at [287, 102] on span "New Message" at bounding box center [299, 101] width 25 height 4
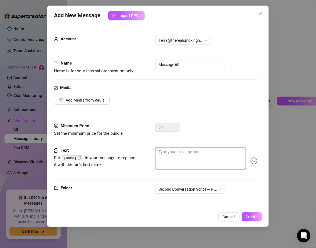
click at [179, 159] on textarea at bounding box center [200, 158] width 90 height 22
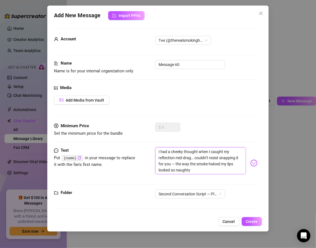
scroll to position [0, 0]
click at [175, 161] on textarea "I had a cheeky thought when I caught my reflection mid-drag… couldn’t resist sn…" at bounding box center [200, 160] width 90 height 27
click at [175, 162] on textarea "I had a cheeky thought when I caught my reflection mid-drag… couldn’t resist sn…" at bounding box center [200, 160] width 90 height 27
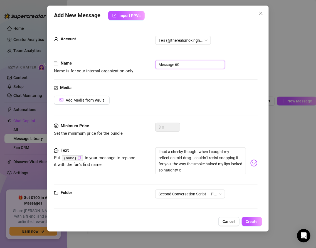
click at [158, 64] on input "Message 60" at bounding box center [190, 64] width 70 height 9
click at [245, 222] on button "Create" at bounding box center [252, 221] width 20 height 9
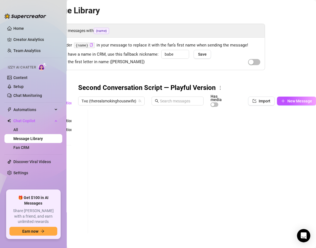
scroll to position [0, 0]
click at [288, 100] on span "New Message" at bounding box center [299, 101] width 25 height 4
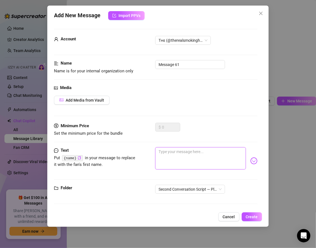
click at [174, 156] on textarea at bounding box center [200, 158] width 90 height 22
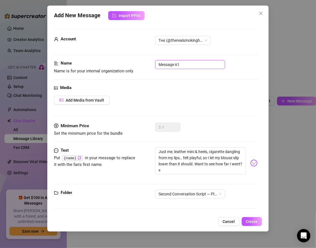
click at [181, 63] on input "Message 61" at bounding box center [190, 64] width 70 height 9
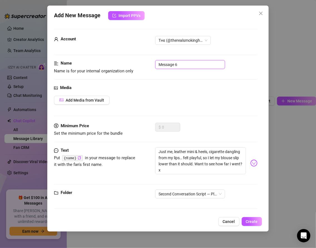
click at [158, 64] on input "Message 6" at bounding box center [190, 64] width 70 height 9
click at [77, 100] on span "Add Media from Vault" at bounding box center [85, 100] width 38 height 4
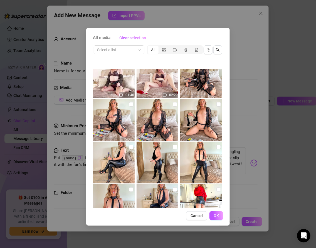
scroll to position [3638, 0]
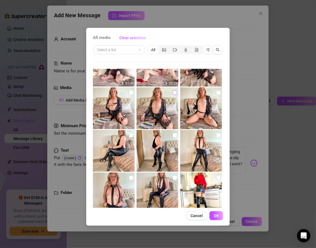
click at [175, 93] on input "checkbox" at bounding box center [175, 92] width 4 height 4
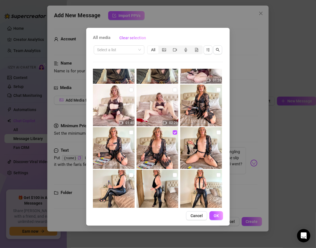
scroll to position [3600, 0]
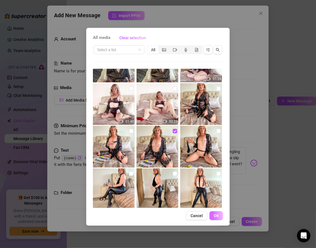
click at [214, 213] on button "OK" at bounding box center [216, 215] width 14 height 9
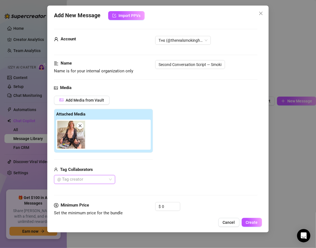
scroll to position [77, 0]
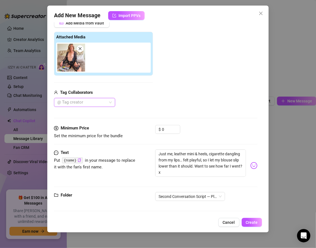
click at [81, 47] on icon "close" at bounding box center [80, 48] width 3 height 3
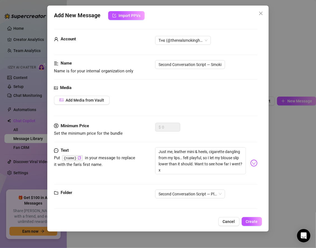
scroll to position [0, 0]
click at [250, 217] on button "Create" at bounding box center [252, 221] width 20 height 9
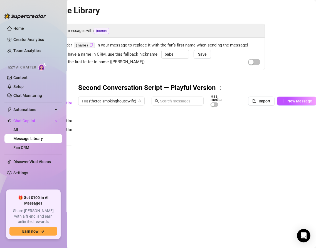
scroll to position [2, 45]
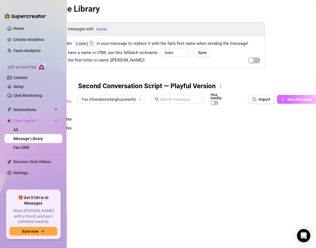
click at [284, 99] on icon "plus" at bounding box center [283, 99] width 4 height 4
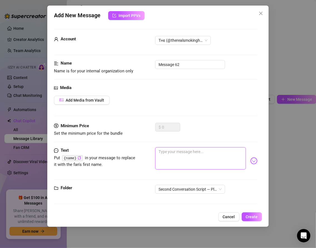
click at [193, 153] on textarea at bounding box center [200, 158] width 90 height 22
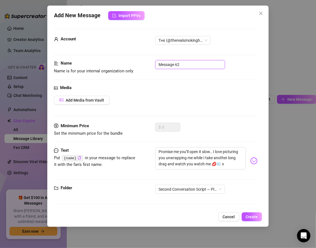
click at [185, 63] on input "Message 62" at bounding box center [190, 64] width 70 height 9
click at [159, 66] on input "Message 6" at bounding box center [190, 64] width 70 height 9
click at [249, 216] on span "Create" at bounding box center [252, 216] width 12 height 4
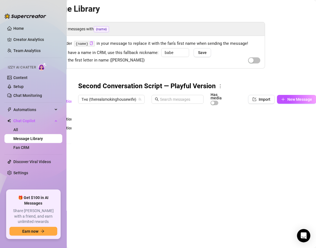
scroll to position [0, 45]
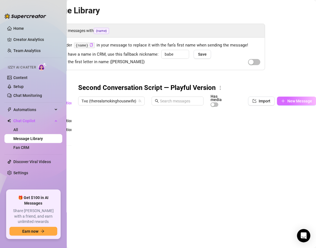
click at [290, 101] on span "New Message" at bounding box center [299, 101] width 25 height 4
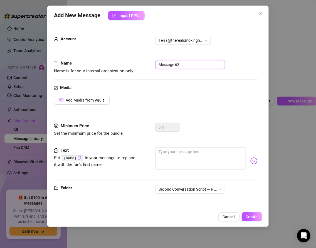
click at [159, 64] on input "Message 63" at bounding box center [190, 64] width 70 height 9
click at [186, 65] on input "Message 63" at bounding box center [190, 64] width 70 height 9
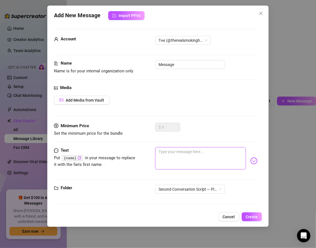
click at [177, 158] on textarea at bounding box center [200, 158] width 90 height 22
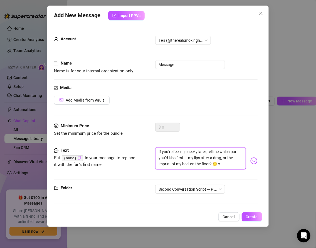
click at [188, 156] on textarea "If you’re feeling cheeky later, tell me which part you’d kiss first — my lips a…" at bounding box center [200, 158] width 90 height 22
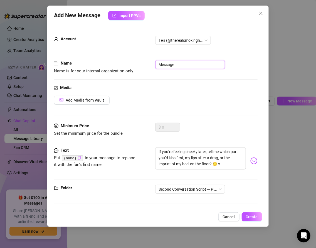
click at [176, 65] on input "Message" at bounding box center [190, 64] width 70 height 9
click at [160, 61] on input "Message 8" at bounding box center [190, 64] width 70 height 9
click at [249, 217] on span "Create" at bounding box center [252, 216] width 12 height 4
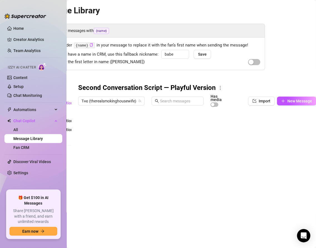
scroll to position [2, 45]
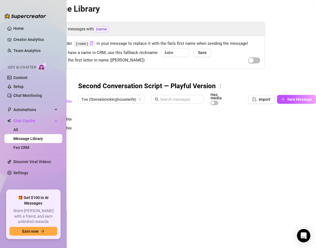
click at [101, 198] on div at bounding box center [197, 170] width 238 height 124
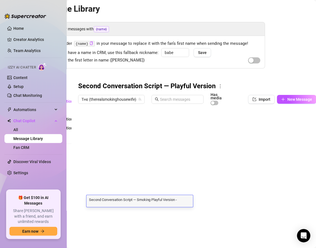
click at [108, 200] on textarea "Second Conversation Script — Smoking Playful Version - Message 8" at bounding box center [139, 198] width 106 height 5
click at [289, 100] on span "New Message" at bounding box center [299, 99] width 25 height 4
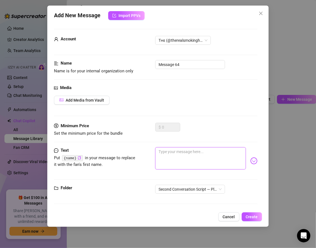
click at [180, 150] on textarea at bounding box center [200, 158] width 90 height 22
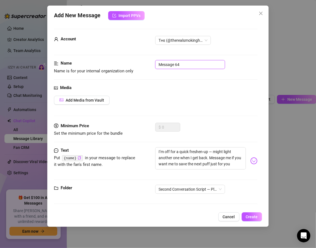
click at [182, 62] on input "Message 64" at bounding box center [190, 64] width 70 height 9
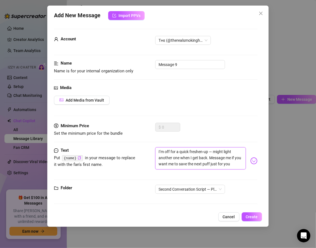
click at [213, 150] on textarea "I’m off for a quick freshen-up — might light another one when I get back. Messa…" at bounding box center [200, 158] width 90 height 22
click at [230, 164] on textarea "I’m off for a quick freshen-up, might light another one when I get back. Messag…" at bounding box center [200, 158] width 90 height 22
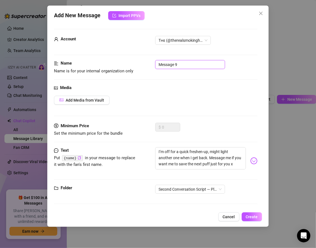
click at [158, 64] on input "Message 9" at bounding box center [190, 64] width 70 height 9
click at [253, 215] on span "Create" at bounding box center [252, 216] width 12 height 4
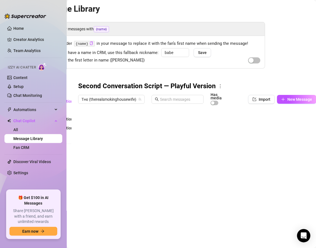
scroll to position [11, 0]
click at [108, 202] on div at bounding box center [197, 170] width 238 height 124
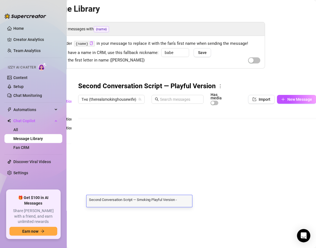
click at [125, 200] on textarea "Second Conversation Script — Smoking Playful Version -Message 9" at bounding box center [139, 198] width 106 height 5
click at [286, 99] on button "New Message" at bounding box center [296, 99] width 39 height 9
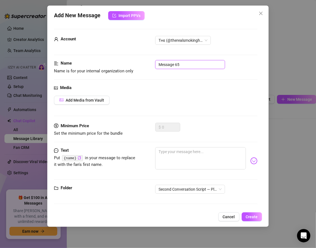
click at [182, 64] on input "Message 65" at bounding box center [190, 64] width 70 height 9
click at [168, 144] on div "Minimum Price Set the minimum price for the bundle $ 0" at bounding box center [155, 135] width 203 height 24
click at [168, 149] on textarea at bounding box center [200, 158] width 90 height 22
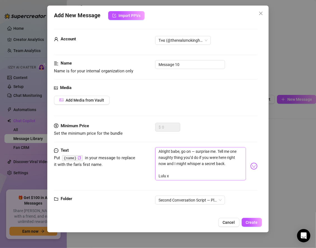
scroll to position [0, 0]
click at [197, 149] on textarea "Alright babe, go on — surprise me. Tell me one naughty thing you’d do if you we…" at bounding box center [200, 163] width 90 height 33
click at [195, 151] on textarea "Alright babe, go on — surprise me. Tell me one naughty thing you’d do if you we…" at bounding box center [200, 163] width 90 height 33
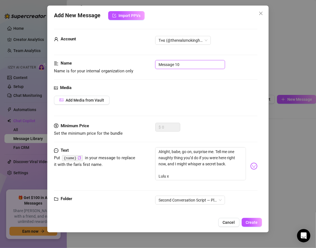
click at [159, 63] on input "Message 10" at bounding box center [190, 64] width 70 height 9
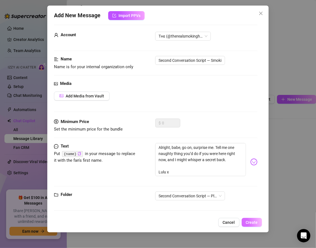
click at [252, 223] on span "Create" at bounding box center [252, 222] width 12 height 4
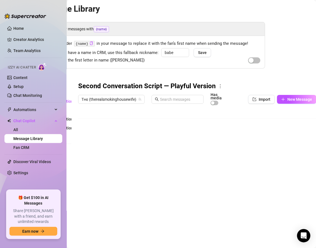
scroll to position [2, 0]
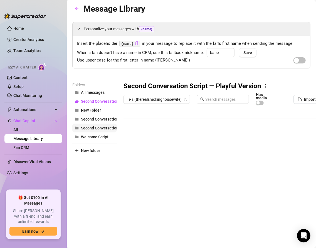
click at [96, 128] on span "Second Conversation Script — Filthy Version" at bounding box center [120, 128] width 78 height 4
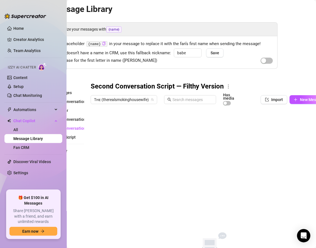
scroll to position [1, 45]
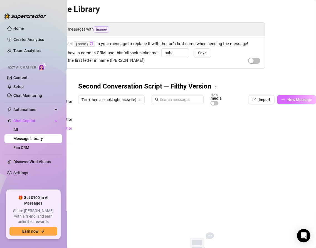
click at [290, 99] on span "New Message" at bounding box center [299, 99] width 25 height 4
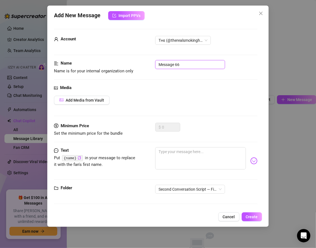
drag, startPoint x: 184, startPoint y: 65, endPoint x: 151, endPoint y: 59, distance: 33.4
click at [151, 59] on form "Account Tʜᴇ (@therealsmokinghousewife) Name Name is for your internal organizat…" at bounding box center [155, 119] width 203 height 180
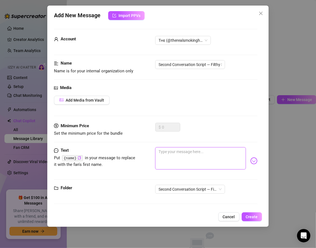
click at [164, 155] on textarea at bounding box center [200, 158] width 90 height 22
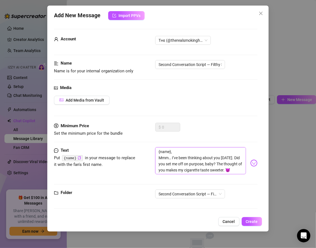
click at [159, 156] on textarea "{name}, Mmm… I’ve been thinking about you [DATE]. Did you set me off on purpose…" at bounding box center [200, 160] width 90 height 27
click at [178, 170] on textarea "{name}, Mmm… I’ve been thinking about you [DATE]. Did you set me off on purpose…" at bounding box center [200, 160] width 90 height 27
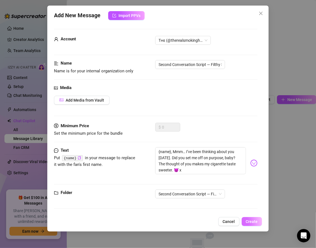
click at [245, 219] on button "Create" at bounding box center [252, 221] width 20 height 9
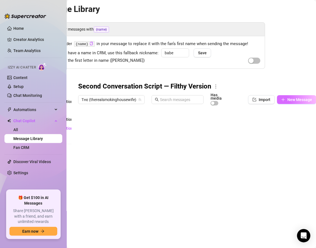
click at [294, 102] on button "New Message" at bounding box center [296, 99] width 39 height 9
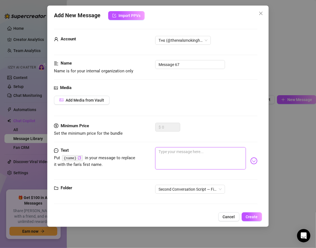
click at [170, 162] on textarea at bounding box center [200, 158] width 90 height 22
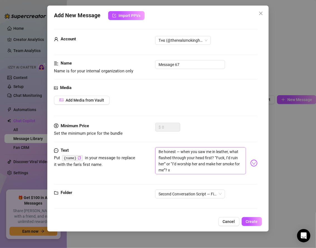
click at [181, 150] on textarea "Be honest — when you saw me in leather, what flashed through your head first? “…" at bounding box center [200, 160] width 90 height 27
click at [183, 66] on input "Message 67" at bounding box center [190, 64] width 70 height 9
click at [158, 64] on input "Message 2" at bounding box center [190, 64] width 70 height 9
click at [249, 222] on span "Create" at bounding box center [252, 221] width 12 height 4
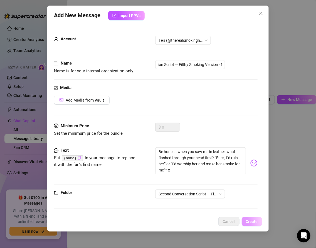
scroll to position [0, 0]
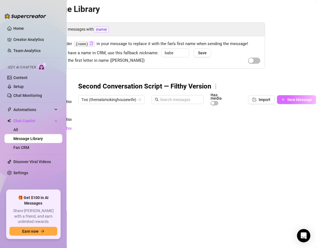
click at [296, 98] on span "New Message" at bounding box center [299, 99] width 25 height 4
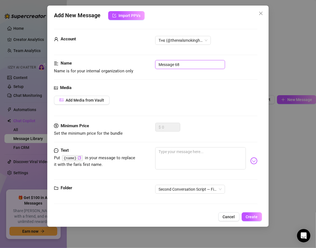
drag, startPoint x: 182, startPoint y: 62, endPoint x: 151, endPoint y: 62, distance: 31.4
click at [151, 62] on div "Name Name is for your internal organization only Message 68" at bounding box center [155, 67] width 203 height 14
click at [183, 66] on input "Message 68" at bounding box center [190, 64] width 70 height 9
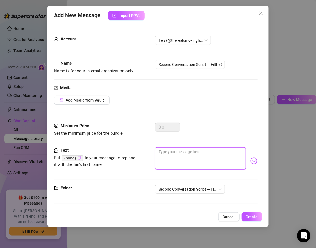
click at [184, 157] on textarea at bounding box center [200, 158] width 90 height 22
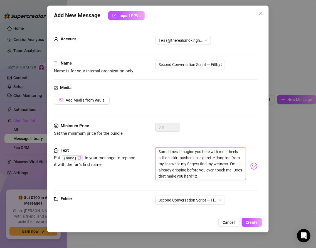
click at [231, 150] on textarea "Sometimes I imagine you here with me — heels still on, skirt pushed up, cigaret…" at bounding box center [200, 163] width 90 height 33
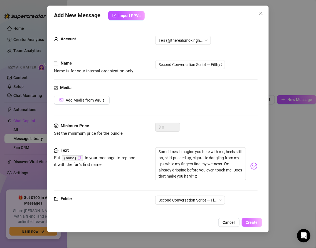
click at [249, 222] on span "Create" at bounding box center [252, 222] width 12 height 4
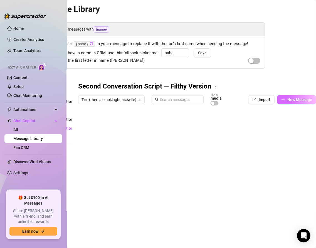
click at [289, 100] on span "New Message" at bounding box center [299, 99] width 25 height 4
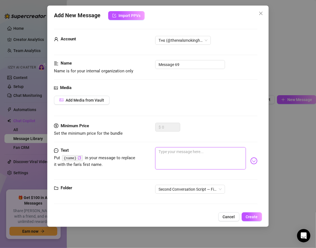
click at [165, 154] on textarea at bounding box center [200, 158] width 90 height 22
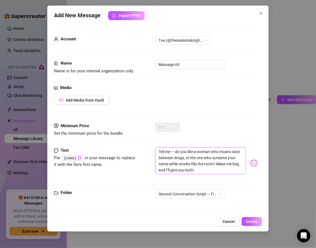
click at [176, 151] on textarea "Tell me — do you like a woman who moans slow between drags, or the one who scre…" at bounding box center [200, 160] width 90 height 27
click at [200, 166] on textarea "Tell me, do you like a woman who moans slow between drags, or the one who screa…" at bounding box center [200, 160] width 90 height 27
click at [253, 161] on img at bounding box center [253, 162] width 7 height 7
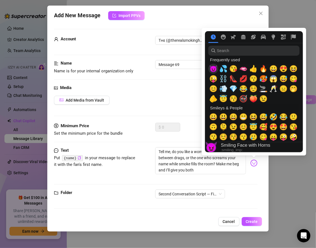
click at [214, 67] on span "😈" at bounding box center [213, 69] width 8 height 8
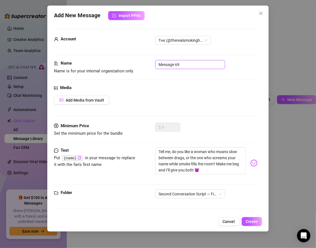
click at [183, 64] on input "Message 69" at bounding box center [190, 64] width 70 height 9
click at [158, 64] on input "Message 4" at bounding box center [190, 64] width 70 height 9
click at [251, 220] on span "Create" at bounding box center [252, 221] width 12 height 4
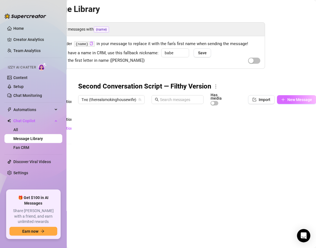
click at [289, 99] on span "New Message" at bounding box center [299, 99] width 25 height 4
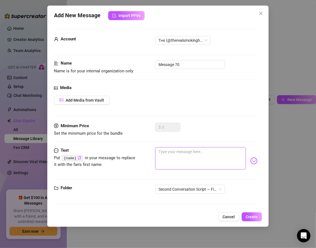
click at [181, 150] on textarea at bounding box center [200, 158] width 90 height 22
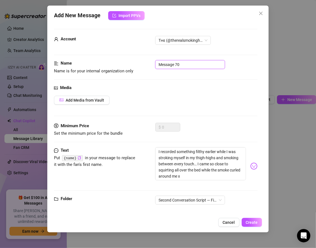
click at [179, 66] on input "Message 70" at bounding box center [190, 64] width 70 height 9
click at [158, 65] on input "Message 5" at bounding box center [190, 64] width 70 height 9
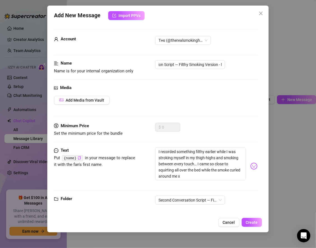
click at [184, 108] on div "Media Add Media from Vault" at bounding box center [155, 103] width 203 height 38
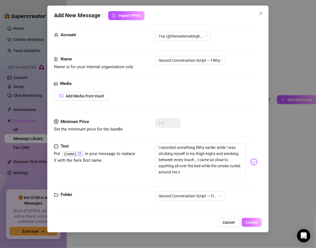
click at [251, 226] on button "Create" at bounding box center [252, 222] width 20 height 9
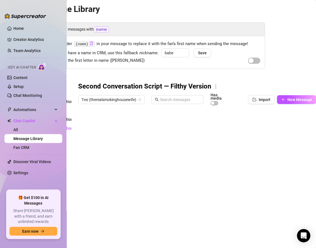
scroll to position [2, 45]
click at [296, 100] on span "New Message" at bounding box center [299, 99] width 25 height 4
click at [292, 99] on span "New Message" at bounding box center [299, 99] width 25 height 4
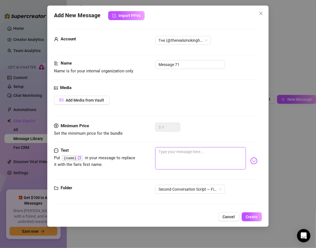
click at [172, 152] on textarea at bounding box center [200, 158] width 90 height 22
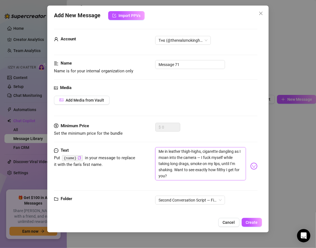
scroll to position [0, 0]
click at [200, 155] on textarea "Me in leather thigh-highs, cigarette dangling as I moan into the camera — I fuc…" at bounding box center [200, 163] width 90 height 33
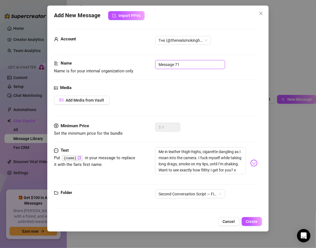
click at [158, 65] on input "Message 71" at bounding box center [190, 64] width 70 height 9
click at [104, 100] on button "Add Media from Vault" at bounding box center [82, 100] width 56 height 9
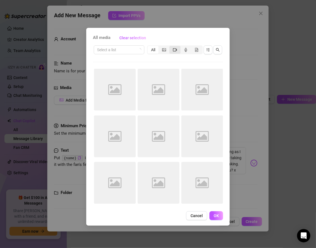
click at [173, 50] on icon "video-camera" at bounding box center [175, 50] width 4 height 4
click at [171, 47] on input "segmented control" at bounding box center [171, 47] width 0 height 0
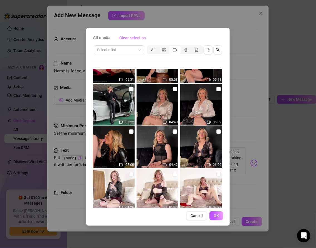
scroll to position [772, 0]
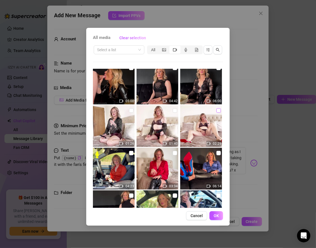
click at [218, 111] on input "checkbox" at bounding box center [218, 110] width 4 height 4
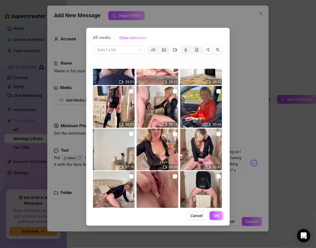
scroll to position [1390, 0]
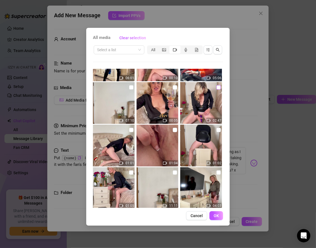
click at [219, 88] on input "checkbox" at bounding box center [218, 87] width 4 height 4
click at [213, 214] on button "OK" at bounding box center [216, 215] width 14 height 9
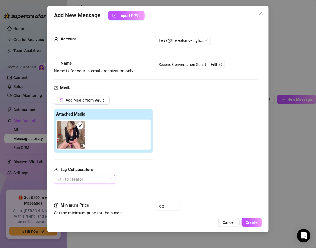
scroll to position [45, 0]
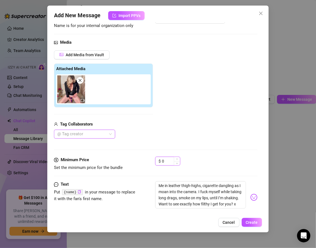
click at [166, 159] on input "0" at bounding box center [171, 161] width 18 height 8
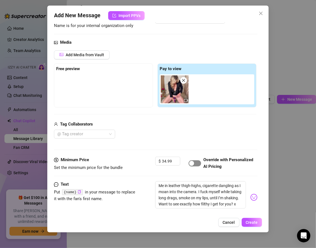
click at [191, 165] on span "button" at bounding box center [194, 163] width 13 height 6
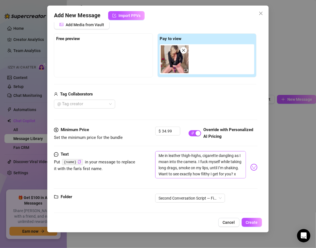
scroll to position [71, 0]
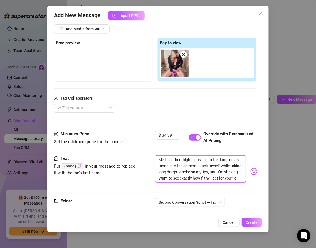
click at [188, 159] on textarea "Me in leather thigh-highs, cigarette dangling as I moan into the camera. I fuck…" at bounding box center [200, 168] width 90 height 27
click at [197, 160] on textarea "Me in leather thigh-highs, cigarette dangling as I moan into the camera. I fuck…" at bounding box center [200, 168] width 90 height 27
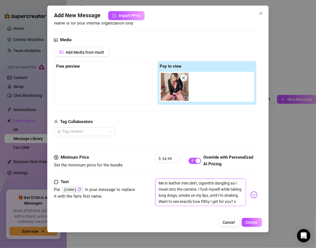
scroll to position [0, 0]
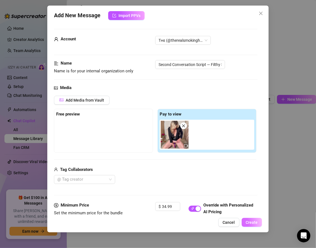
click at [251, 221] on span "Create" at bounding box center [252, 222] width 12 height 4
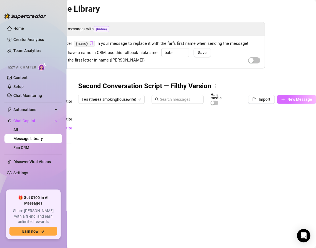
click at [286, 100] on button "New Message" at bounding box center [296, 99] width 39 height 9
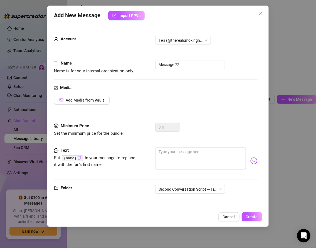
click at [174, 146] on div "Minimum Price Set the minimum price for the bundle $ 0" at bounding box center [155, 135] width 203 height 24
click at [173, 154] on textarea at bounding box center [200, 158] width 90 height 22
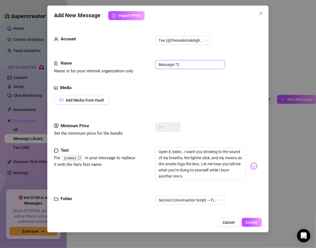
drag, startPoint x: 180, startPoint y: 63, endPoint x: 138, endPoint y: 62, distance: 42.5
click at [138, 62] on div "Name Name is for your internal organization only Message 72" at bounding box center [155, 67] width 203 height 14
click at [171, 94] on div "Media Add Media from Vault" at bounding box center [155, 103] width 203 height 38
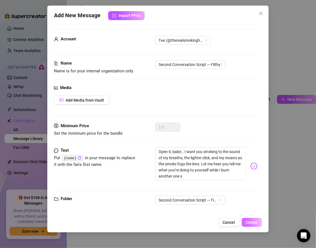
click at [250, 222] on span "Create" at bounding box center [252, 222] width 12 height 4
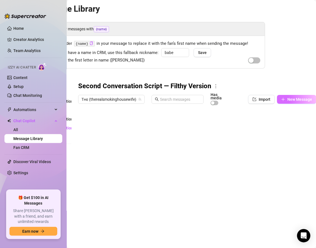
click at [295, 101] on button "New Message" at bounding box center [296, 99] width 39 height 9
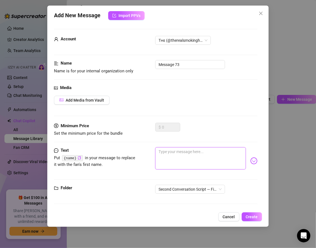
click at [163, 159] on textarea at bounding box center [200, 158] width 90 height 22
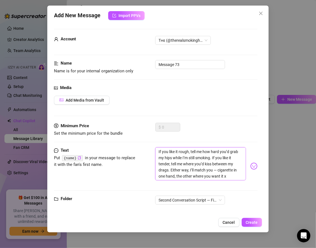
click at [217, 170] on textarea "If you like it rough, tell me how hard you’d grab my hips while I’m still smoki…" at bounding box center [200, 163] width 90 height 33
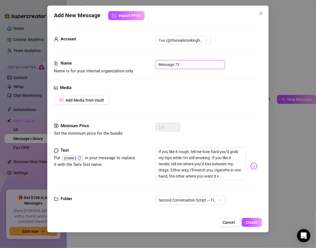
click at [158, 63] on input "Message 73" at bounding box center [190, 64] width 70 height 9
click at [248, 221] on span "Create" at bounding box center [252, 222] width 12 height 4
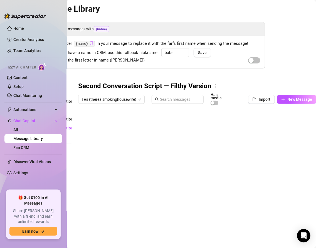
scroll to position [0, 45]
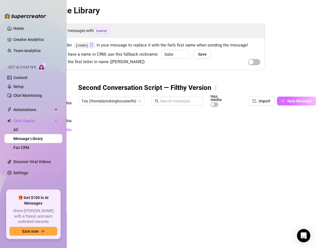
click at [288, 100] on span "New Message" at bounding box center [299, 101] width 25 height 4
click at [287, 101] on span "New Message" at bounding box center [299, 101] width 25 height 4
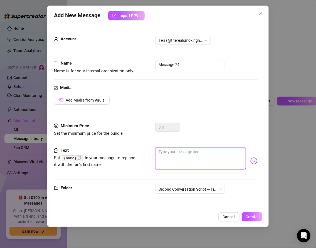
click at [168, 163] on textarea at bounding box center [200, 158] width 90 height 22
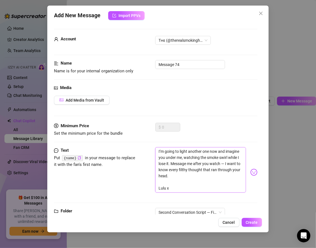
scroll to position [0, 0]
drag, startPoint x: 176, startPoint y: 176, endPoint x: 194, endPoint y: 165, distance: 22.1
click at [194, 165] on textarea "I’m going to light another one now and imagine you under me, watching the smoke…" at bounding box center [200, 169] width 90 height 45
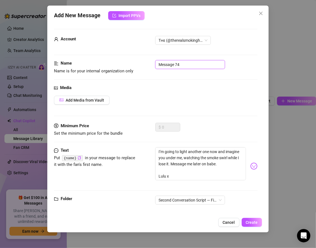
click at [158, 63] on input "Message 74" at bounding box center [190, 64] width 70 height 9
click at [206, 64] on input "Second Conversation Script — Filthy Smoking Version -Message" at bounding box center [190, 64] width 70 height 9
click at [222, 65] on input "Second Conversation Script — Filthy Smoking Version - Message" at bounding box center [190, 64] width 70 height 9
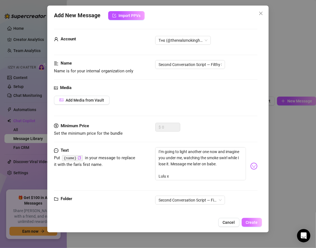
click at [250, 225] on button "Create" at bounding box center [252, 222] width 20 height 9
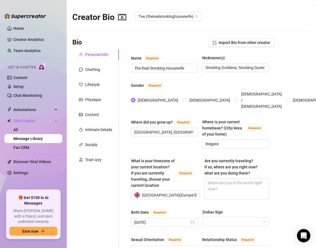
click at [22, 152] on ul "Home Creator Analytics Team Analytics Izzy AI Chatter Content Setup Chat Monito…" at bounding box center [33, 105] width 58 height 166
click at [20, 148] on link "Fan CRM" at bounding box center [21, 147] width 16 height 4
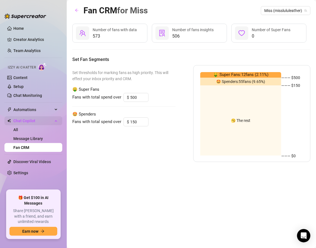
click at [29, 122] on span "Chat Copilot" at bounding box center [32, 120] width 39 height 9
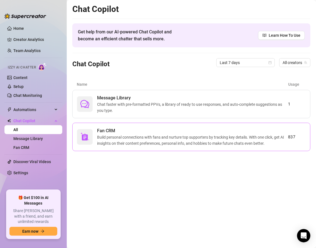
click at [104, 143] on span "Build personal connections with fans and nurture top supporters by tracking key…" at bounding box center [192, 140] width 191 height 12
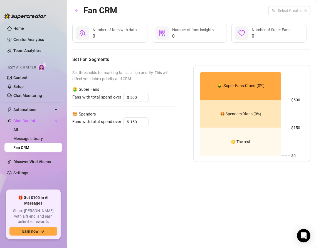
click at [180, 31] on span "Number of fans insights" at bounding box center [192, 30] width 41 height 4
click at [176, 38] on span "0" at bounding box center [192, 36] width 41 height 7
click at [131, 34] on span "0" at bounding box center [115, 36] width 44 height 7
click at [280, 16] on div "Fan CRM Select Creator" at bounding box center [191, 10] width 238 height 13
click at [279, 11] on input "search" at bounding box center [287, 10] width 30 height 8
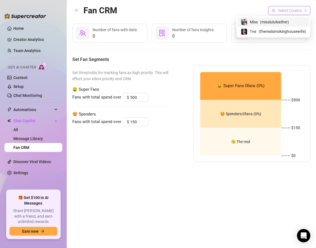
click at [272, 19] on span "( misslululeather )" at bounding box center [274, 22] width 29 height 6
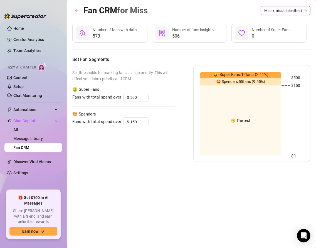
click at [191, 36] on span "506" at bounding box center [192, 36] width 41 height 7
click at [267, 32] on span "Number of Super Fans" at bounding box center [271, 30] width 39 height 4
click at [26, 136] on link "Message Library" at bounding box center [27, 138] width 29 height 4
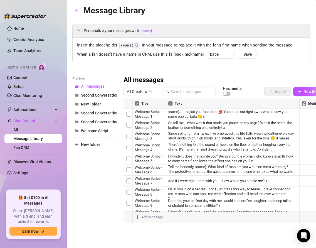
click at [20, 136] on link "Message Library" at bounding box center [27, 138] width 29 height 4
click at [18, 131] on link "All" at bounding box center [15, 129] width 5 height 4
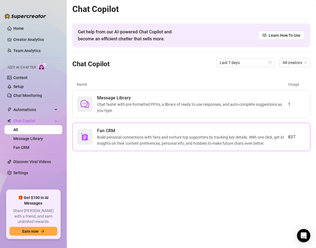
click at [134, 134] on span "Build personal connections with fans and nurture top supporters by tracking key…" at bounding box center [192, 140] width 191 height 12
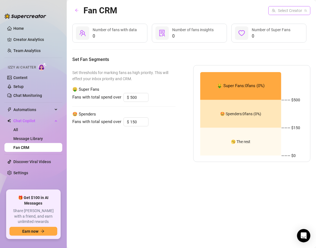
click at [280, 11] on input "search" at bounding box center [287, 10] width 30 height 8
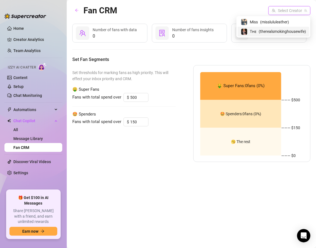
click at [276, 28] on span "( therealsmokinghousewife )" at bounding box center [281, 31] width 47 height 6
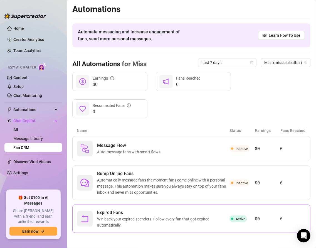
click at [138, 219] on span "Win back your expired spenders. Follow every fan that got expired automatically." at bounding box center [163, 222] width 132 height 12
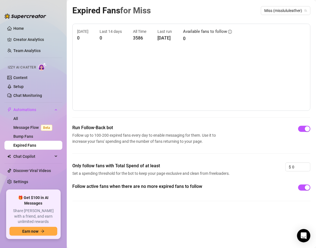
click at [24, 143] on link "Expired Fans" at bounding box center [24, 145] width 23 height 4
click at [270, 10] on span "Miss (misslululeather)" at bounding box center [285, 10] width 43 height 8
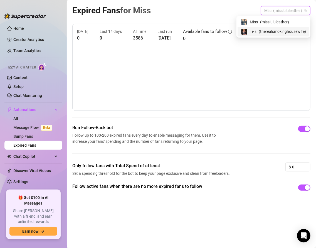
click at [265, 30] on span "( therealsmokinghousewife )" at bounding box center [281, 31] width 47 height 6
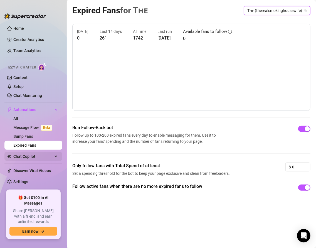
click at [23, 153] on span "Chat Copilot" at bounding box center [32, 156] width 39 height 9
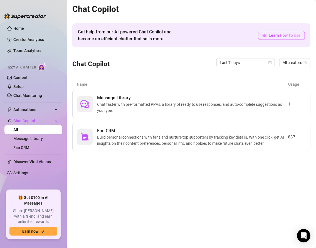
click at [268, 32] on link "Learn How To Use" at bounding box center [281, 35] width 47 height 9
click at [120, 141] on span "Build personal connections with fans and nurture top supporters by tracking key…" at bounding box center [192, 140] width 191 height 12
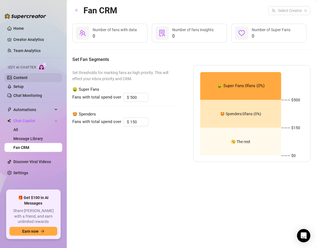
click at [28, 78] on link "Content" at bounding box center [20, 77] width 14 height 4
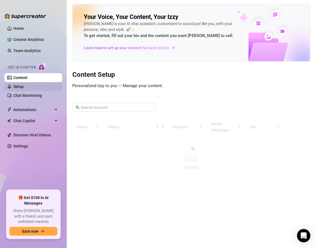
click at [24, 88] on link "Setup" at bounding box center [18, 86] width 10 height 4
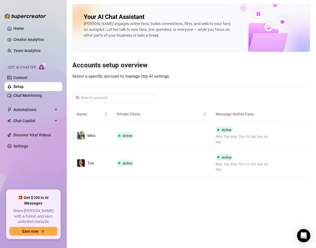
click at [37, 100] on ul "Home Creator Analytics Team Analytics Izzy AI Chatter Content Setup Chat Monito…" at bounding box center [33, 105] width 58 height 166
click at [35, 98] on link "Chat Monitoring" at bounding box center [27, 95] width 29 height 4
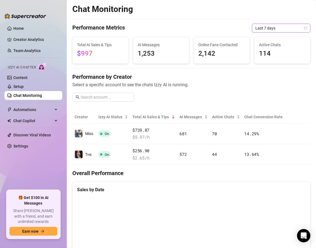
click at [272, 30] on span "Last 7 days" at bounding box center [281, 28] width 52 height 8
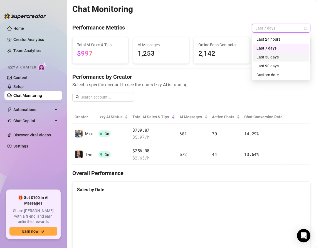
click at [267, 56] on div "Last 30 days" at bounding box center [280, 57] width 49 height 6
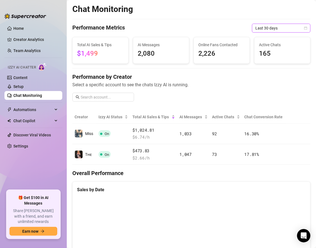
click at [267, 31] on span "Last 30 days" at bounding box center [281, 28] width 52 height 8
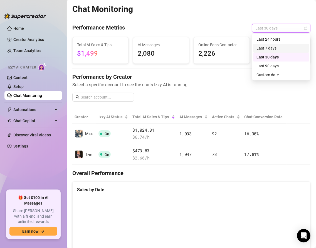
click at [218, 85] on span "Select a specific account to see the chats Izzy AI is running." at bounding box center [191, 84] width 238 height 7
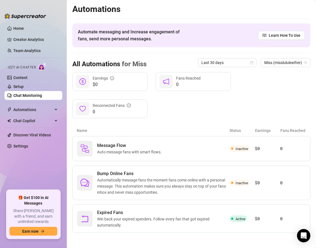
click at [110, 106] on div "Reconnected Fans" at bounding box center [112, 105] width 38 height 6
click at [105, 78] on div "Earnings" at bounding box center [103, 78] width 21 height 6
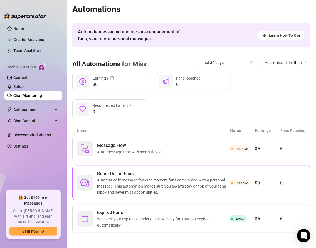
click at [141, 178] on span "Automatically message fans the moment fans come online with a personal message.…" at bounding box center [163, 186] width 132 height 18
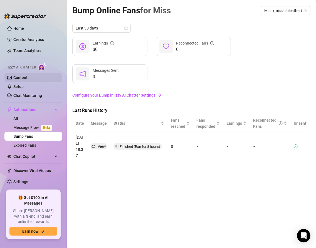
click at [14, 78] on link "Content" at bounding box center [20, 77] width 14 height 4
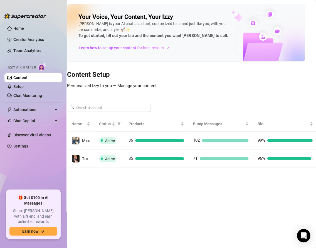
scroll to position [0, 24]
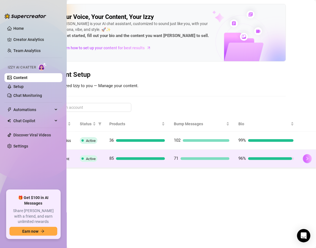
click at [307, 157] on icon "right" at bounding box center [307, 158] width 2 height 3
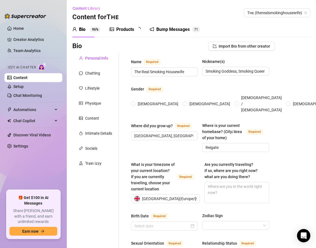
radio input "true"
type input "[DATE]"
click at [28, 51] on link "Team Analytics" at bounding box center [26, 50] width 27 height 4
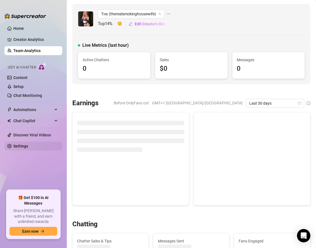
click at [24, 144] on link "Settings" at bounding box center [20, 146] width 15 height 4
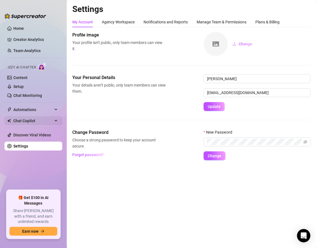
click at [21, 120] on span "Chat Copilot" at bounding box center [32, 120] width 39 height 9
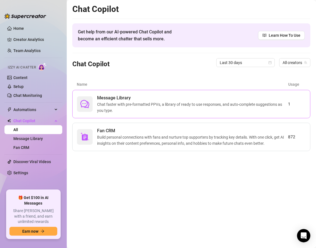
click at [125, 110] on span "Chat faster with pre-formatted PPVs, a library of ready to use responses, and a…" at bounding box center [192, 107] width 191 height 12
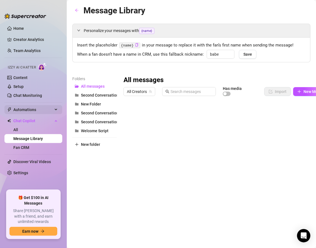
click at [47, 109] on span "Automations" at bounding box center [32, 109] width 39 height 9
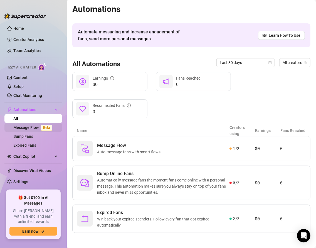
click at [42, 129] on span "Beta" at bounding box center [46, 128] width 11 height 6
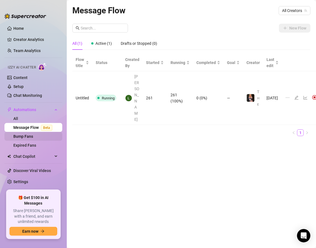
click at [33, 136] on link "Bump Fans" at bounding box center [23, 136] width 20 height 4
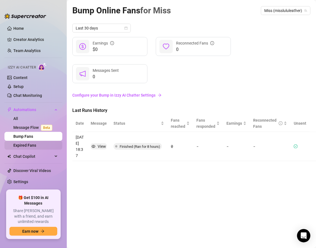
click at [36, 144] on link "Expired Fans" at bounding box center [24, 145] width 23 height 4
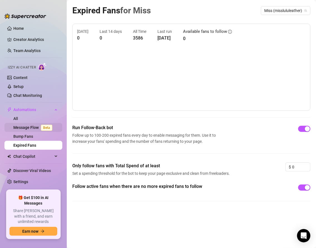
click at [27, 125] on link "Message Flow Beta" at bounding box center [33, 127] width 41 height 4
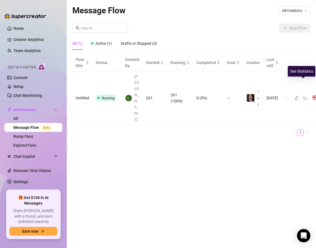
click at [303, 95] on icon "line-chart" at bounding box center [305, 97] width 4 height 4
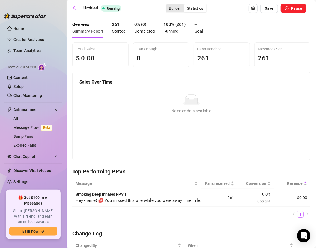
click at [172, 6] on div "Builder" at bounding box center [175, 8] width 18 height 8
click at [167, 5] on input "Builder" at bounding box center [167, 5] width 0 height 0
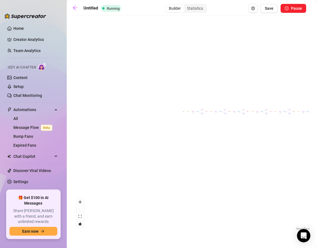
drag, startPoint x: 85, startPoint y: 113, endPoint x: 206, endPoint y: 100, distance: 122.2
click at [206, 100] on div "If True If False If True If False If True If False If True If False If True If …" at bounding box center [191, 124] width 238 height 213
drag, startPoint x: 266, startPoint y: 100, endPoint x: 106, endPoint y: 99, distance: 160.1
click at [106, 99] on div "If True If False If True If False If True If False If True If False If True If …" at bounding box center [191, 124] width 238 height 213
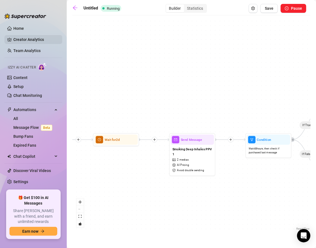
click at [23, 40] on link "Creator Analytics" at bounding box center [35, 39] width 44 height 9
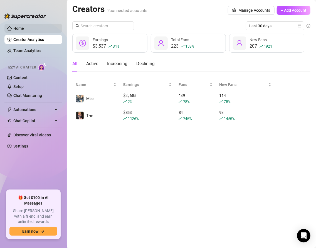
click at [13, 26] on link "Home" at bounding box center [18, 28] width 11 height 4
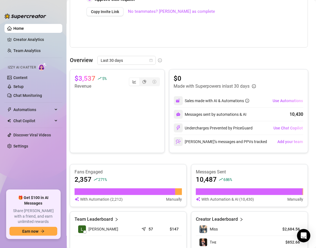
scroll to position [187, 3]
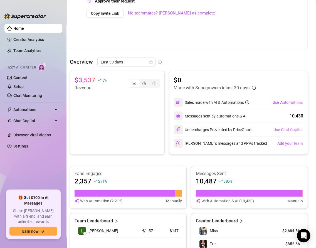
click at [285, 130] on span "Use Chat Copilot" at bounding box center [287, 129] width 29 height 4
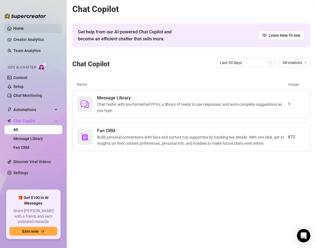
click at [24, 29] on link "Home" at bounding box center [18, 28] width 11 height 4
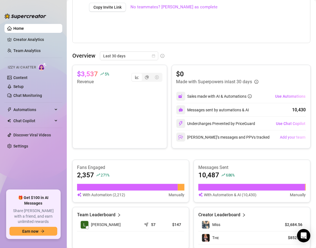
scroll to position [170, 0]
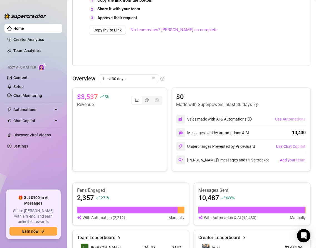
click at [287, 120] on span "Use Automations" at bounding box center [290, 119] width 30 height 4
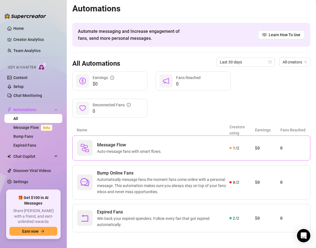
click at [217, 155] on div "Message Flow Auto-message fans with smart flows. 1 / 2 $0 0" at bounding box center [191, 147] width 238 height 25
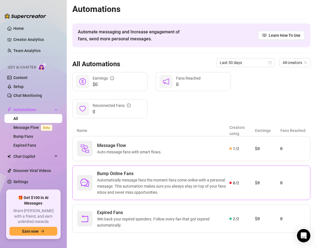
click at [148, 174] on span "Bump Online Fans" at bounding box center [163, 173] width 132 height 7
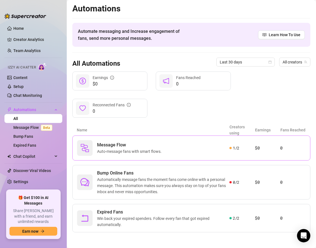
click at [125, 143] on span "Message Flow" at bounding box center [130, 144] width 67 height 7
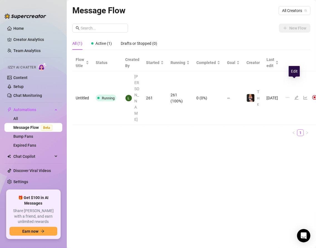
click at [295, 96] on icon "edit" at bounding box center [296, 98] width 4 height 4
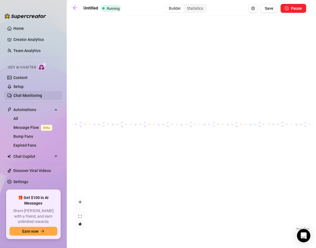
click at [19, 93] on link "Chat Monitoring" at bounding box center [27, 95] width 29 height 4
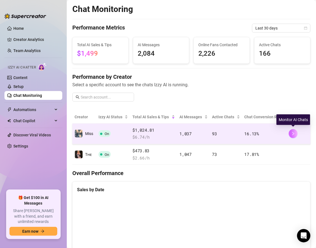
click at [290, 131] on button "button" at bounding box center [292, 133] width 9 height 9
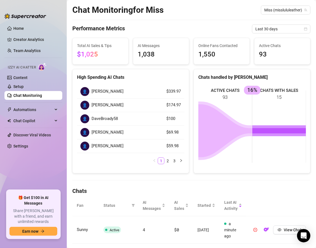
scroll to position [13, 0]
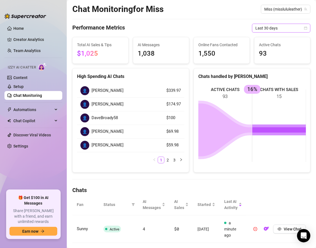
click at [265, 25] on span "Last 30 days" at bounding box center [281, 28] width 52 height 8
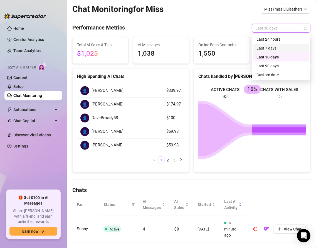
click at [264, 49] on div "Last 7 days" at bounding box center [280, 48] width 49 height 6
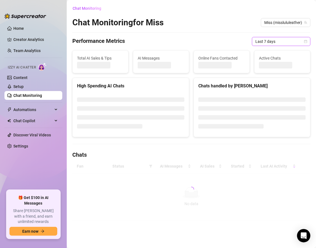
scroll to position [0, 0]
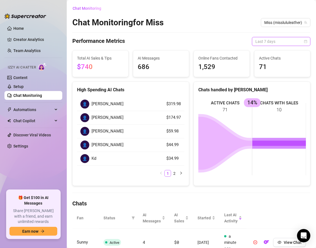
click at [265, 39] on span "Last 7 days" at bounding box center [281, 41] width 52 height 8
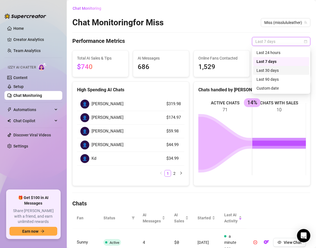
click at [265, 72] on div "Last 30 days" at bounding box center [280, 70] width 49 height 6
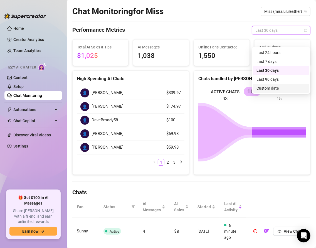
scroll to position [13, 0]
